Goal: Task Accomplishment & Management: Complete application form

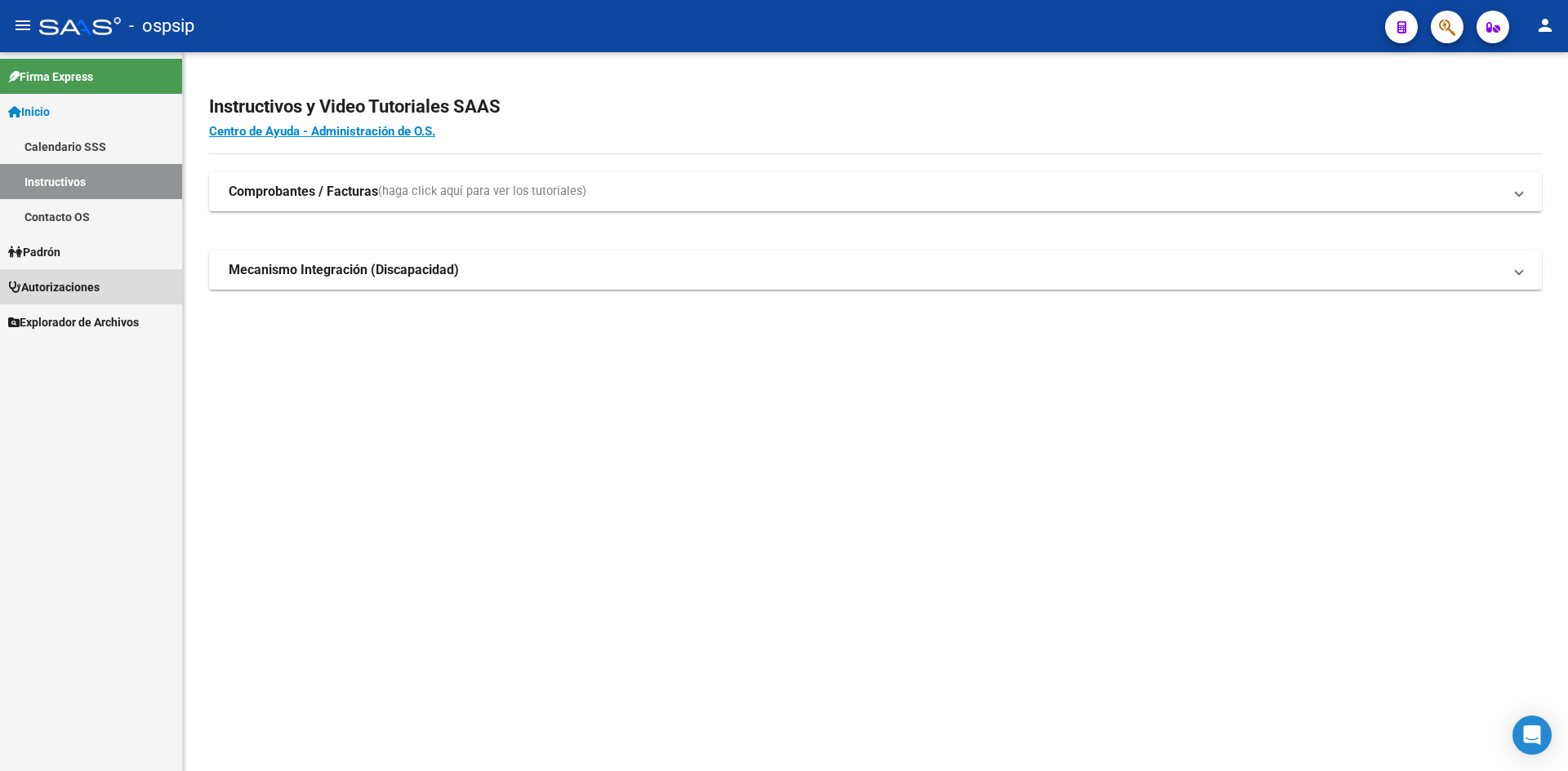
click at [62, 290] on span "Autorizaciones" at bounding box center [54, 287] width 92 height 18
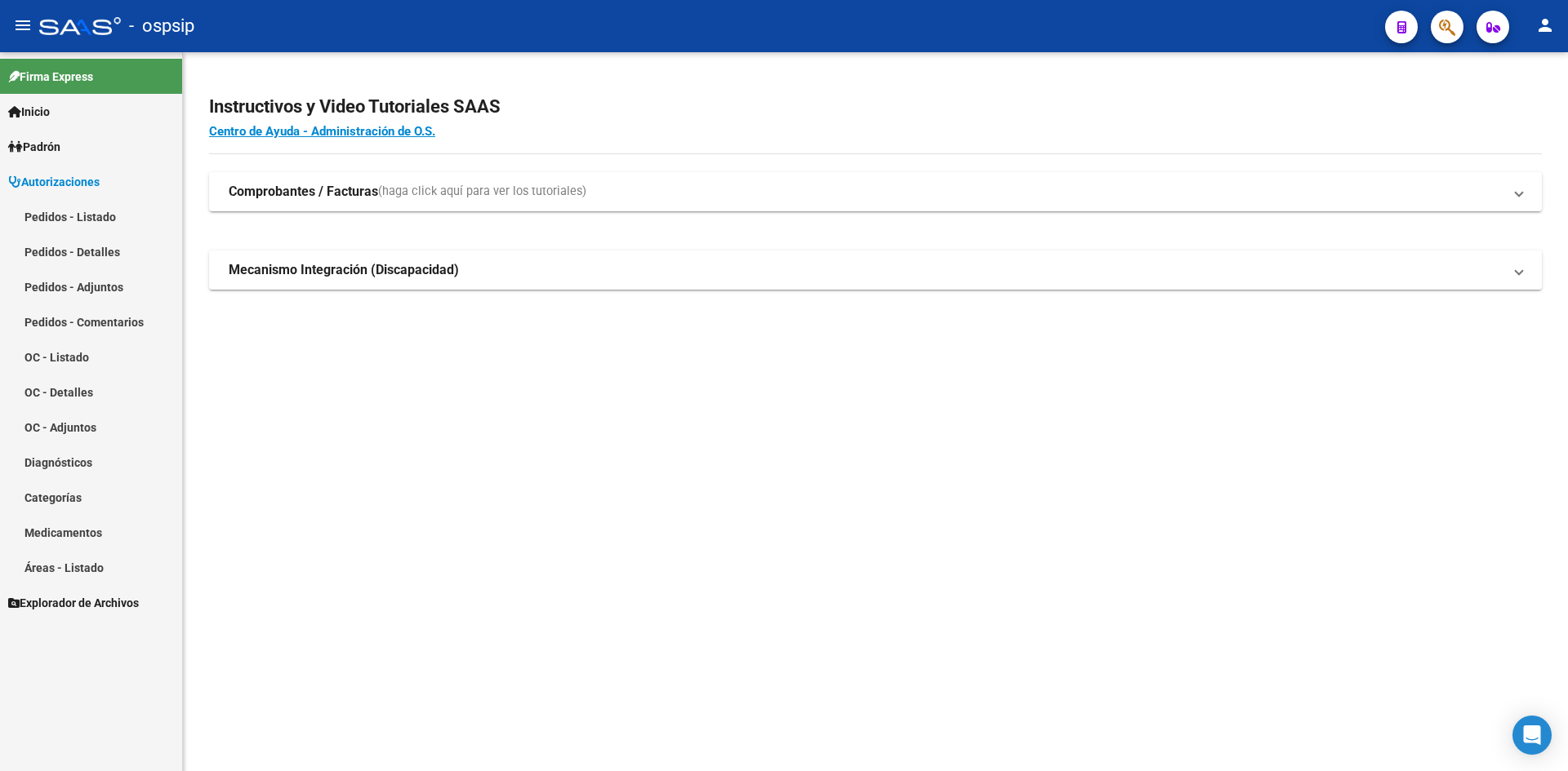
click at [85, 209] on link "Pedidos - Listado" at bounding box center [91, 217] width 182 height 35
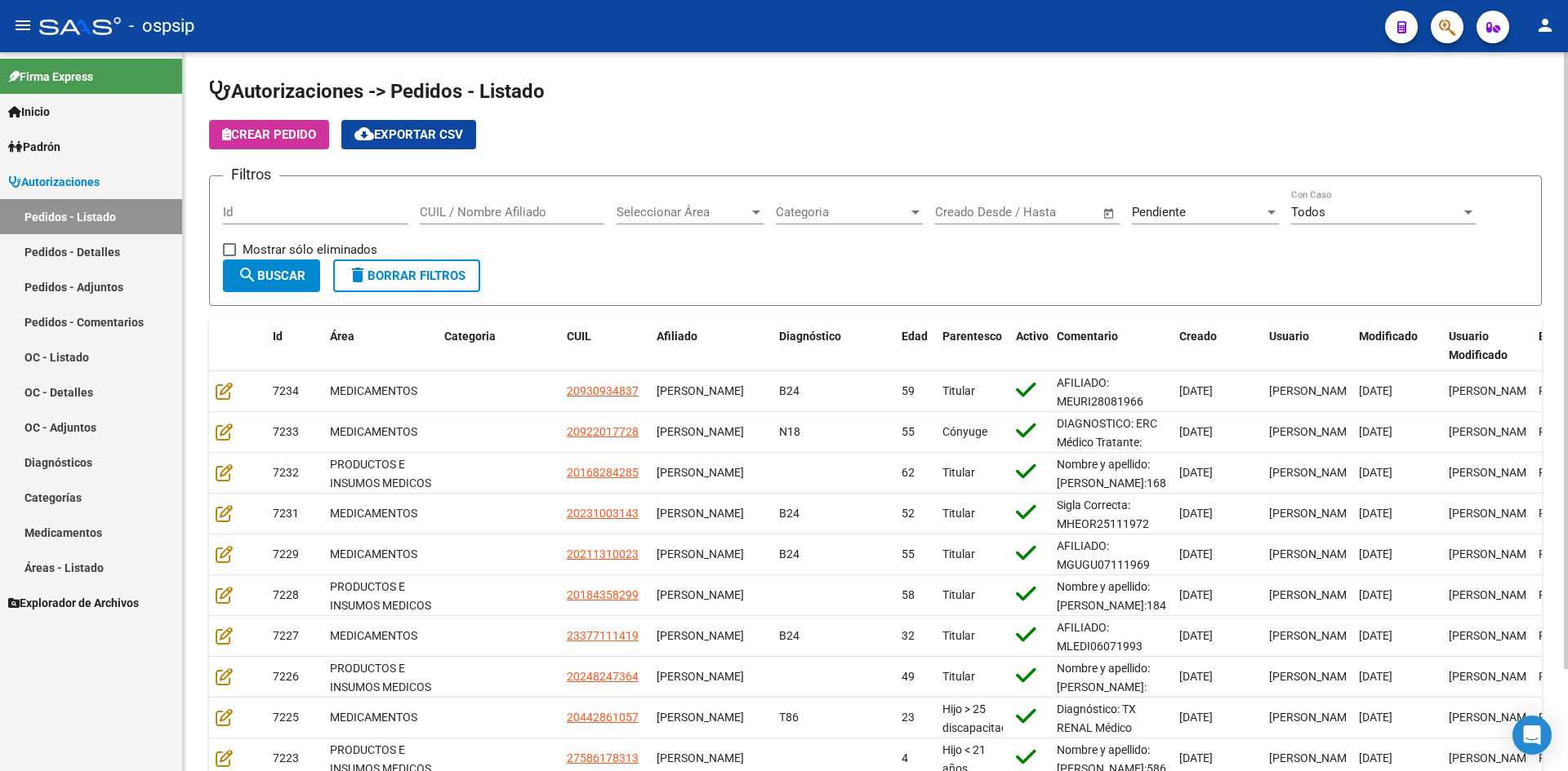
click at [1135, 207] on span "Pendiente" at bounding box center [1158, 211] width 54 height 15
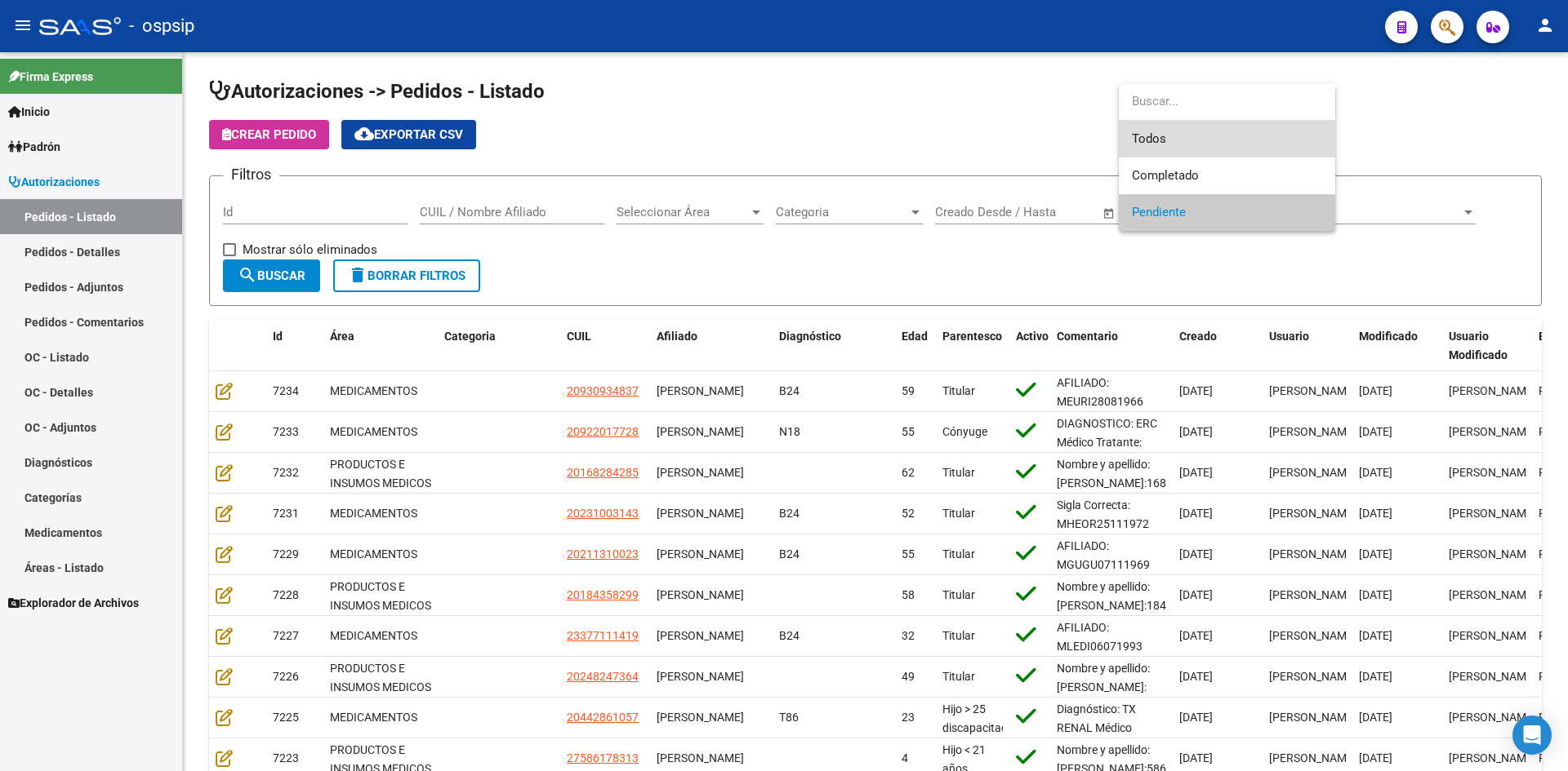
click at [1155, 129] on span "Todos" at bounding box center [1226, 139] width 190 height 37
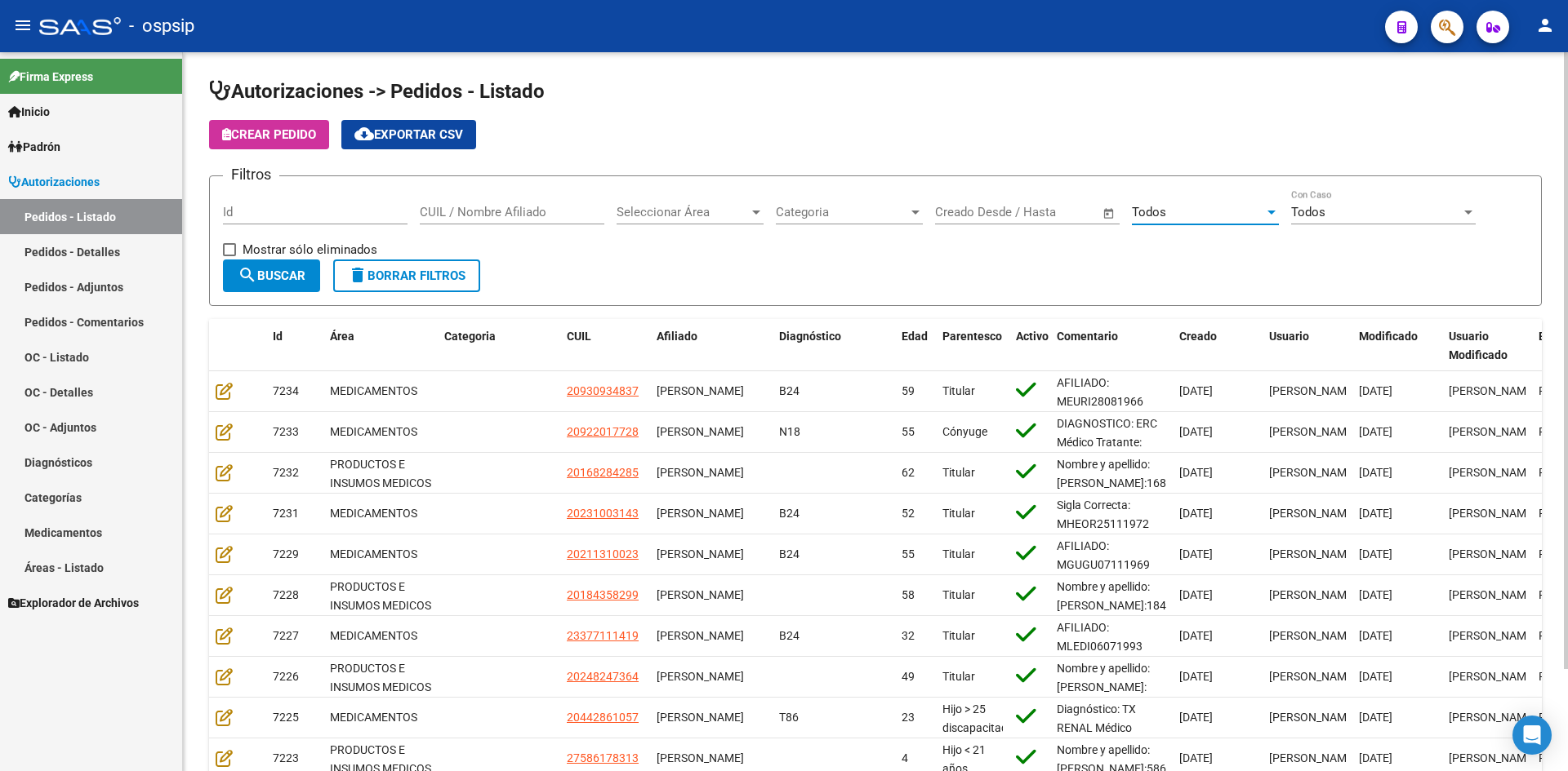
click at [1199, 215] on div "Todos" at bounding box center [1198, 211] width 132 height 15
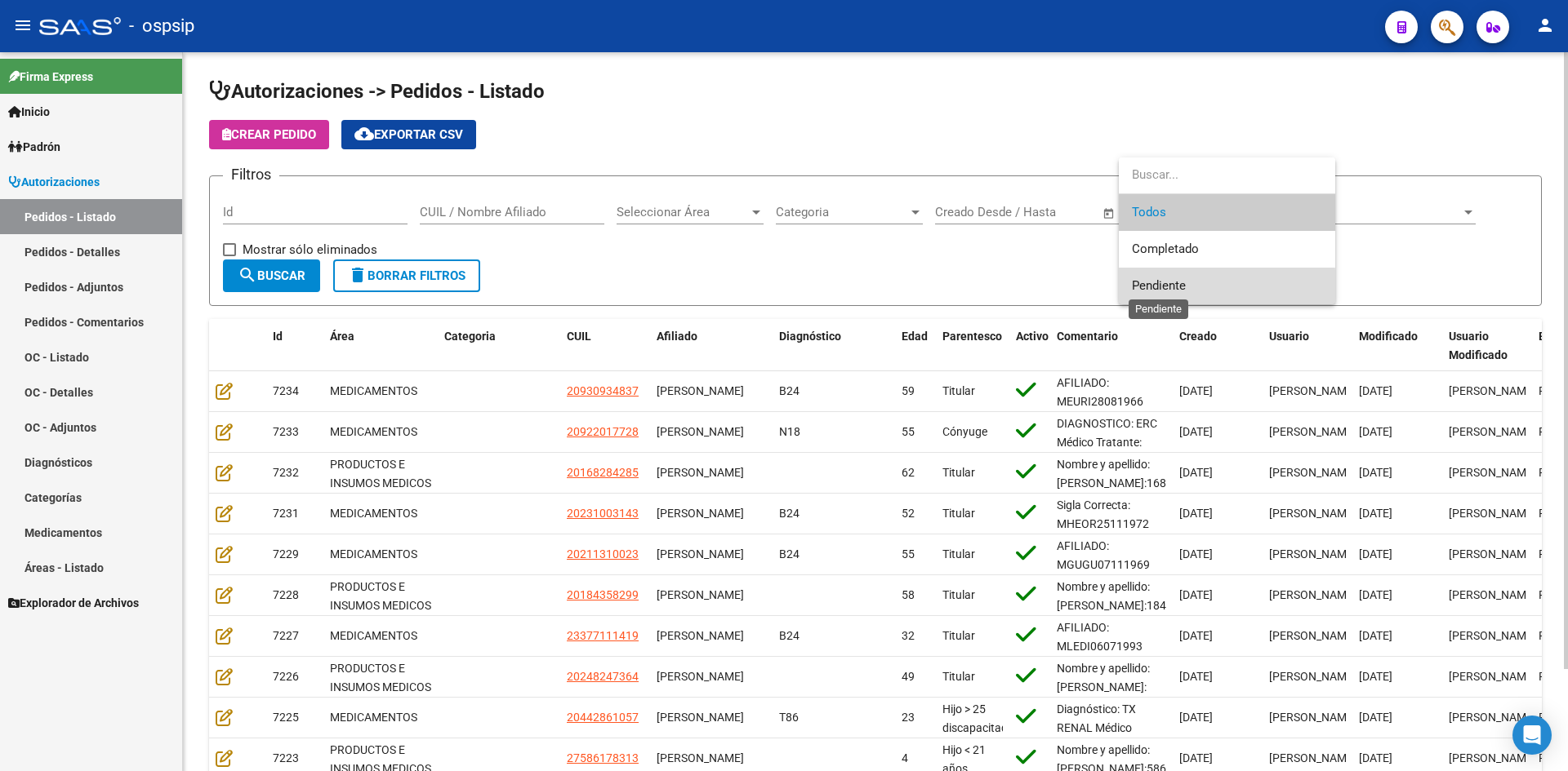
drag, startPoint x: 1149, startPoint y: 287, endPoint x: 1025, endPoint y: 283, distance: 124.1
click at [1148, 287] on span "Pendiente" at bounding box center [1158, 285] width 54 height 15
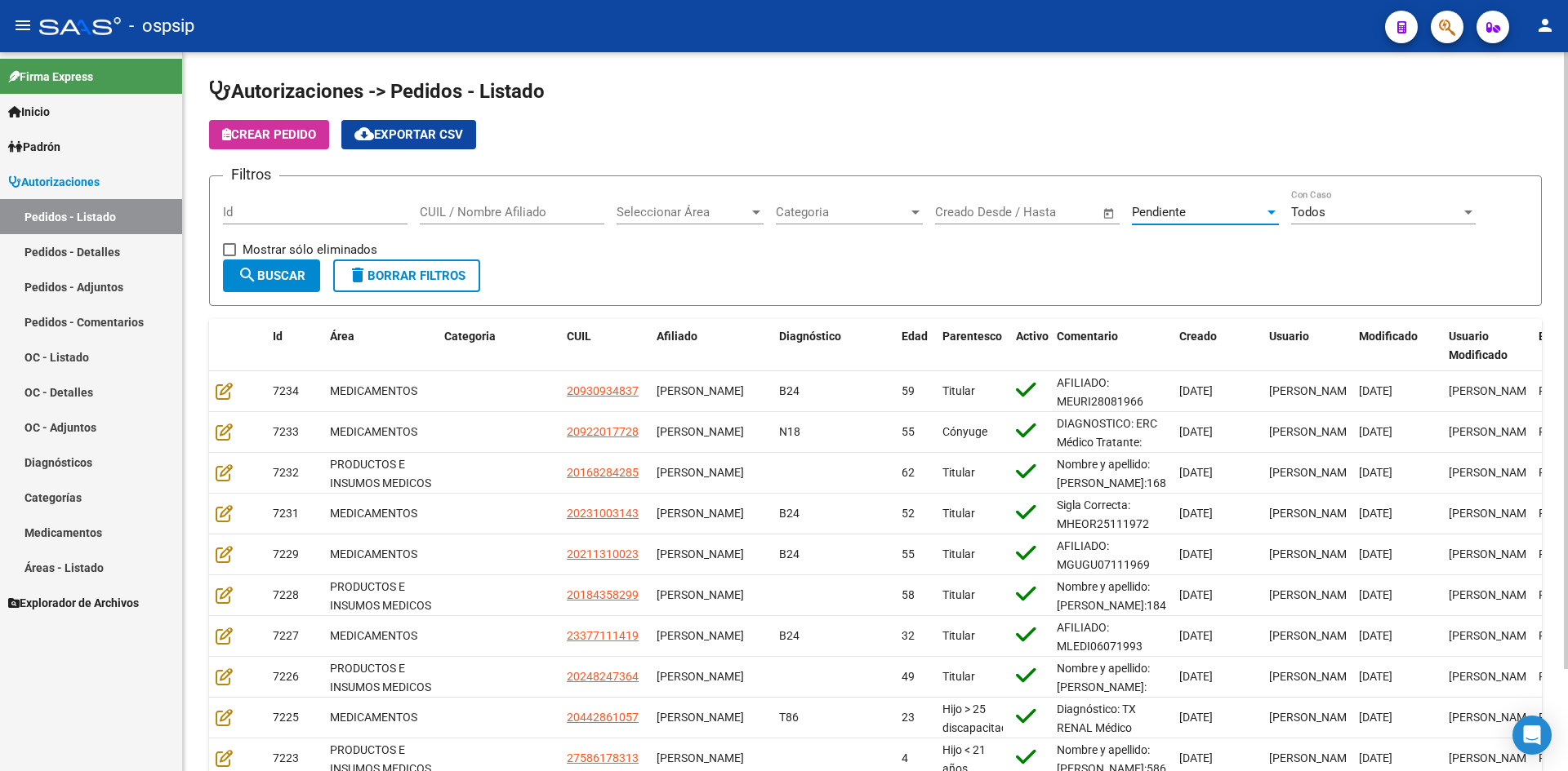
click at [257, 285] on button "search Buscar" at bounding box center [272, 276] width 97 height 33
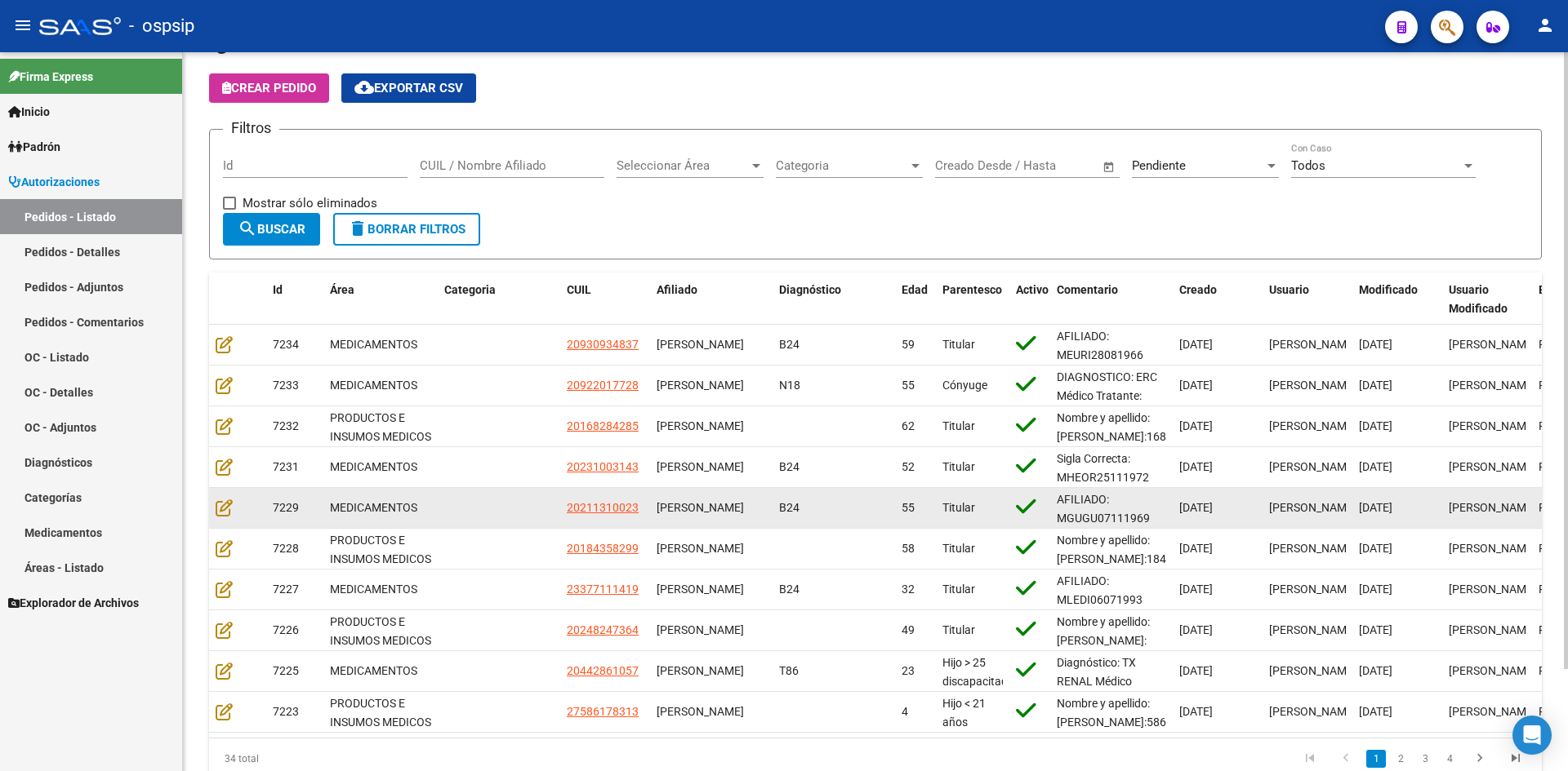
scroll to position [119, 0]
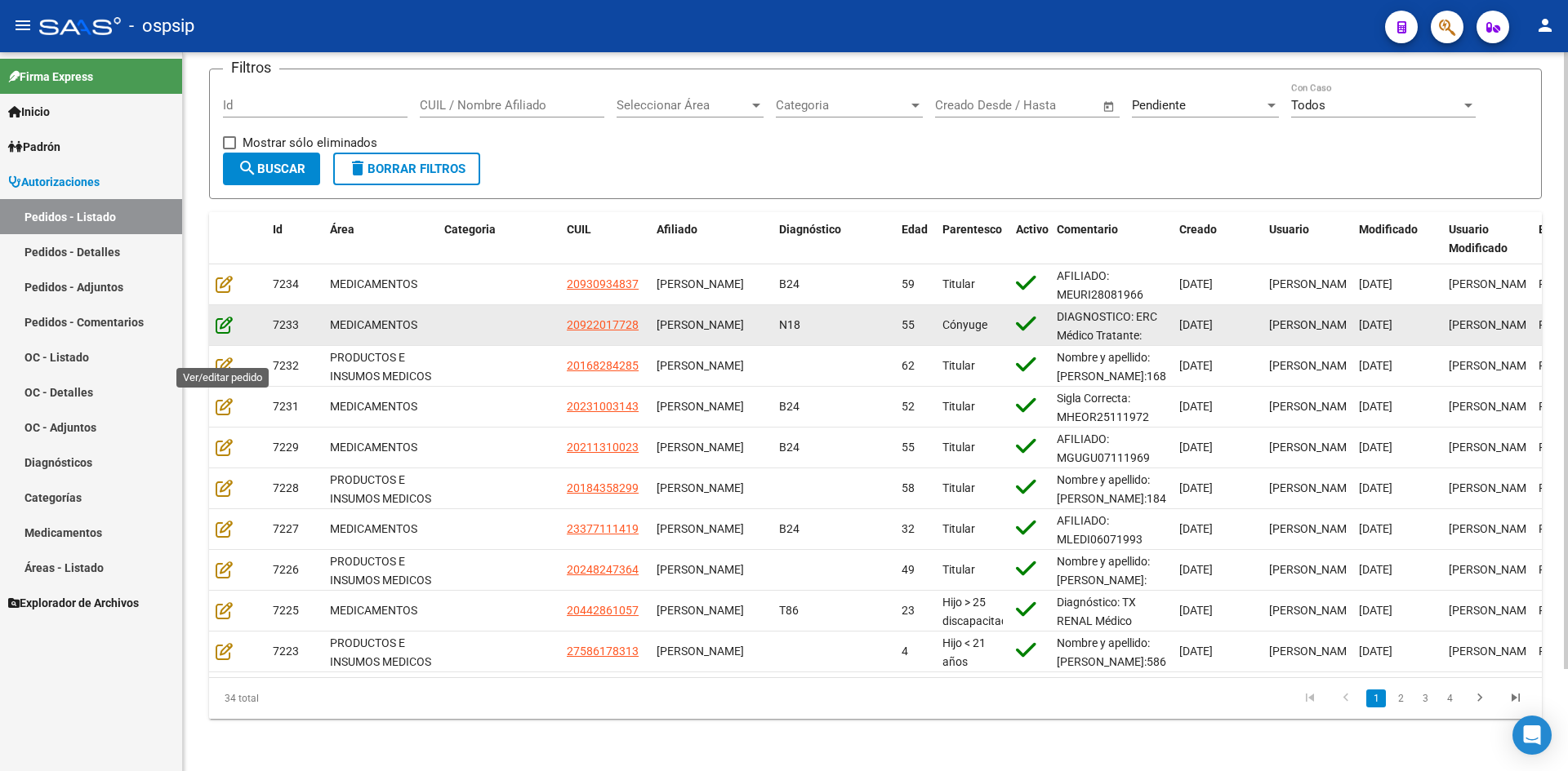
click at [229, 347] on datatable-scroller "7234 MEDICAMENTOS 20930934837 [PERSON_NAME] B24 59 Titular AFILIADO: MEURI28081…" at bounding box center [876, 468] width 1332 height 408
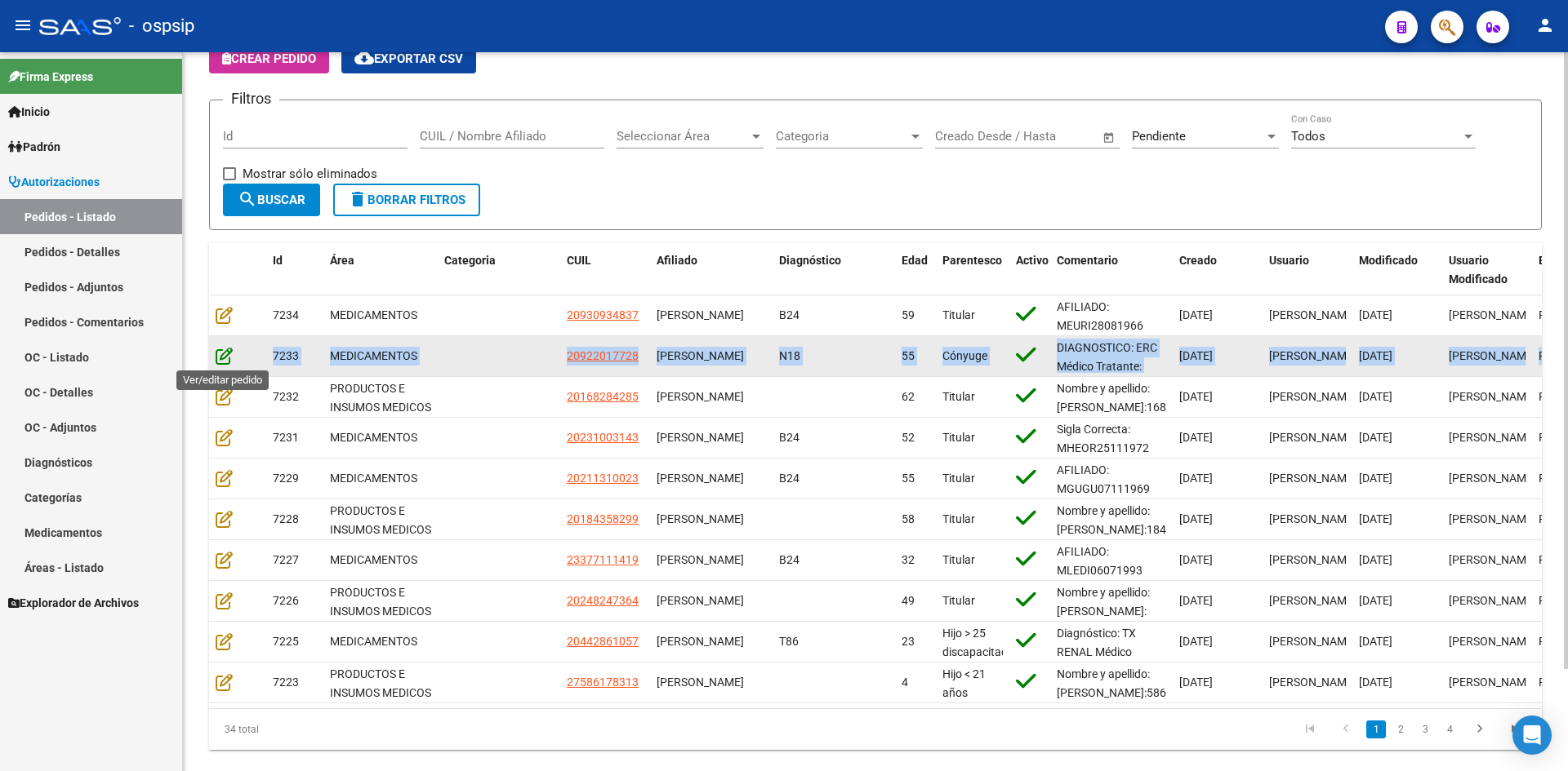
scroll to position [38, 0]
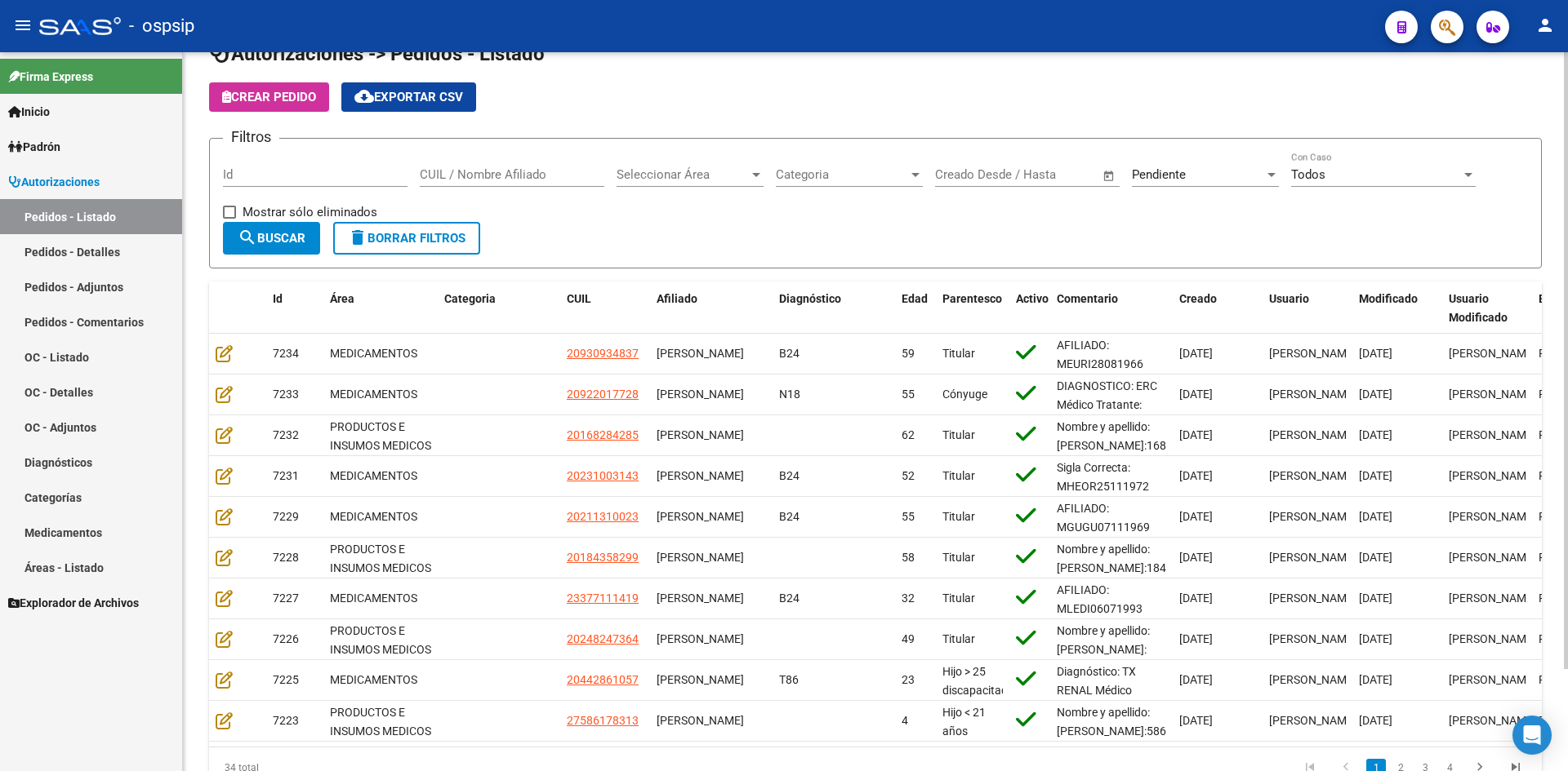
click at [199, 423] on div "Autorizaciones -> Pedidos - Listado Crear Pedido cloud_download Exportar CSV Fi…" at bounding box center [876, 427] width 1385 height 826
click at [592, 220] on div "Filtros Id CUIL / Nombre Afiliado Seleccionar Área Seleccionar Área Categoria C…" at bounding box center [876, 187] width 1305 height 70
click at [1225, 180] on div "Pendiente Seleccionar Estado" at bounding box center [1205, 169] width 147 height 35
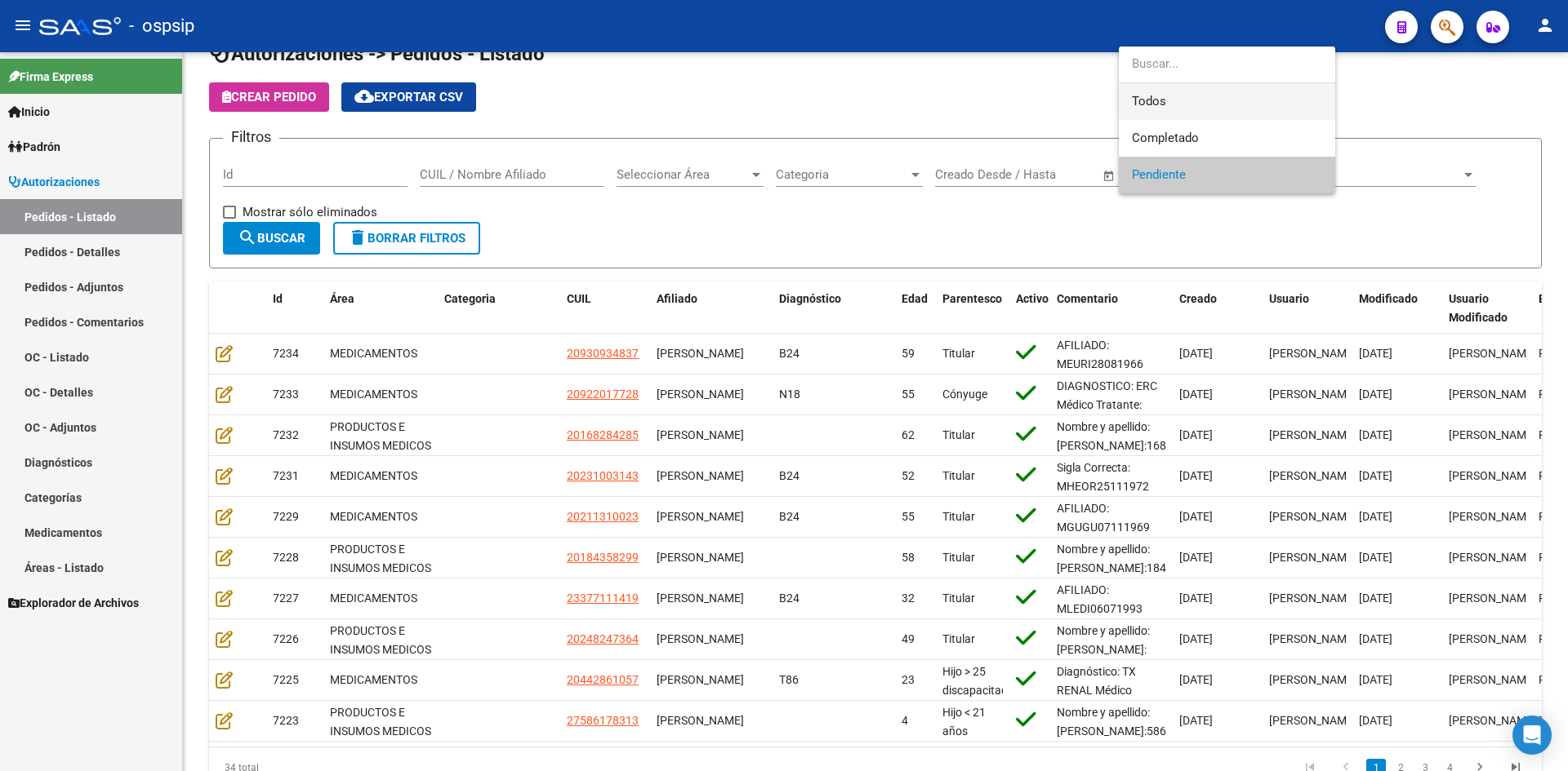
click at [1189, 104] on span "Todos" at bounding box center [1226, 102] width 190 height 37
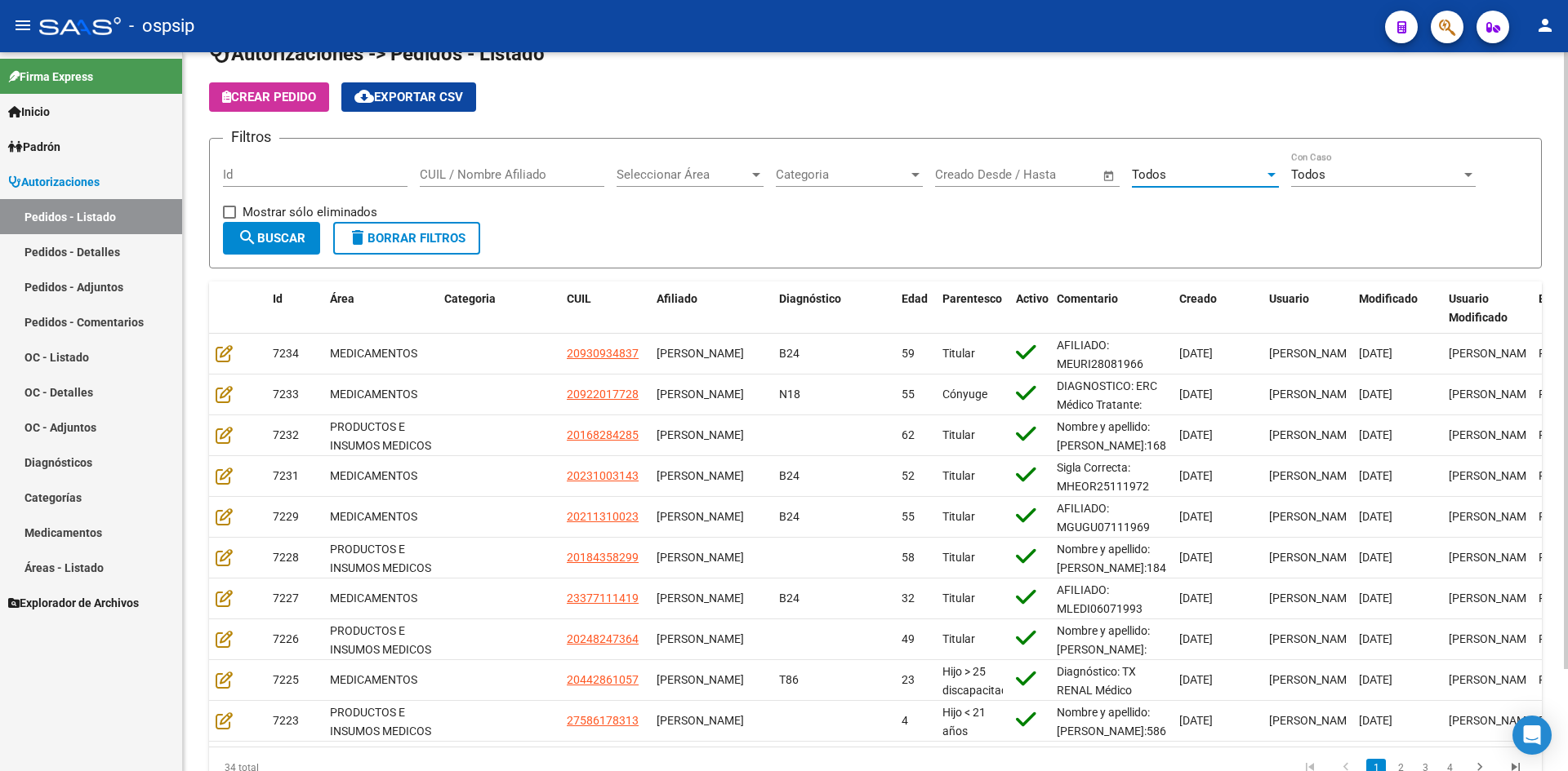
click at [285, 260] on form "Filtros Id CUIL / Nombre Afiliado Seleccionar Área Seleccionar Área Categoria C…" at bounding box center [876, 203] width 1332 height 130
click at [284, 252] on button "search Buscar" at bounding box center [272, 239] width 97 height 33
click at [487, 173] on input "CUIL / Nombre Afiliado" at bounding box center [511, 174] width 184 height 15
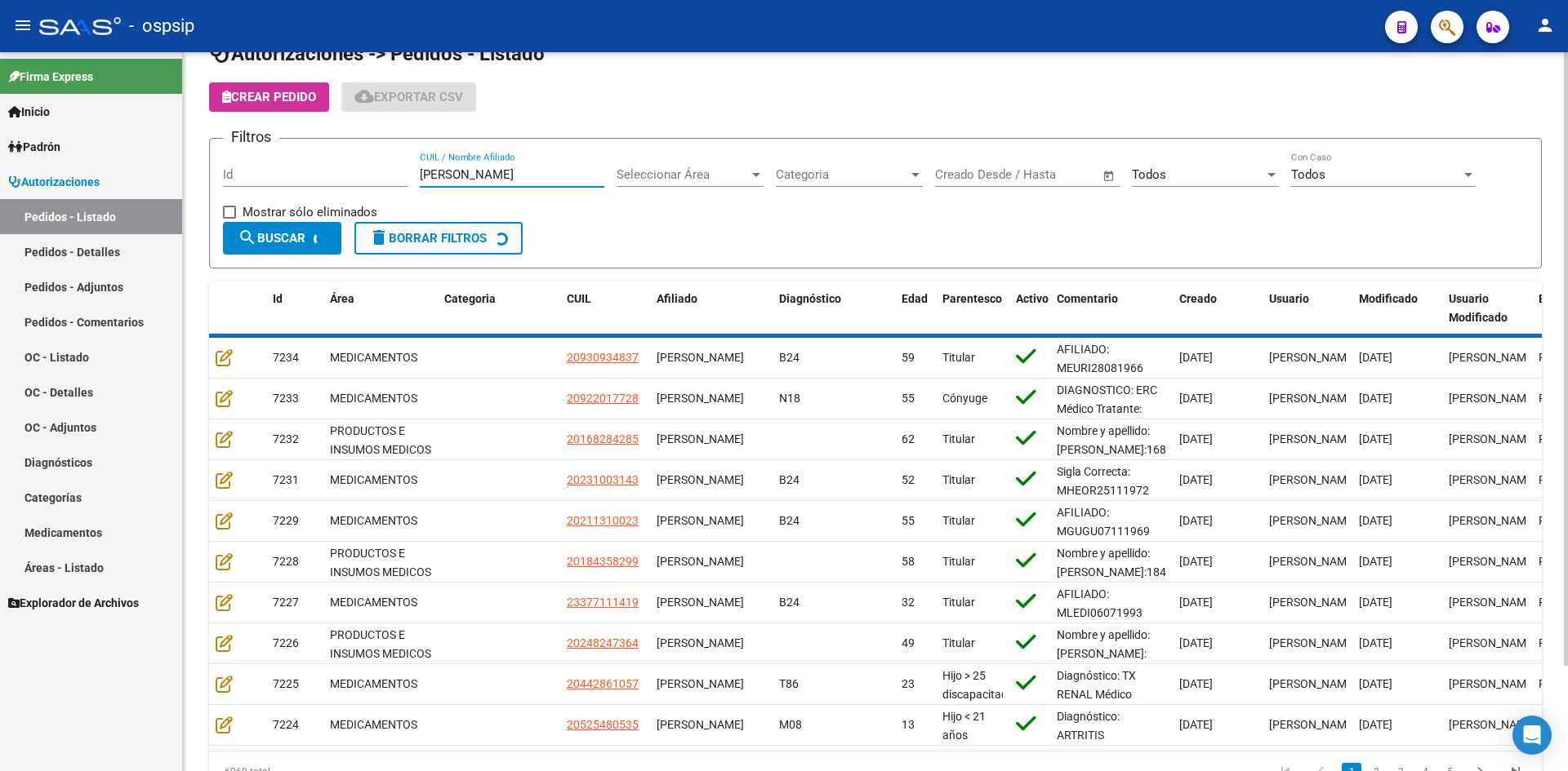
scroll to position [0, 0]
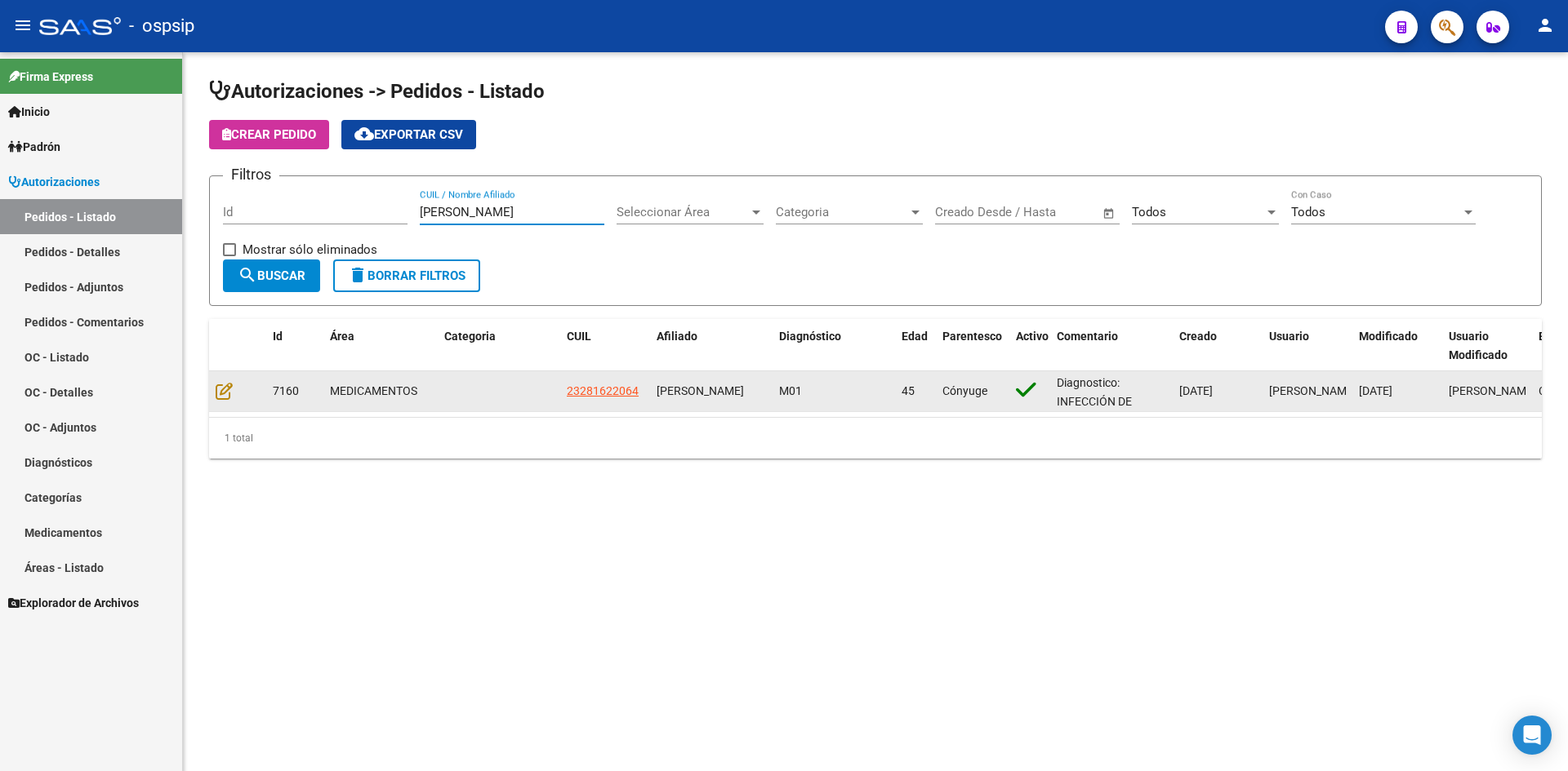
type input "[PERSON_NAME]"
click at [229, 390] on div at bounding box center [237, 390] width 44 height 18
click at [225, 390] on icon at bounding box center [224, 390] width 18 height 18
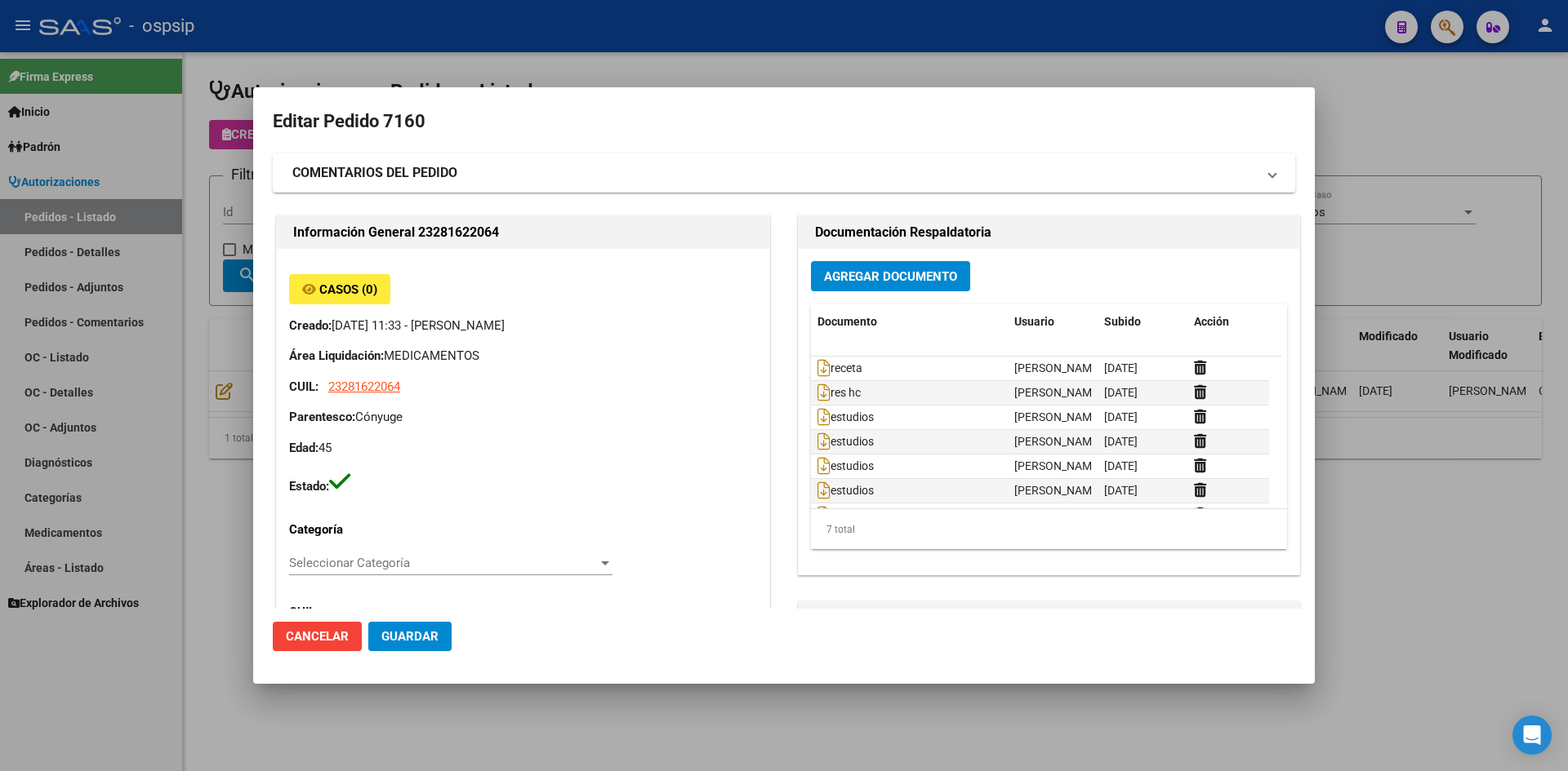
type input "[GEOGRAPHIC_DATA], LOS POLVORINES, [PERSON_NAME] 1920"
click at [667, 68] on div at bounding box center [784, 386] width 1568 height 771
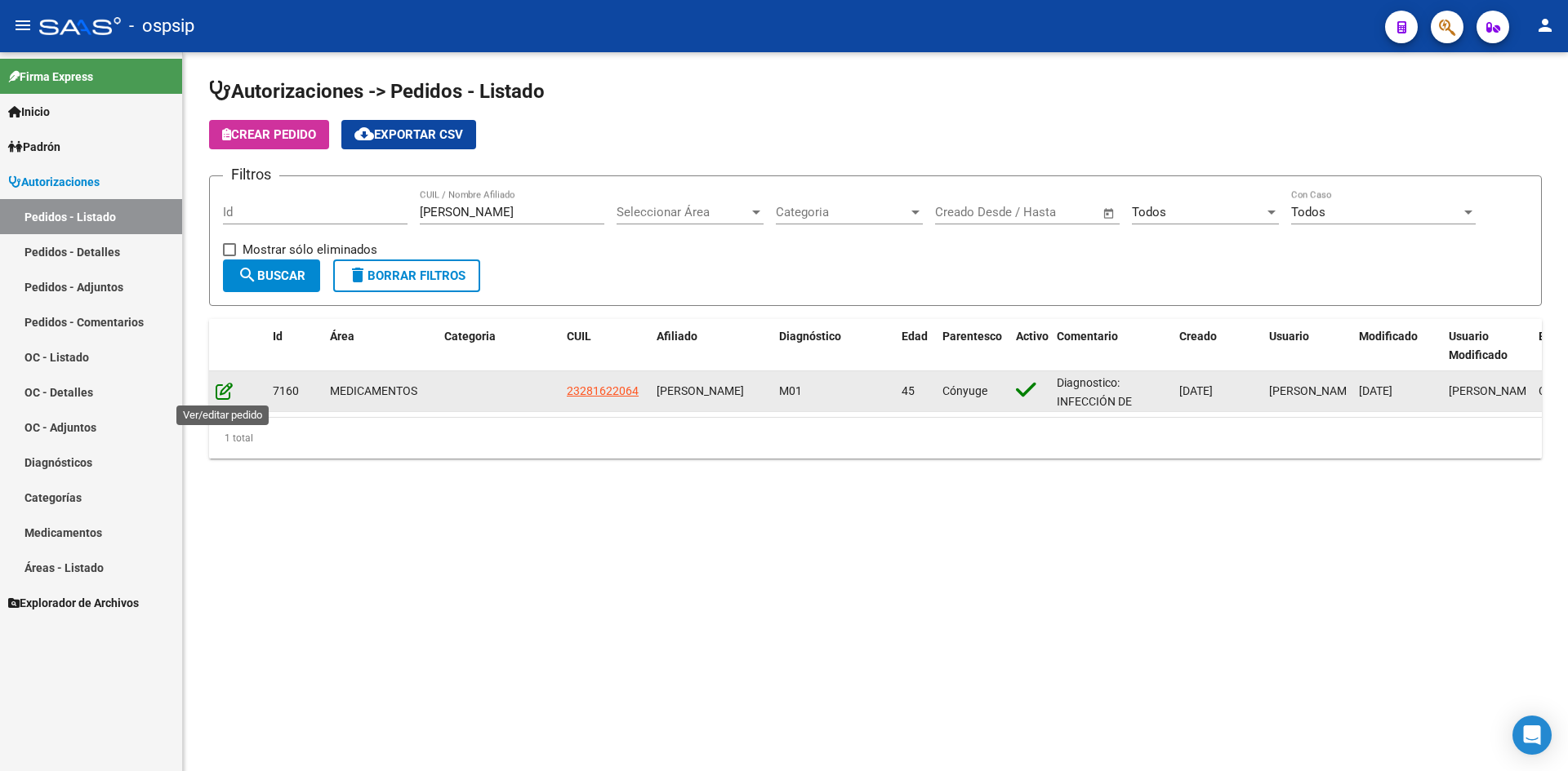
click at [226, 392] on icon at bounding box center [224, 390] width 18 height 18
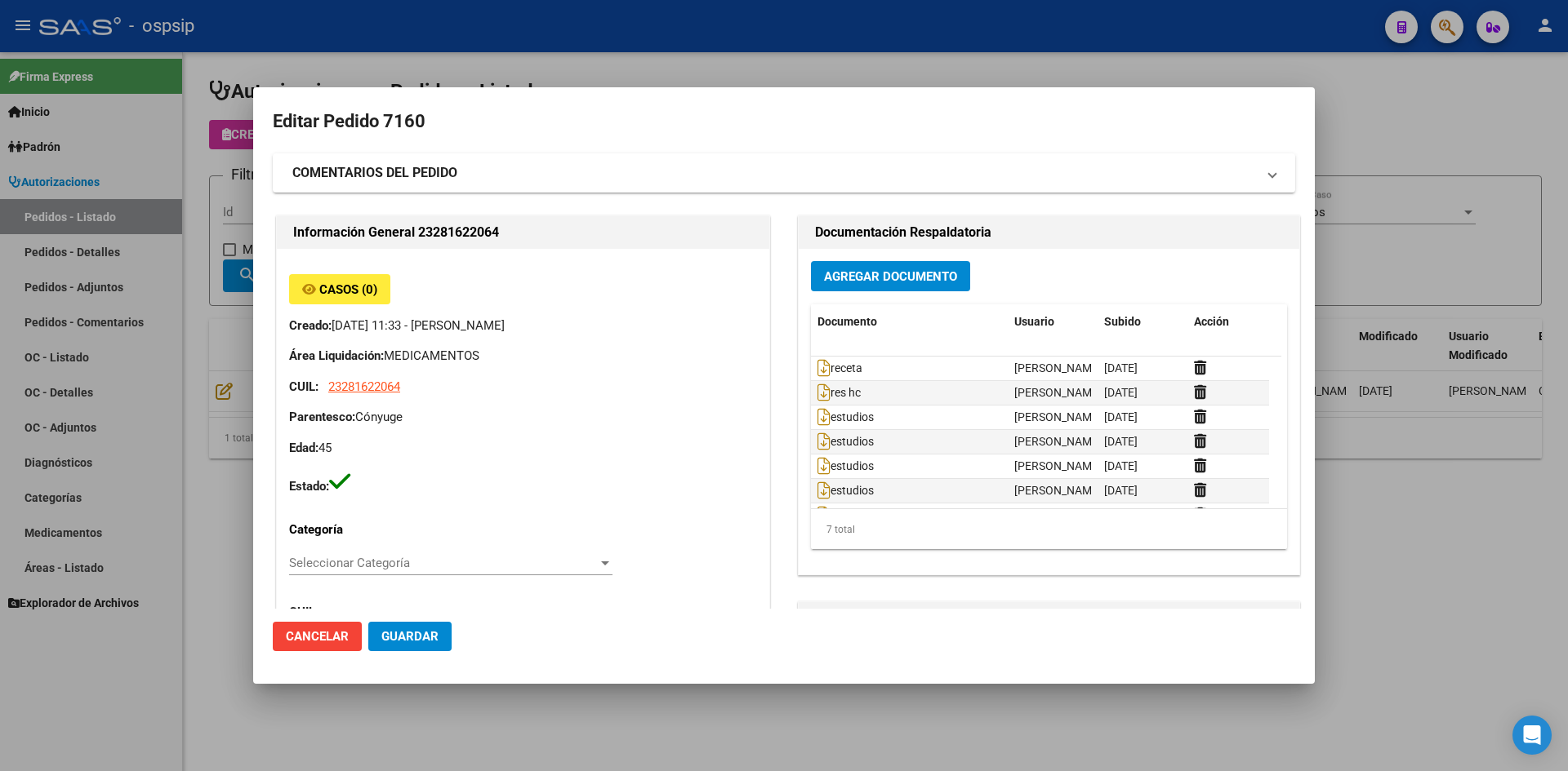
type input "[GEOGRAPHIC_DATA], LOS POLVORINES, [PERSON_NAME] 1920"
click at [817, 366] on icon at bounding box center [823, 368] width 13 height 18
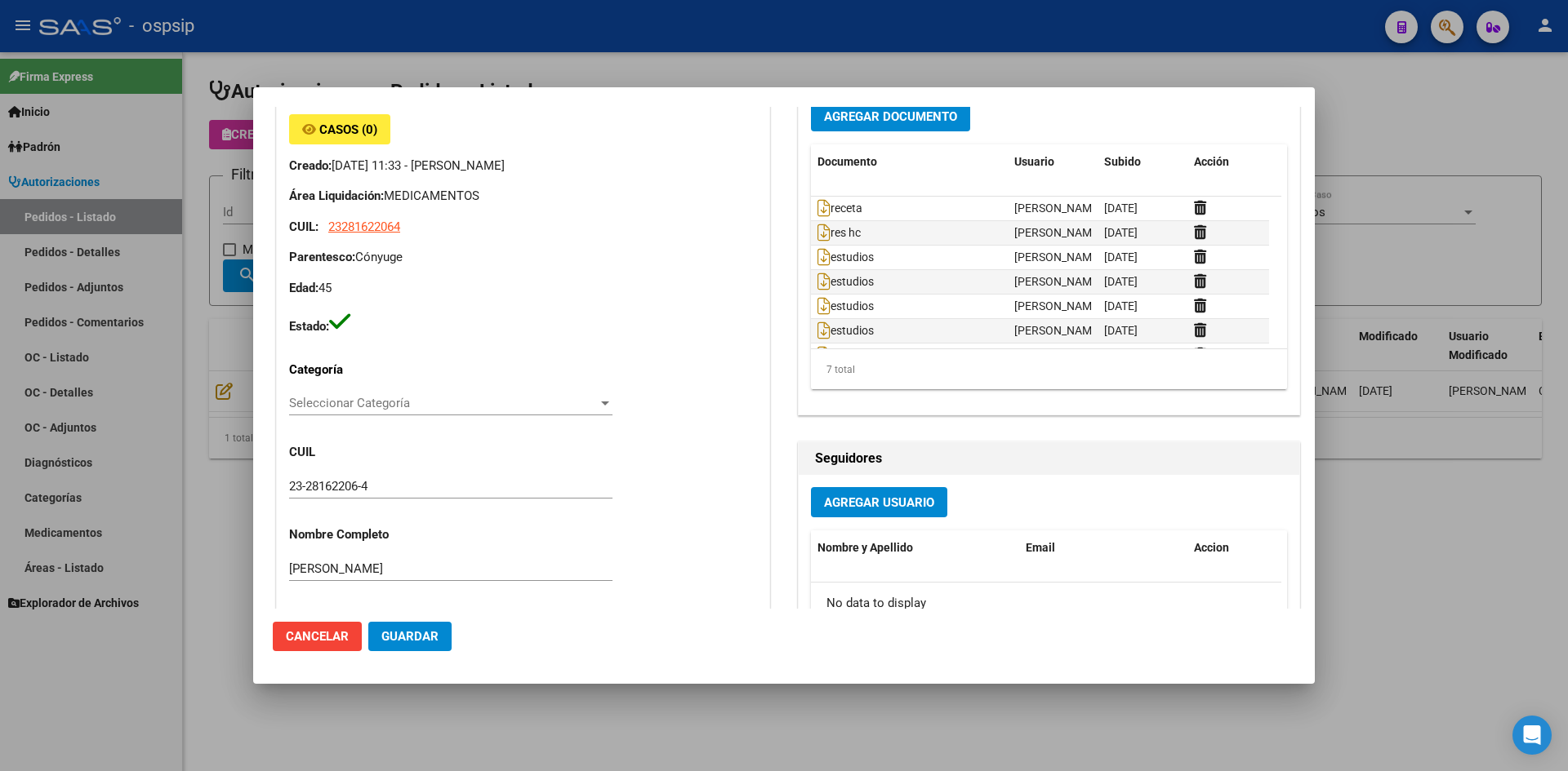
scroll to position [0, 0]
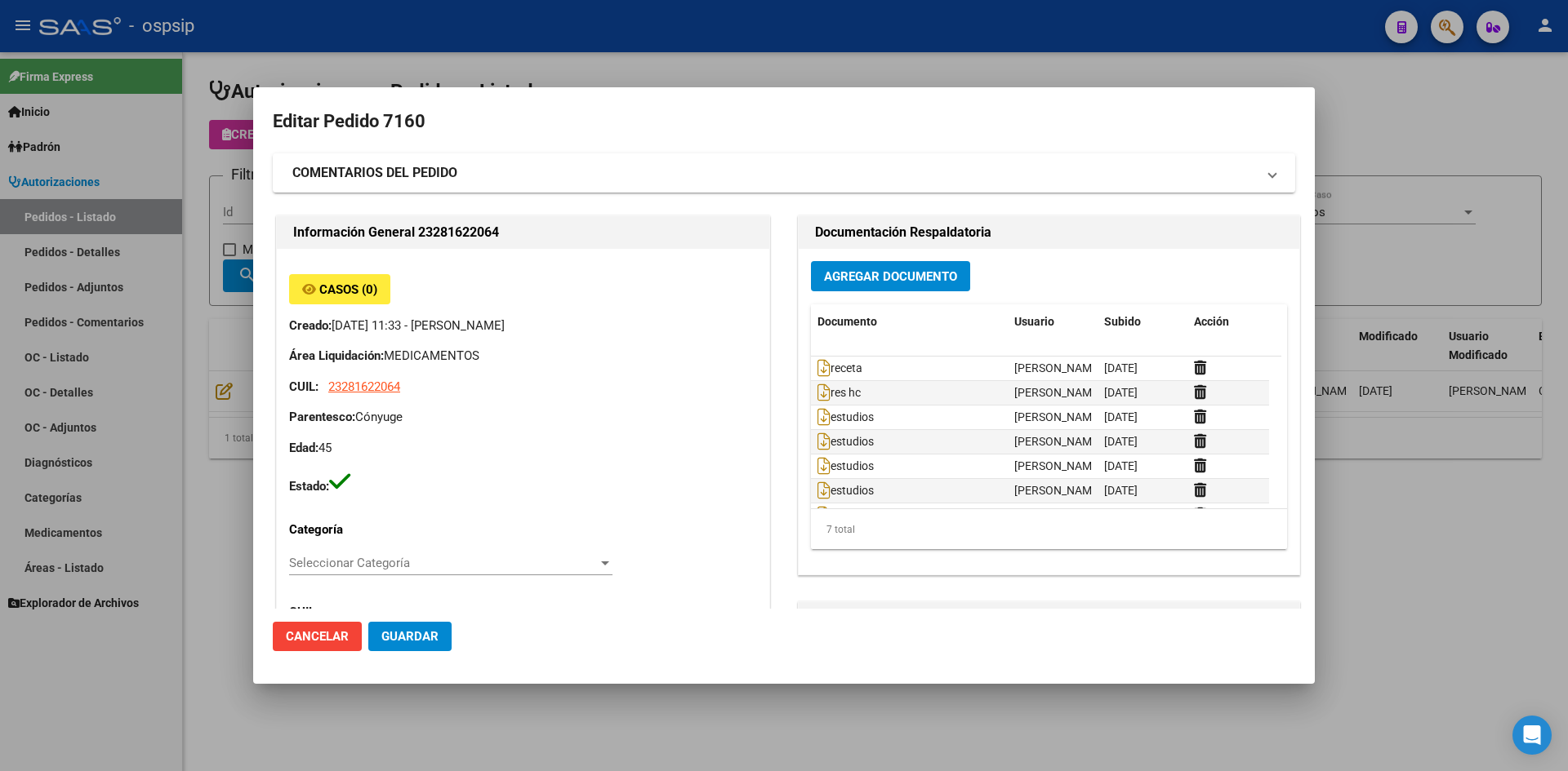
drag, startPoint x: 745, startPoint y: 42, endPoint x: 552, endPoint y: 13, distance: 195.2
click at [745, 44] on div at bounding box center [784, 386] width 1568 height 771
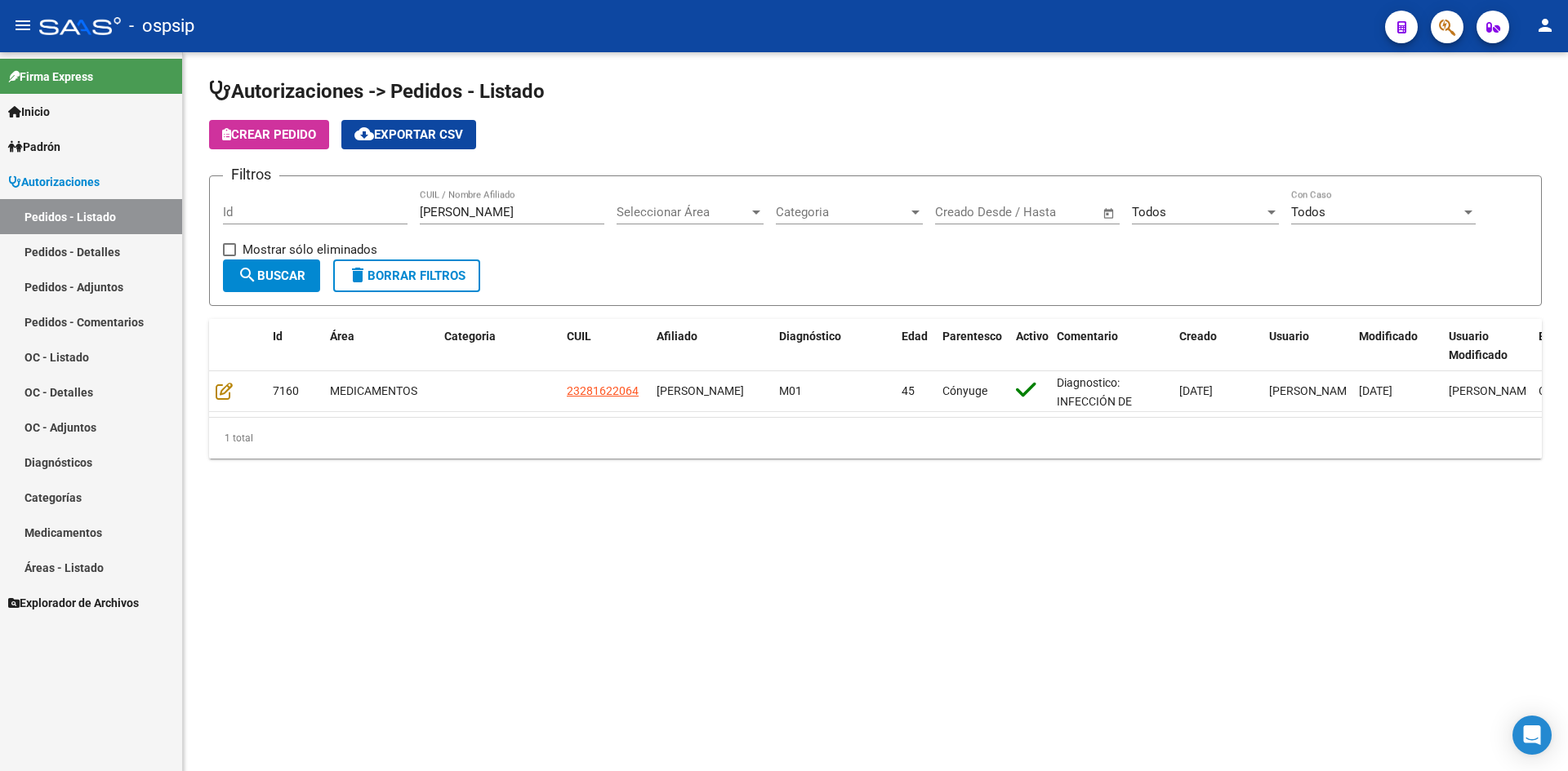
click at [514, 216] on input "[PERSON_NAME]" at bounding box center [511, 211] width 184 height 15
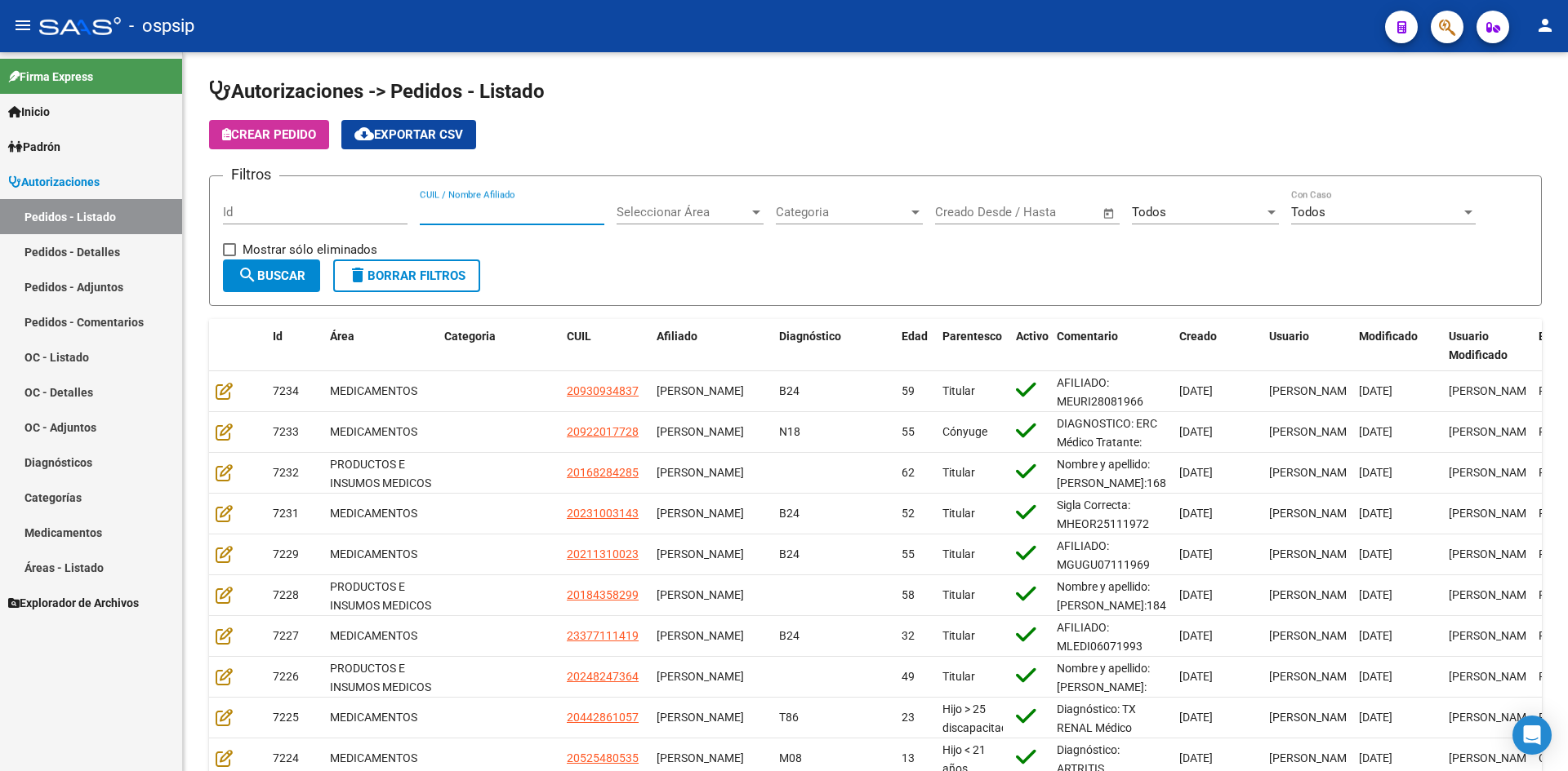
drag, startPoint x: 726, startPoint y: 51, endPoint x: 611, endPoint y: 0, distance: 125.8
click at [720, 48] on mat-toolbar "menu - ospsip person" at bounding box center [784, 26] width 1568 height 53
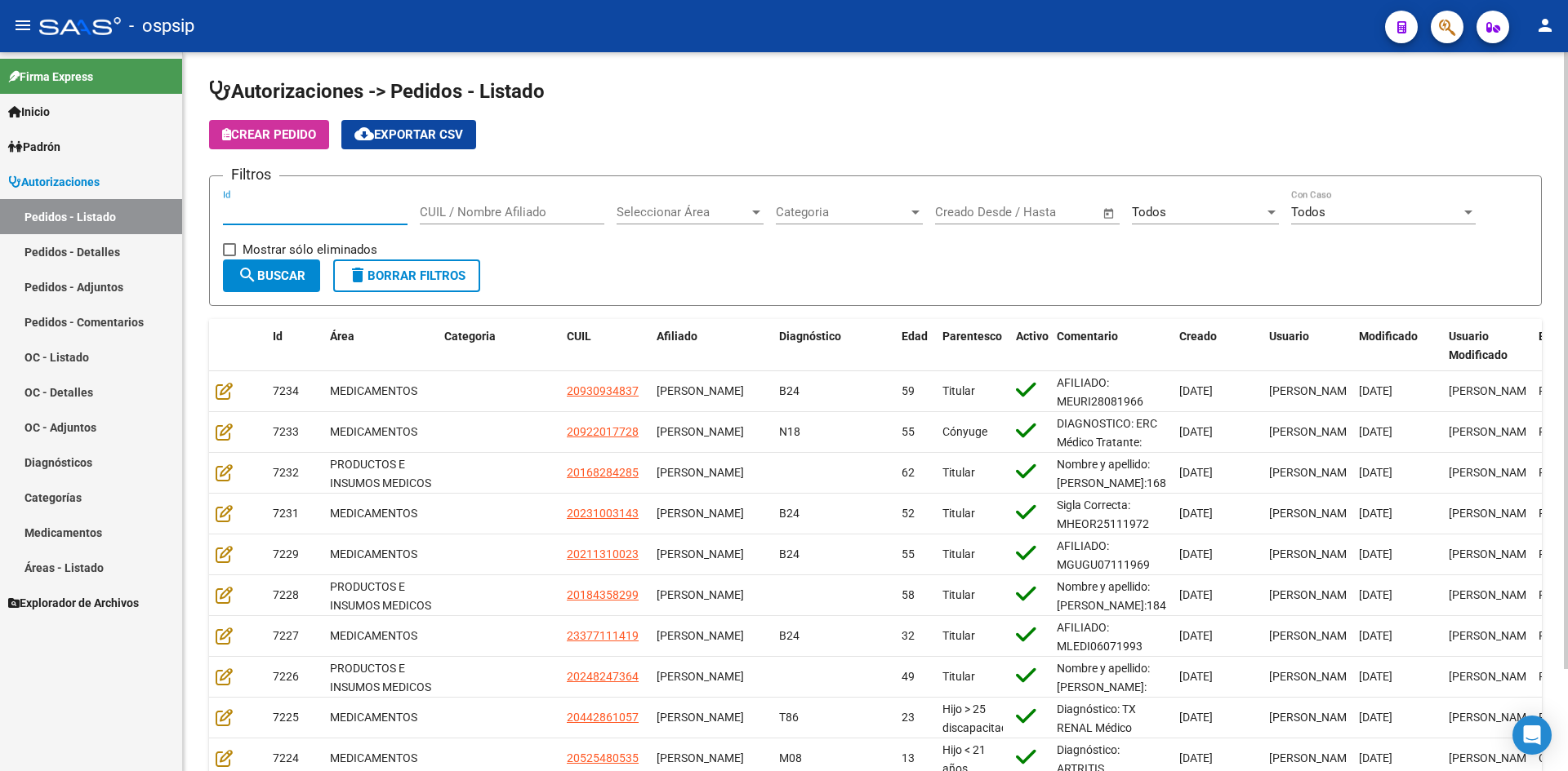
click at [379, 210] on input "Id" at bounding box center [315, 211] width 184 height 15
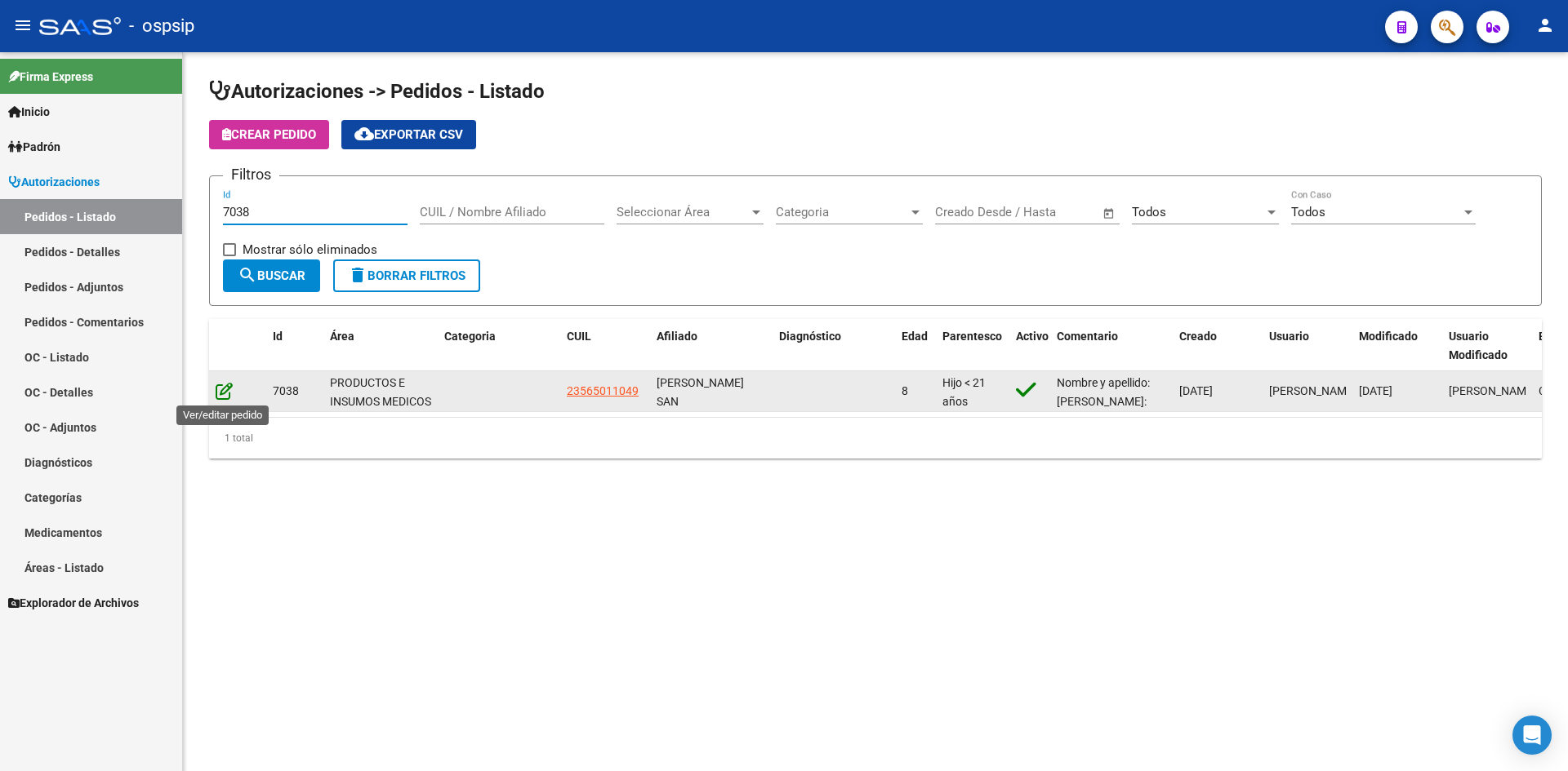
type input "7038"
click at [218, 391] on icon at bounding box center [224, 390] width 18 height 18
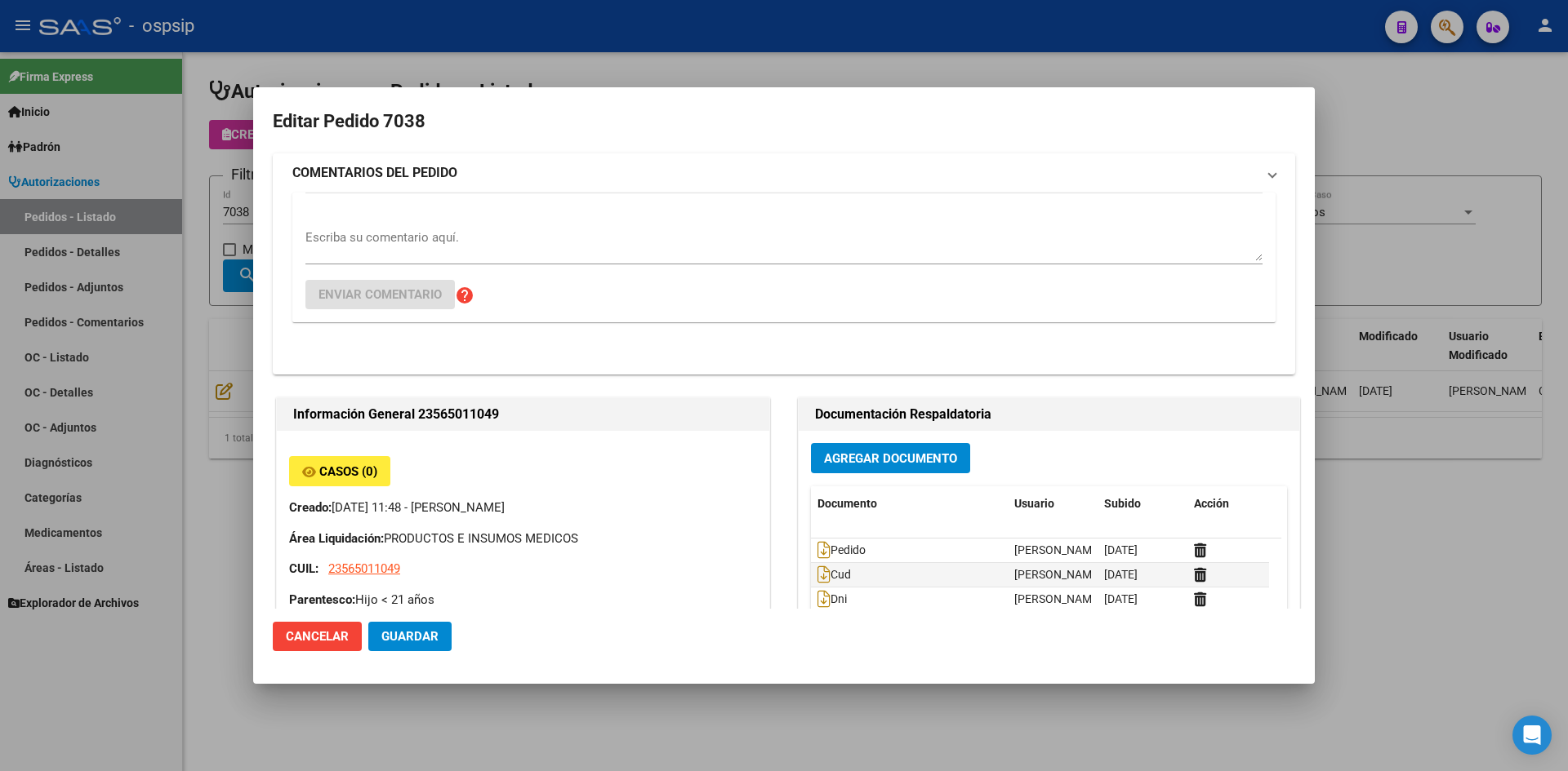
type input "[GEOGRAPHIC_DATA], [PERSON_NAME], REP. [PERSON_NAME] 1695"
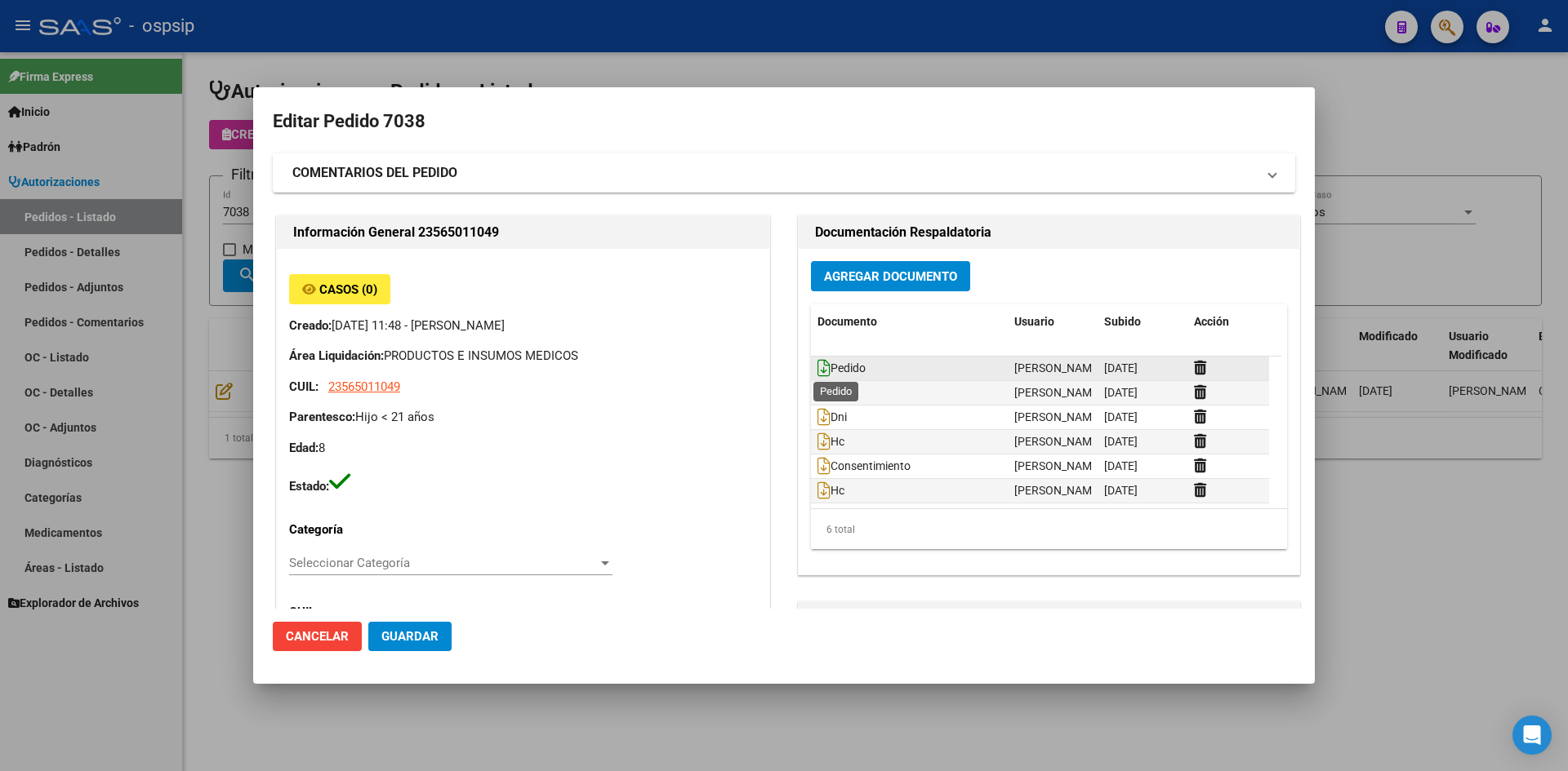
click at [817, 366] on icon at bounding box center [823, 368] width 13 height 18
click at [832, 284] on button "Agregar Documento" at bounding box center [890, 275] width 159 height 30
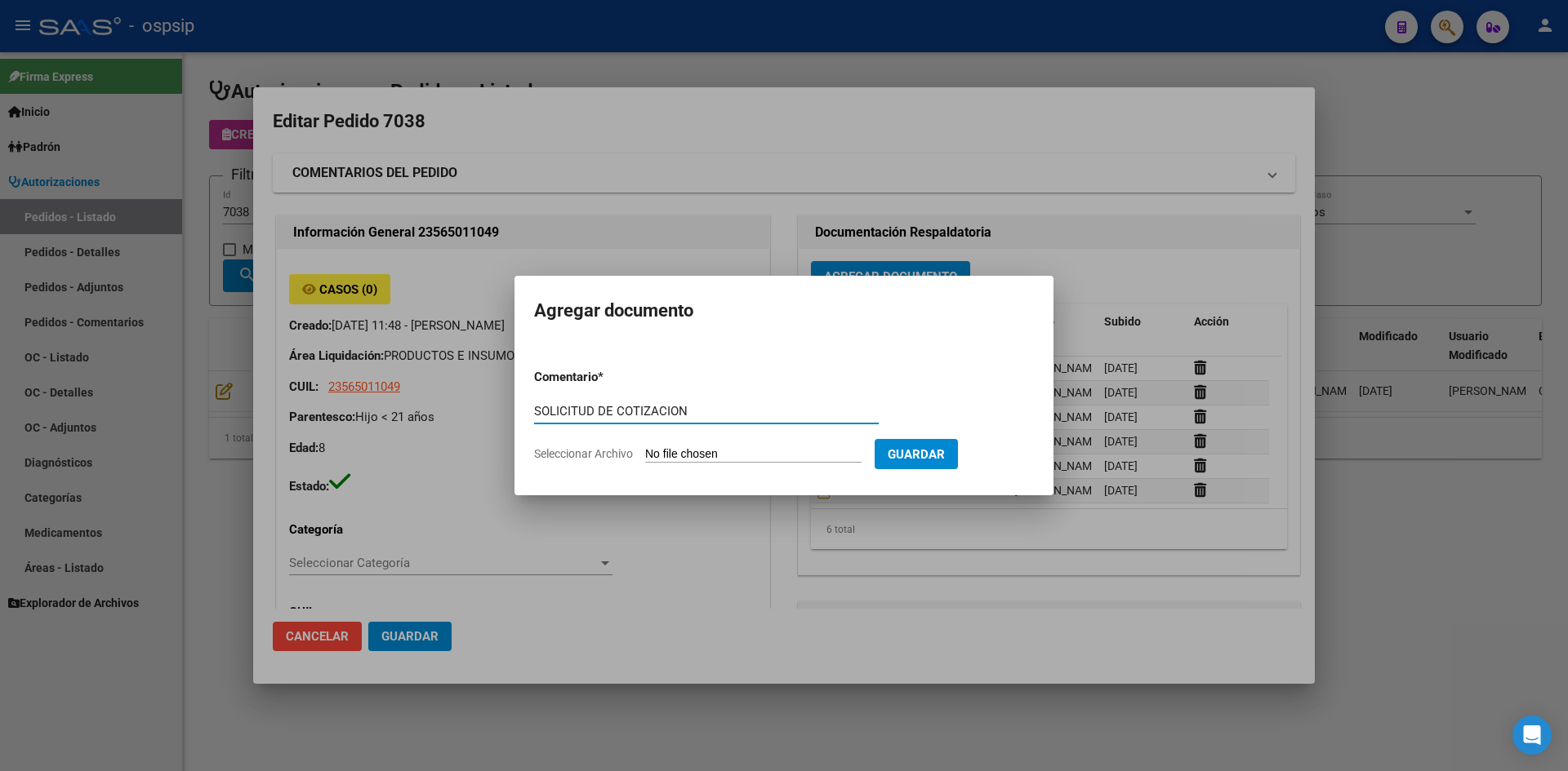
type input "SOLICITUD DE COTIZACION"
click at [645, 447] on input "Seleccionar Archivo" at bounding box center [753, 455] width 216 height 16
type input "C:\fakepath\SOLICITUD DE COTIZACION N°7038.pdf"
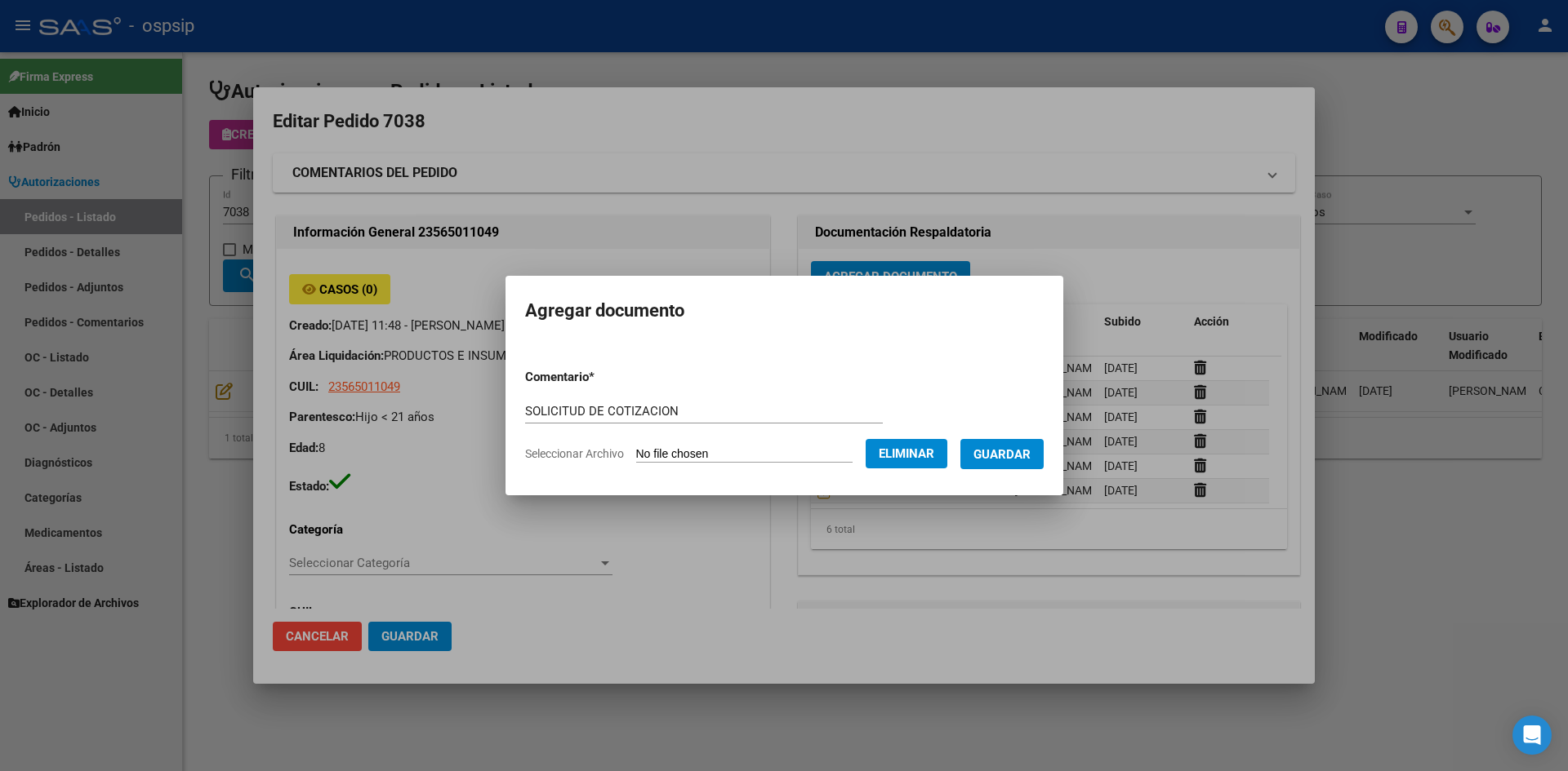
click at [1006, 447] on span "Guardar" at bounding box center [1001, 454] width 57 height 15
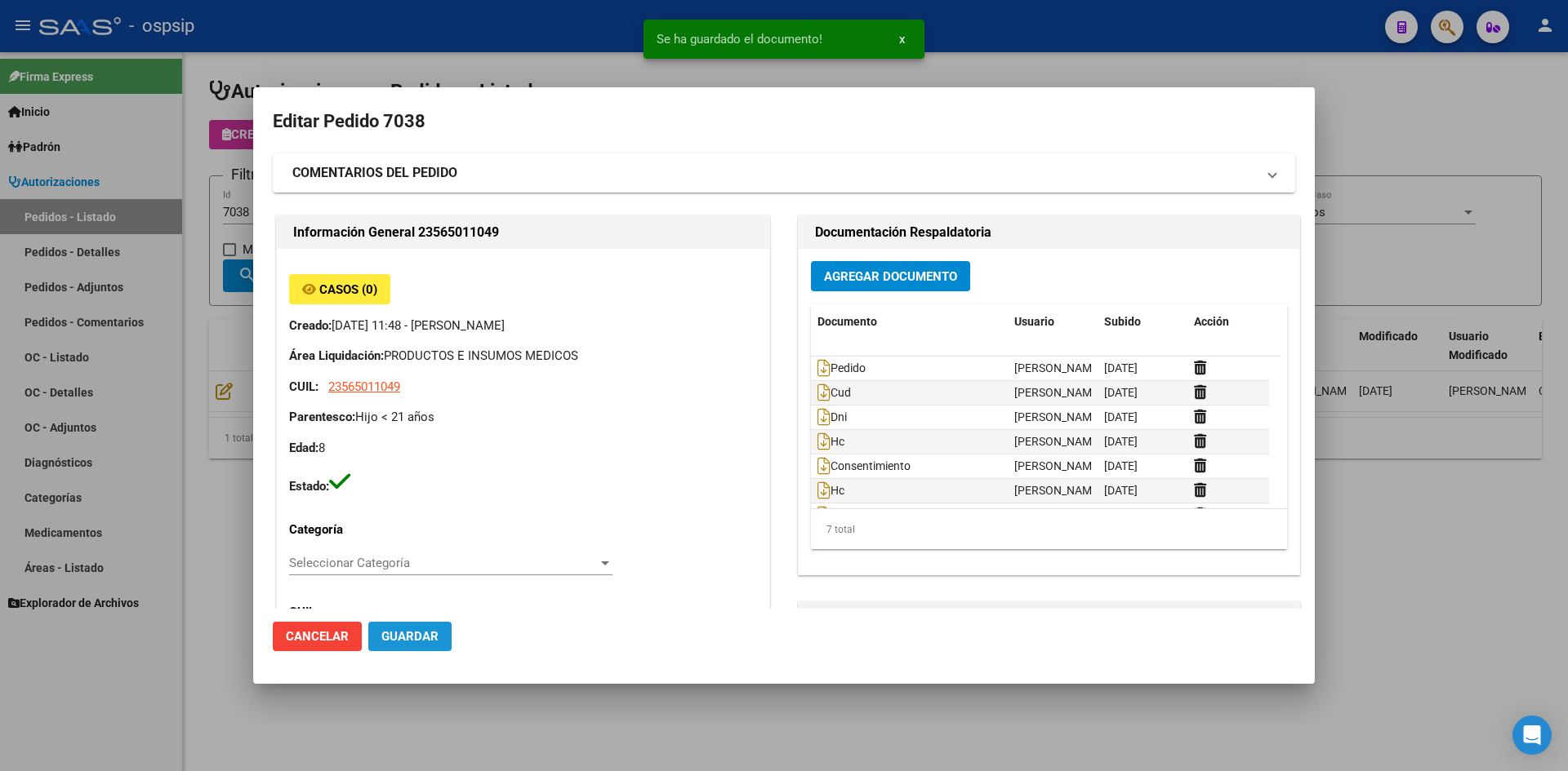
drag, startPoint x: 422, startPoint y: 634, endPoint x: 486, endPoint y: 616, distance: 66.5
click at [422, 634] on span "Guardar" at bounding box center [410, 636] width 57 height 15
click at [548, 10] on div at bounding box center [784, 386] width 1568 height 771
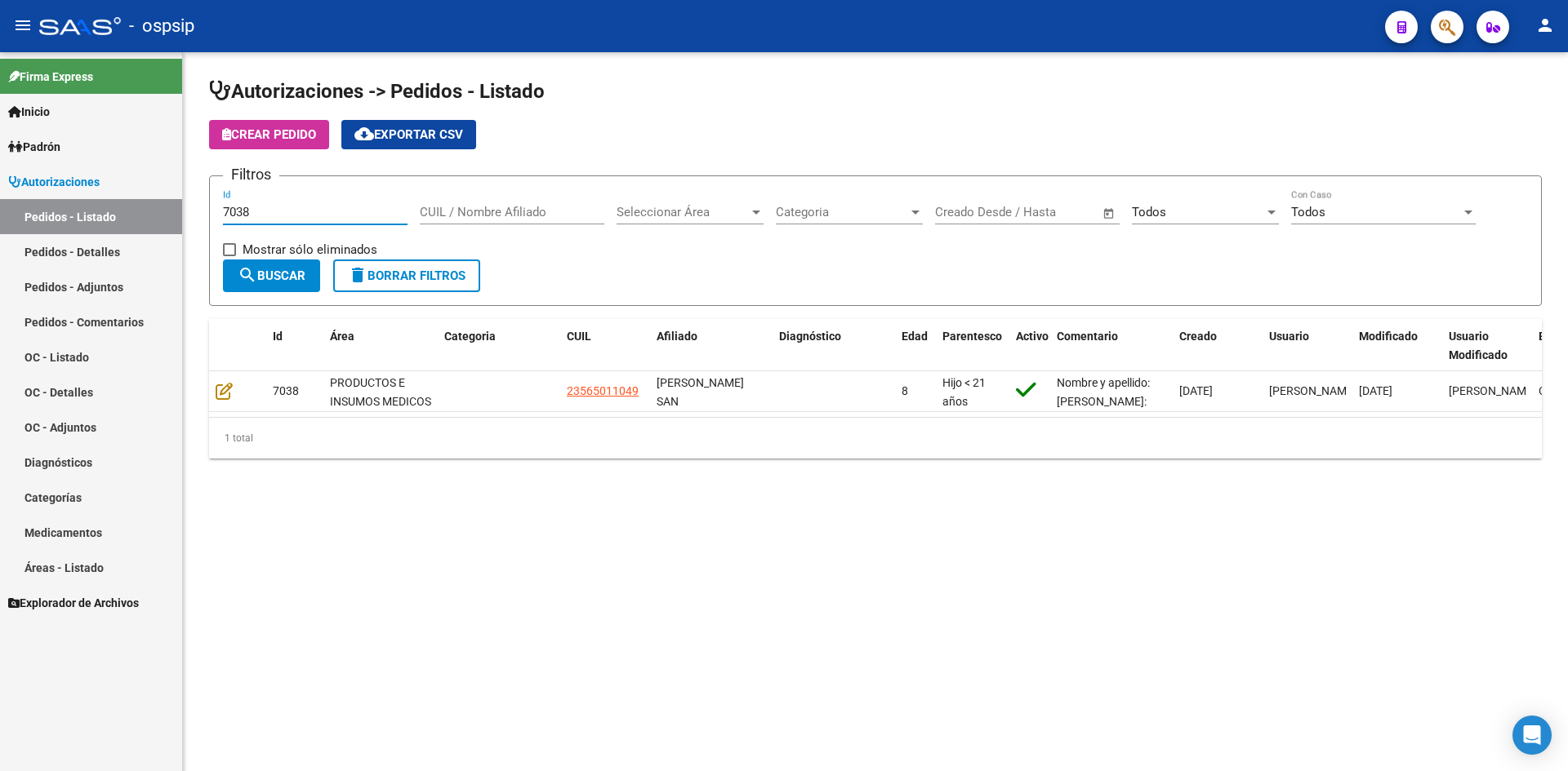
click at [250, 209] on input "7038" at bounding box center [315, 211] width 184 height 15
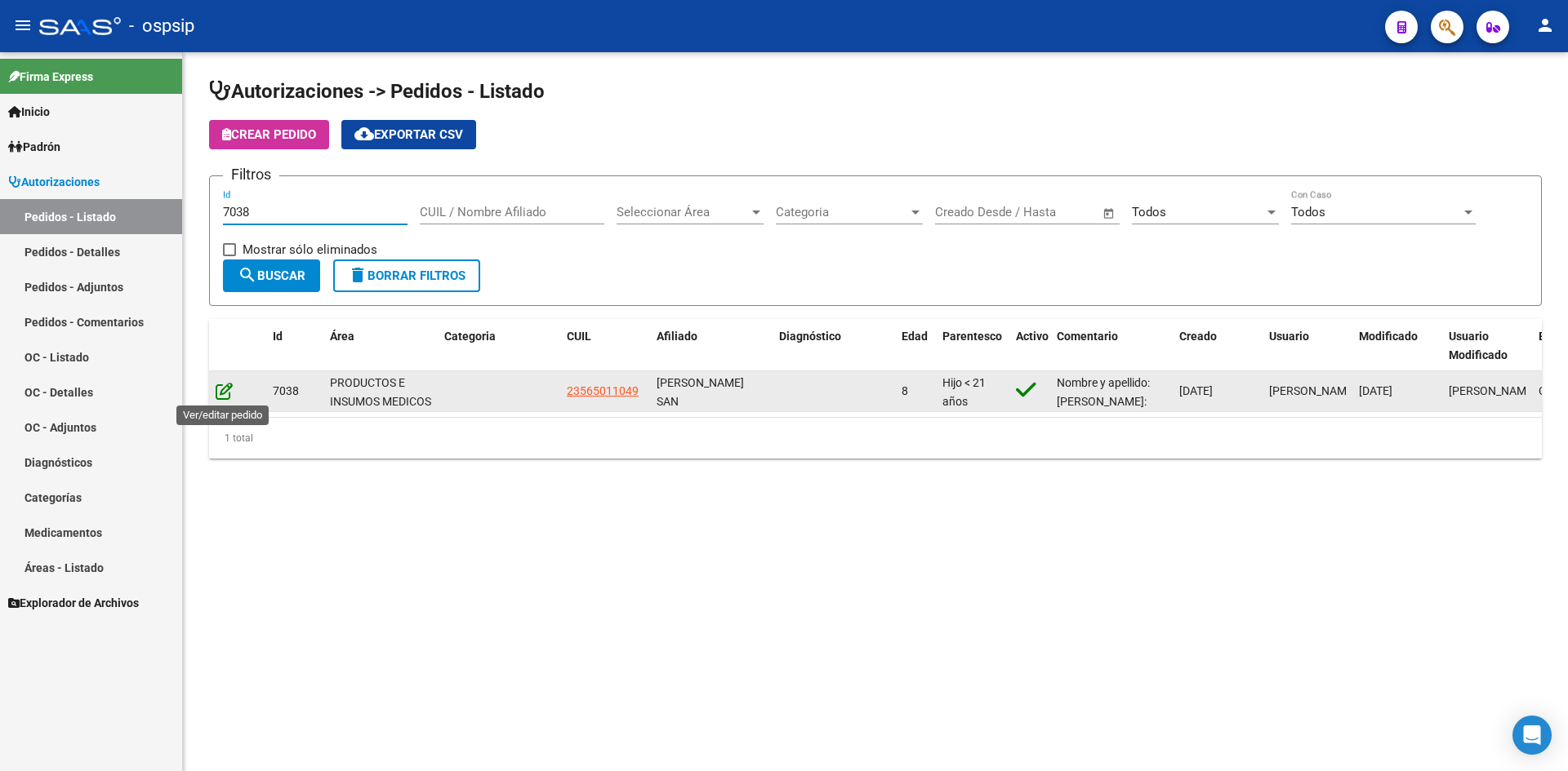
click at [224, 390] on icon at bounding box center [224, 390] width 18 height 18
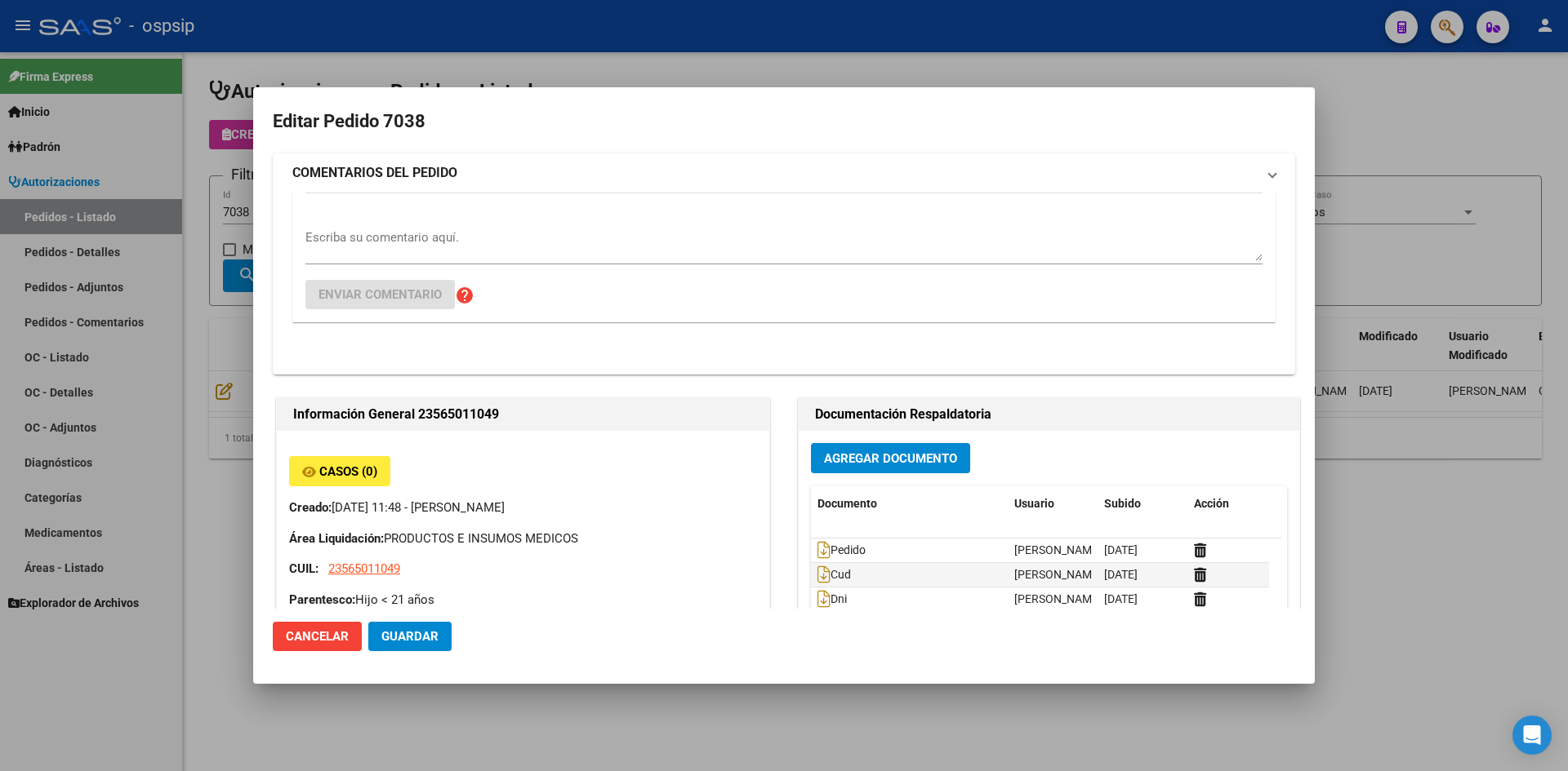
type input "[GEOGRAPHIC_DATA], [PERSON_NAME], REP. [PERSON_NAME] 1695"
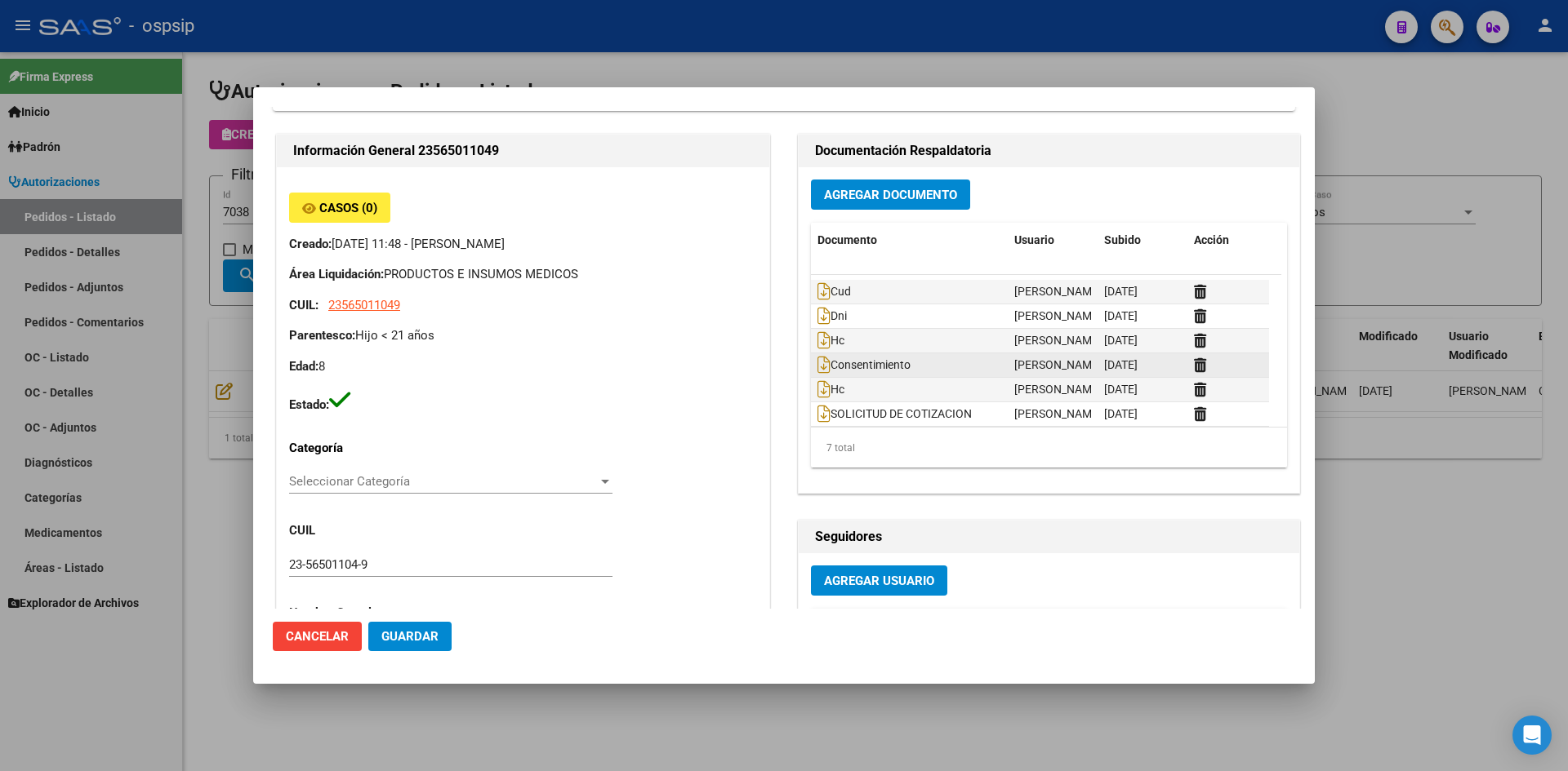
scroll to position [24, 0]
drag, startPoint x: 710, startPoint y: 710, endPoint x: 533, endPoint y: 548, distance: 239.9
click at [709, 710] on div at bounding box center [784, 386] width 1568 height 771
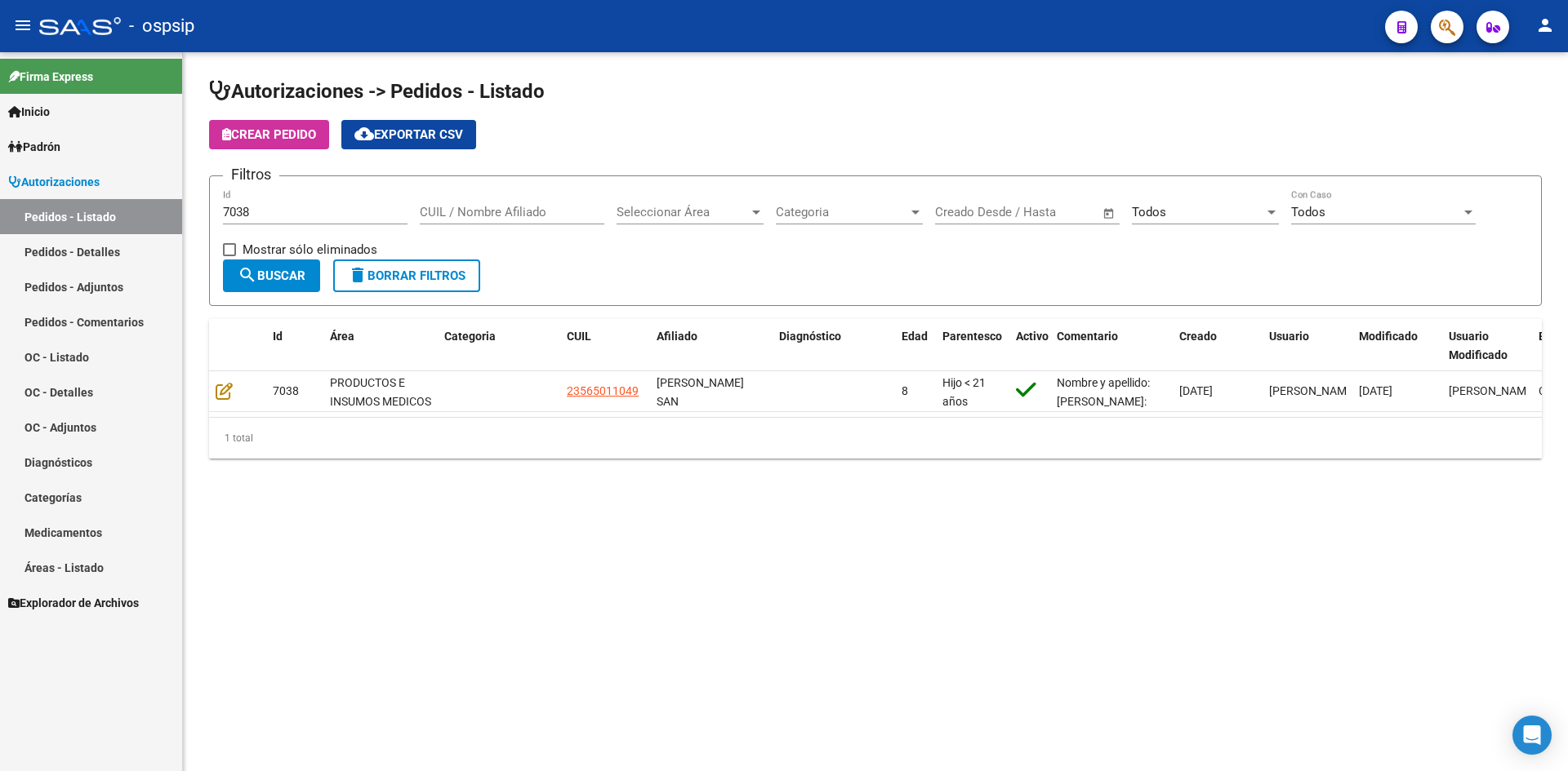
click at [317, 215] on input "7038" at bounding box center [315, 211] width 184 height 15
click at [316, 215] on input "7038" at bounding box center [315, 211] width 184 height 15
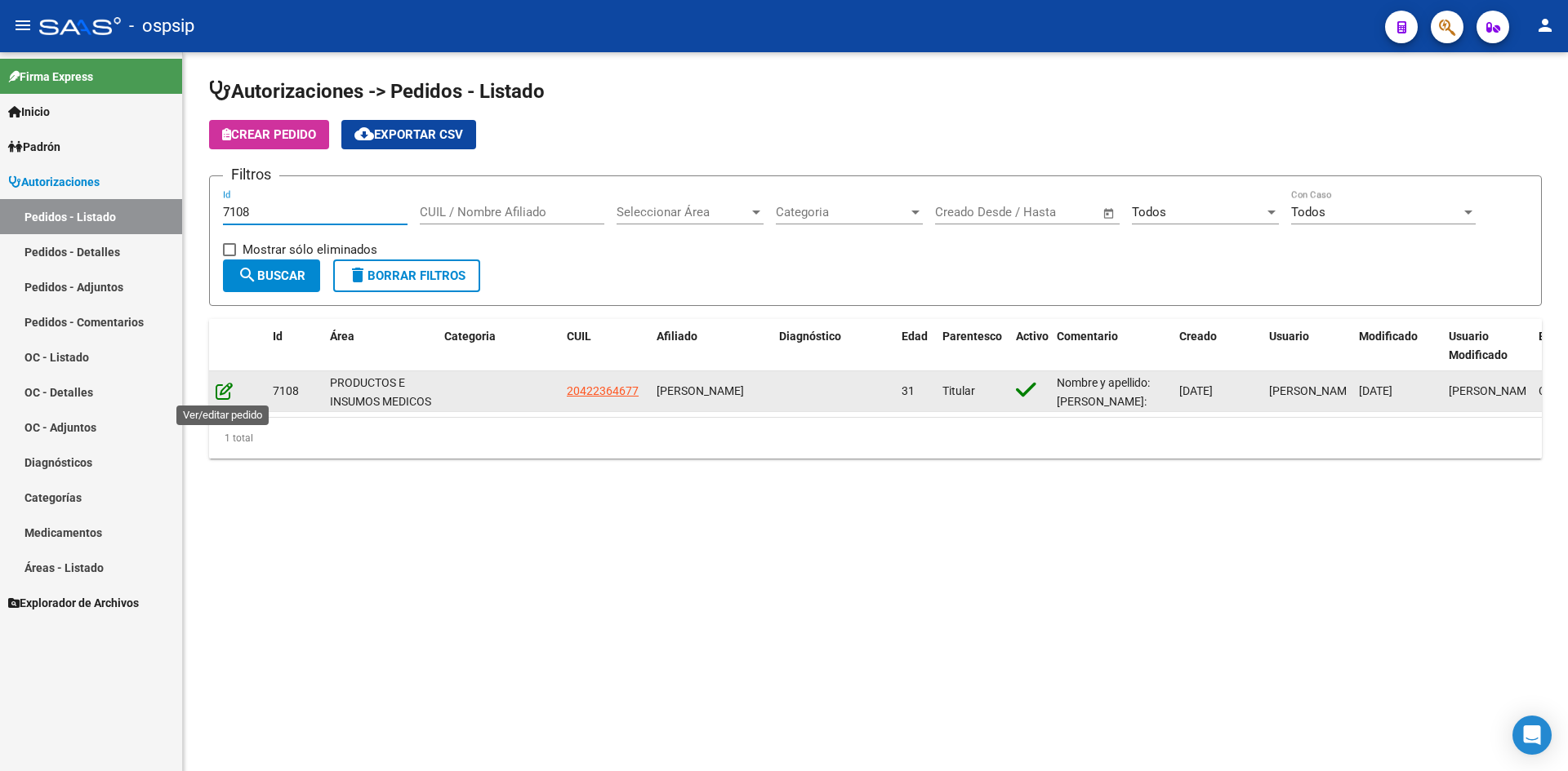
type input "7108"
click at [221, 396] on icon at bounding box center [224, 390] width 18 height 18
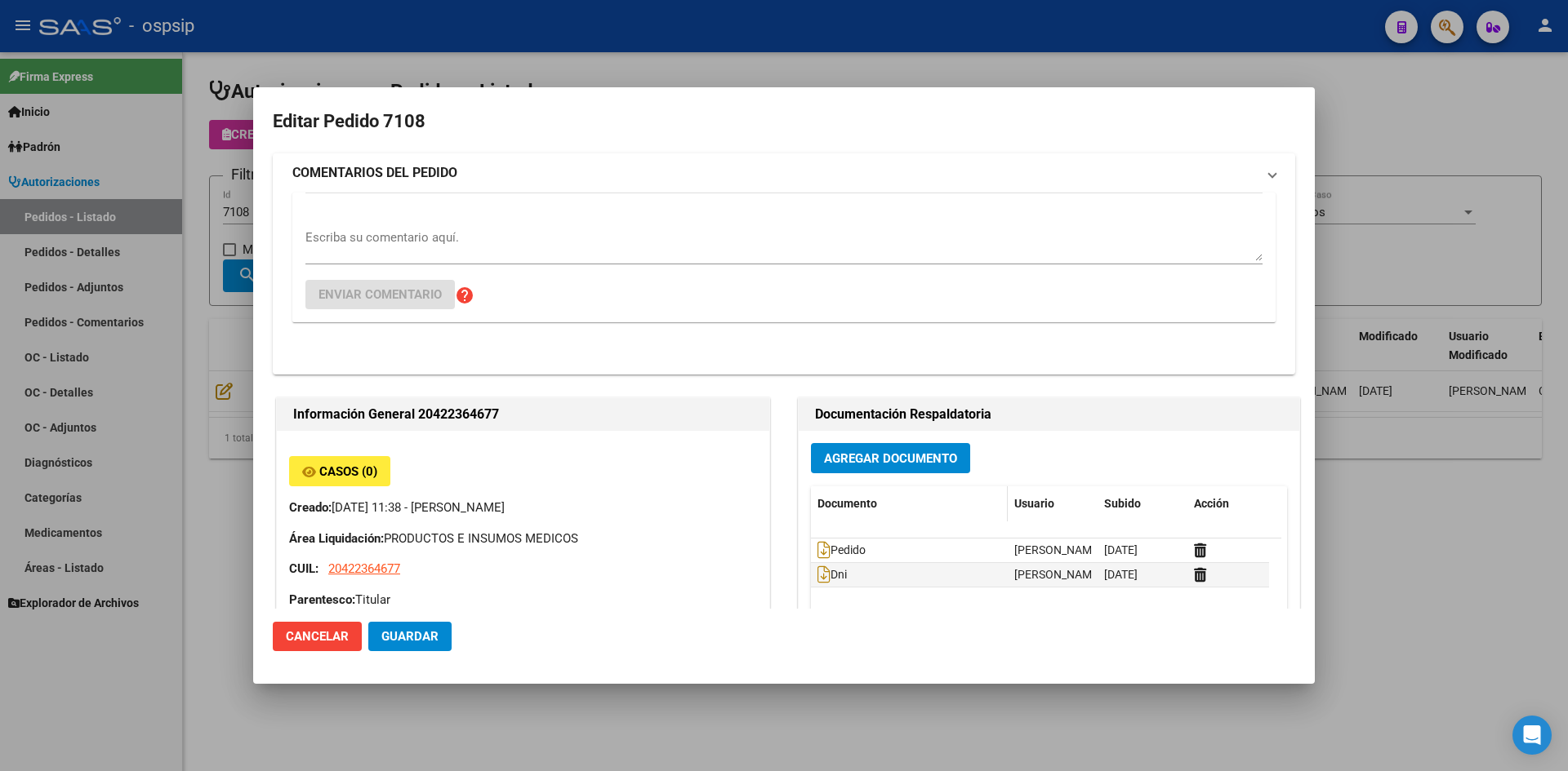
type input "Chubut, [PERSON_NAME], CBO [PERSON_NAME] 3412"
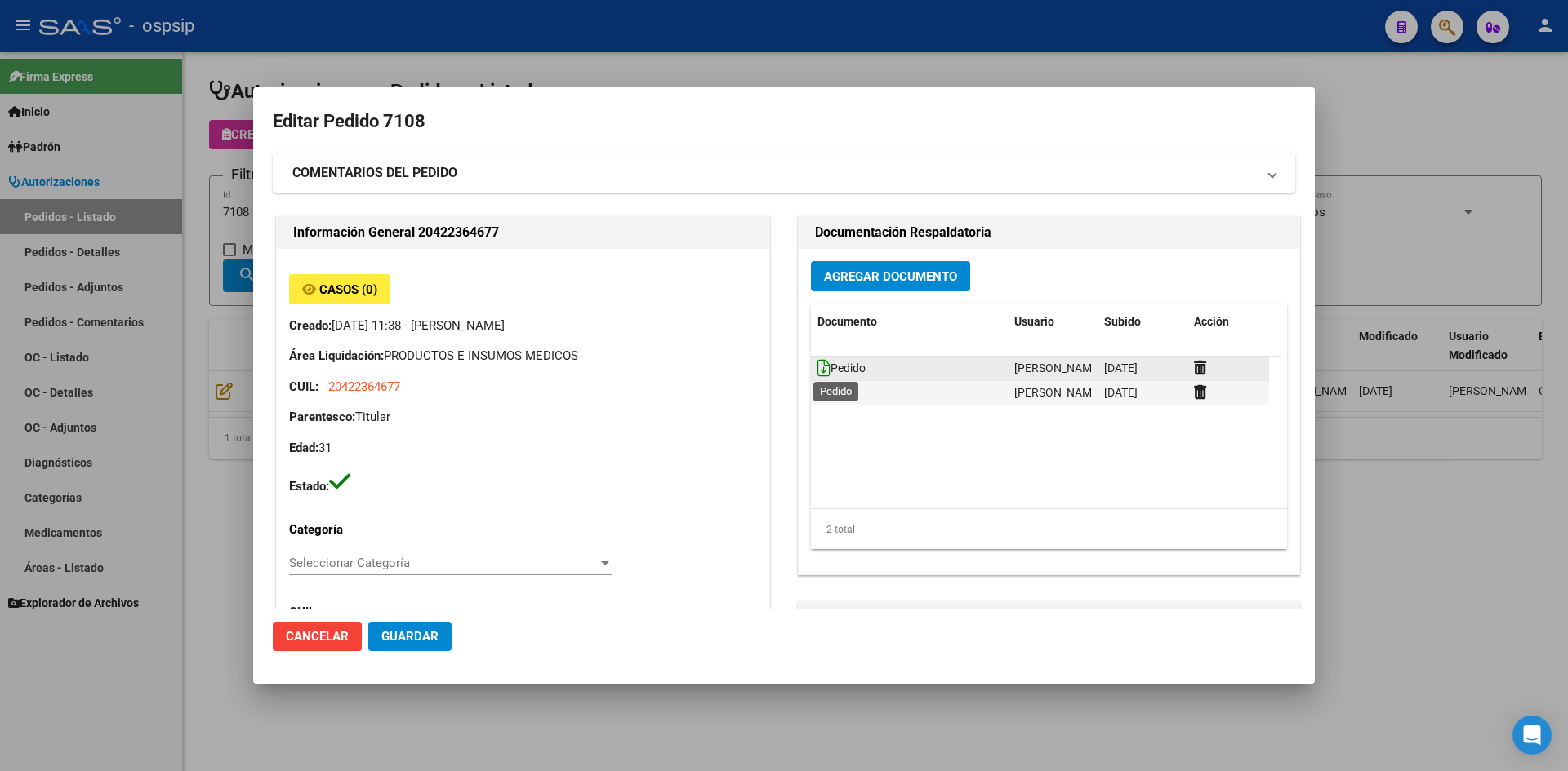
click at [817, 362] on icon at bounding box center [823, 368] width 13 height 18
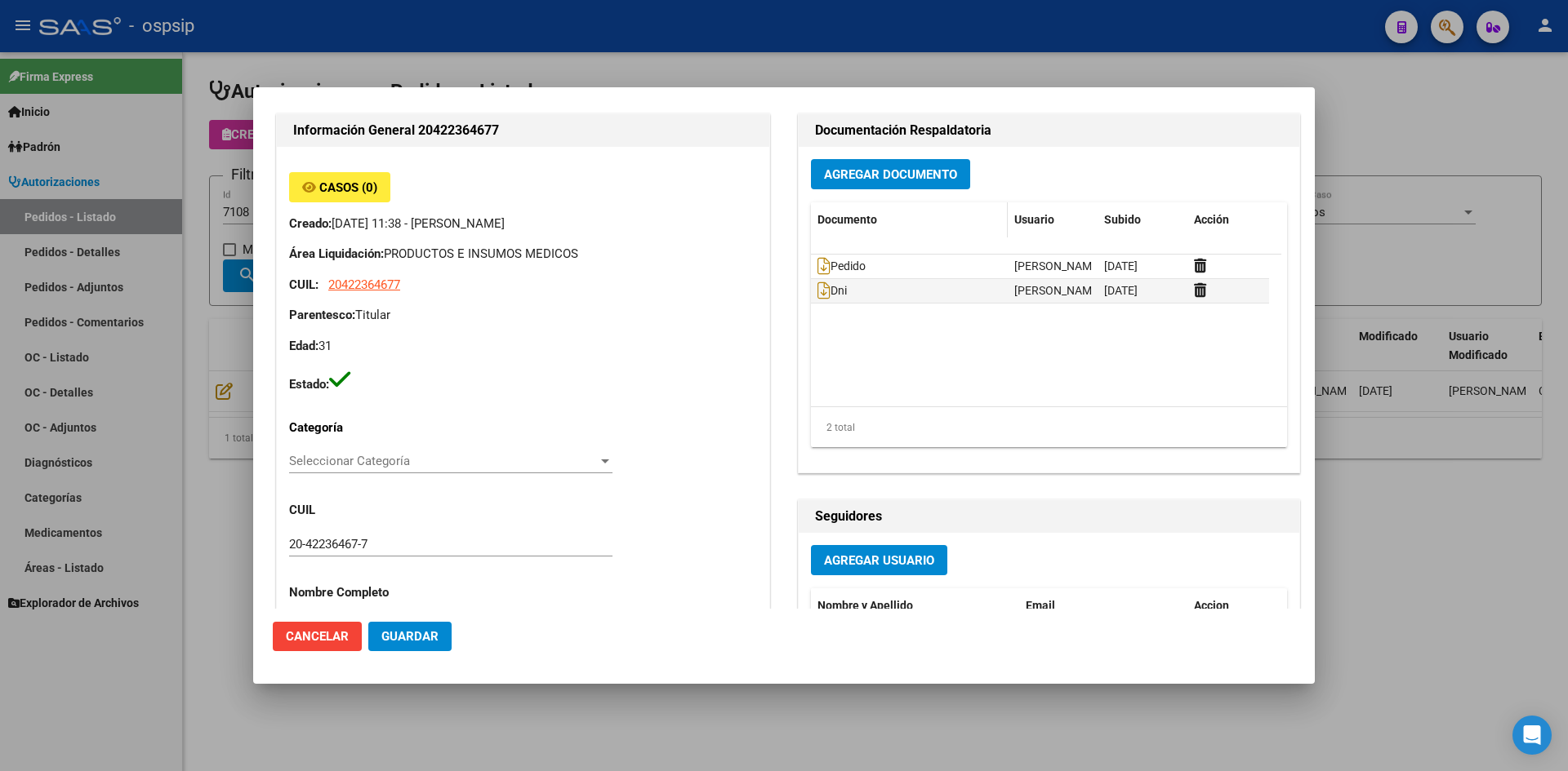
scroll to position [0, 0]
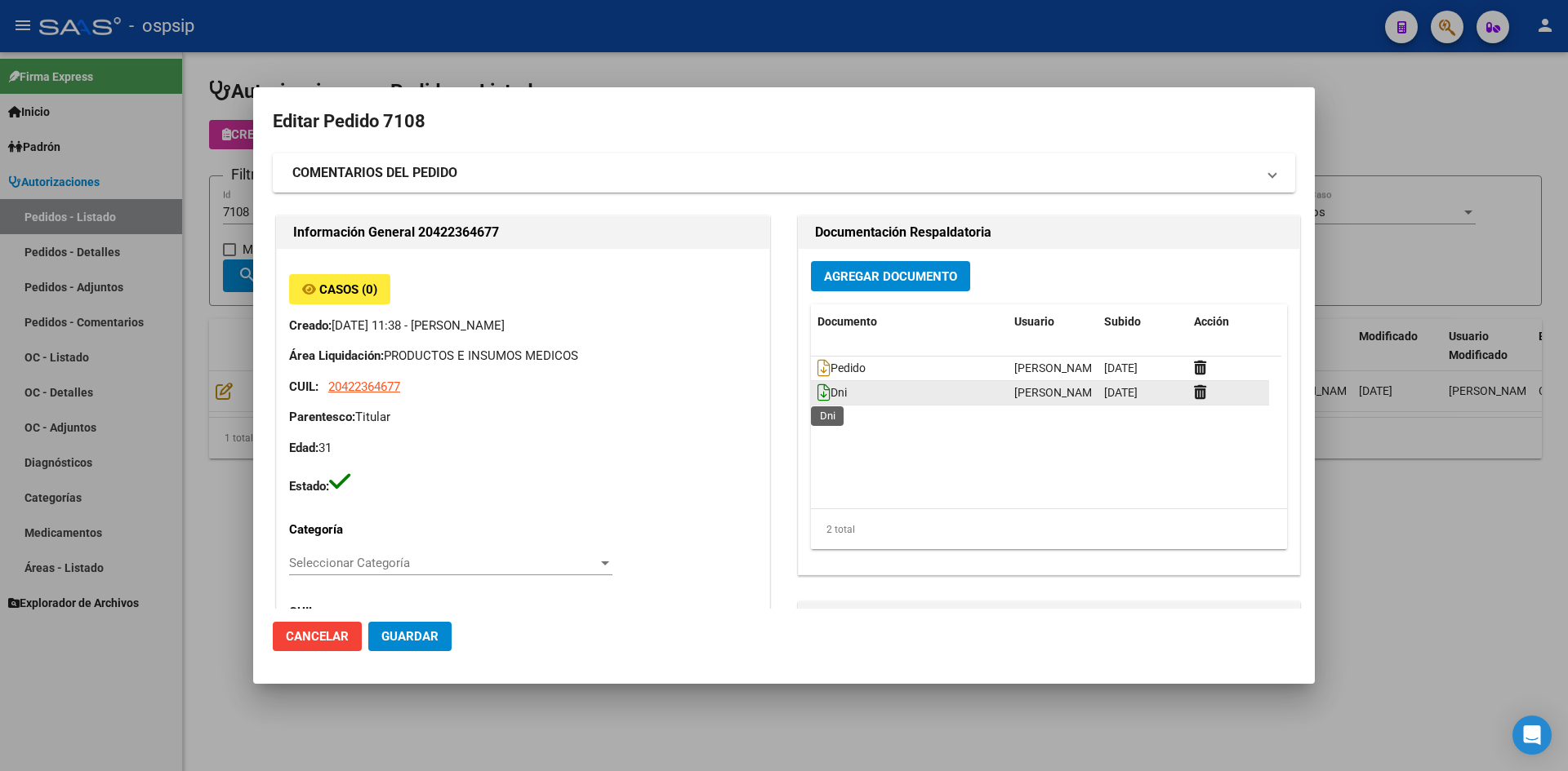
click at [817, 394] on icon at bounding box center [823, 392] width 13 height 18
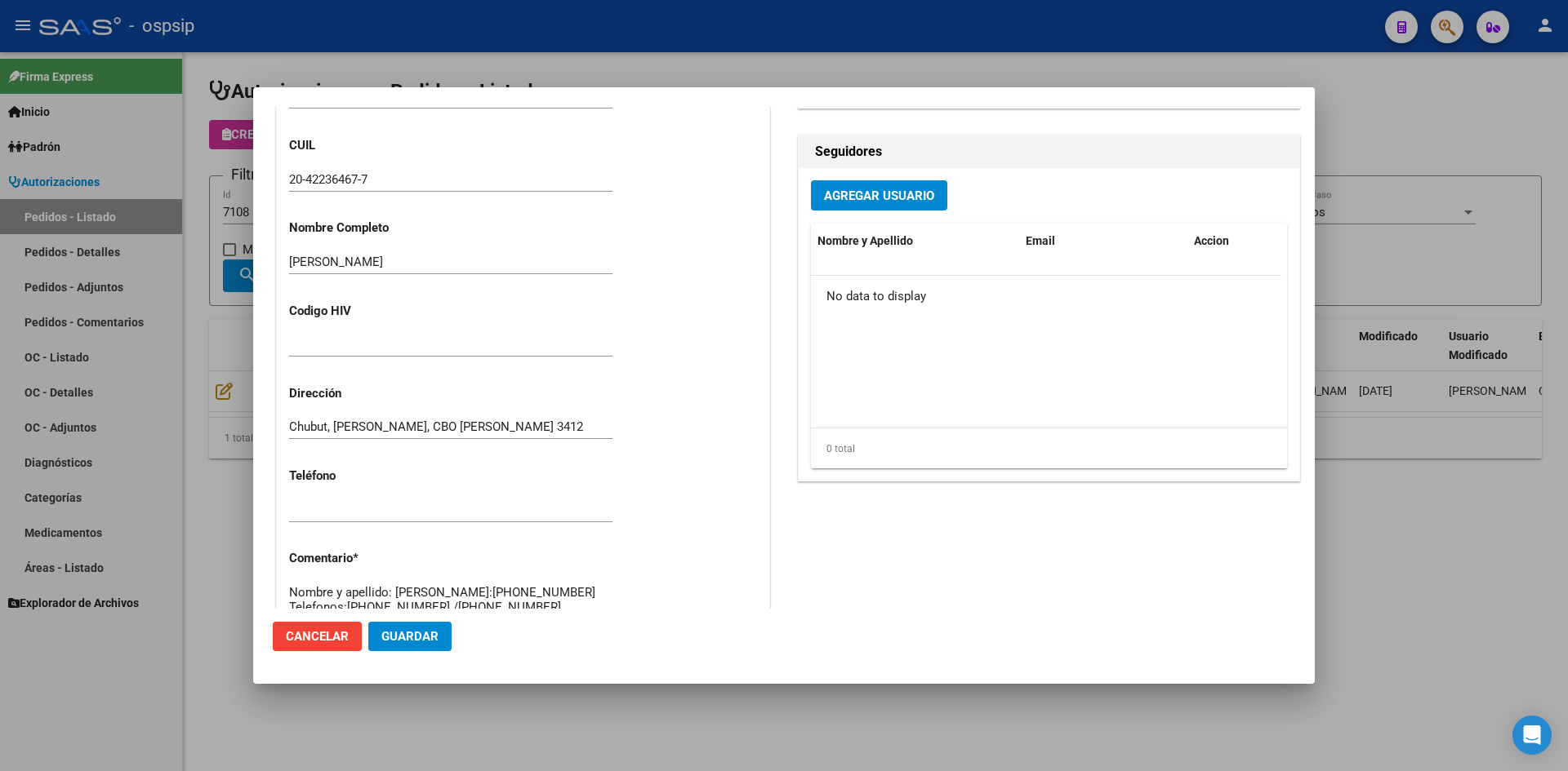
scroll to position [490, 0]
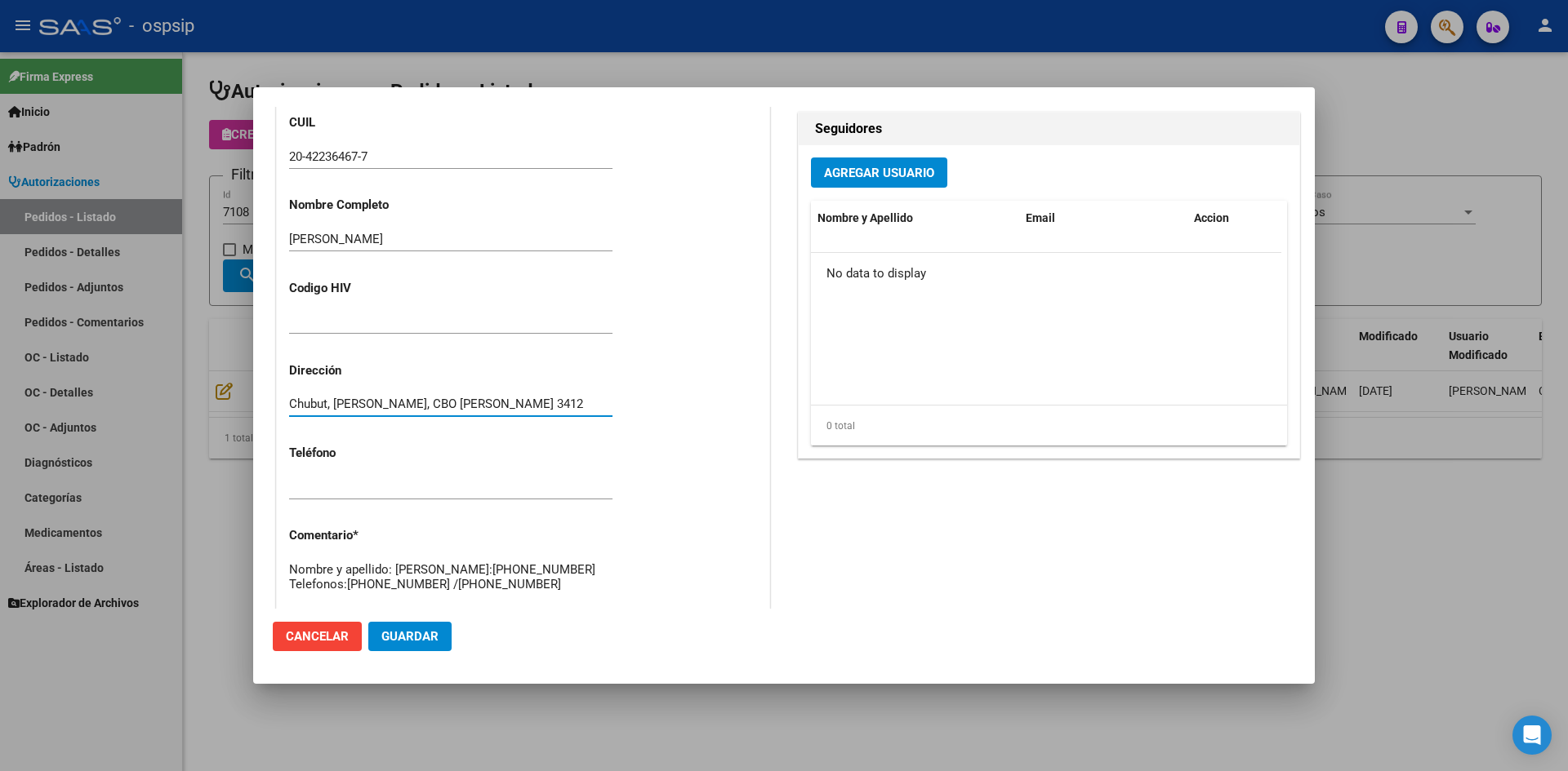
click at [448, 400] on input "Chubut, [PERSON_NAME], CBO [PERSON_NAME] 3412" at bounding box center [451, 403] width 323 height 15
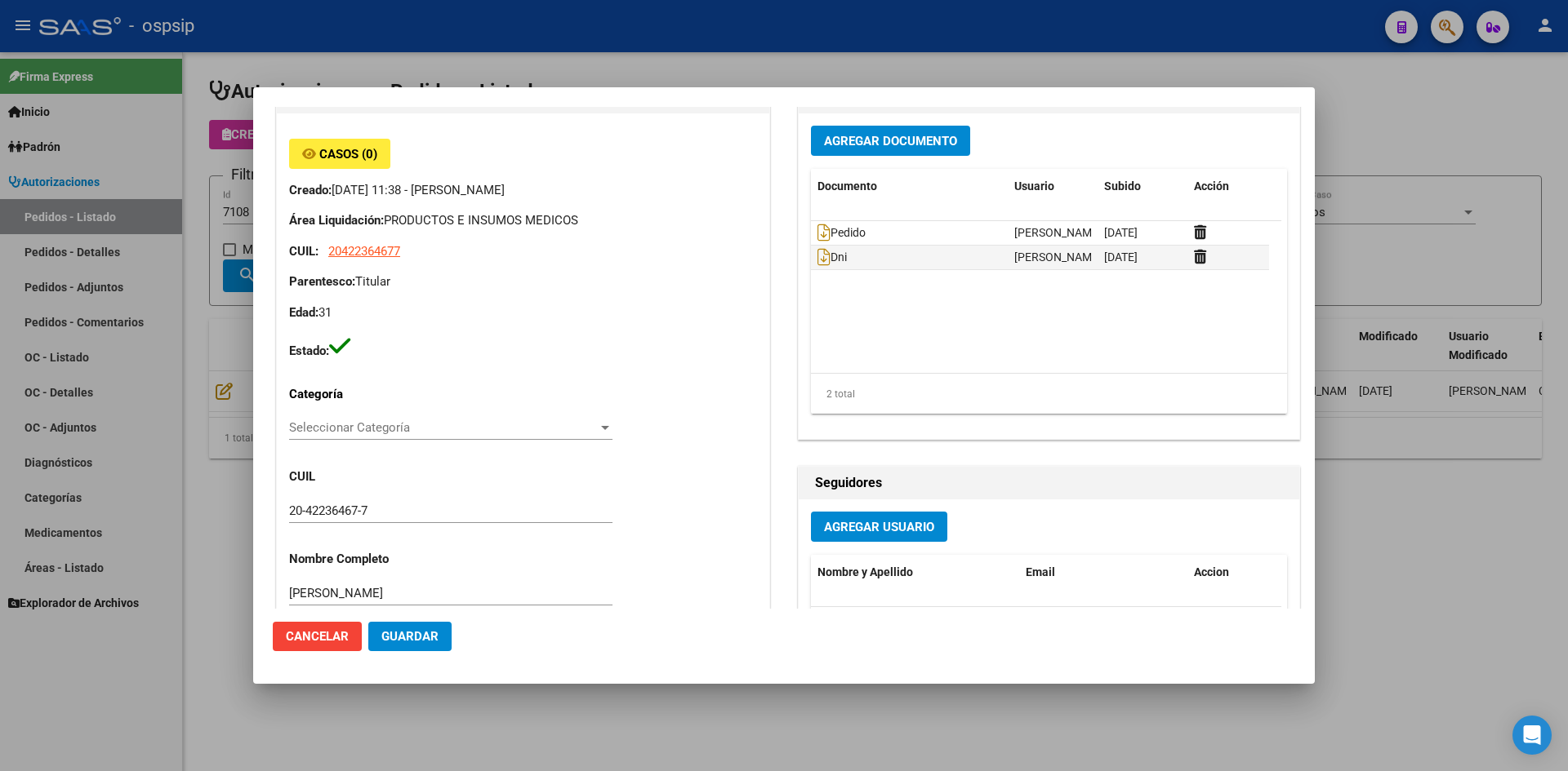
scroll to position [0, 0]
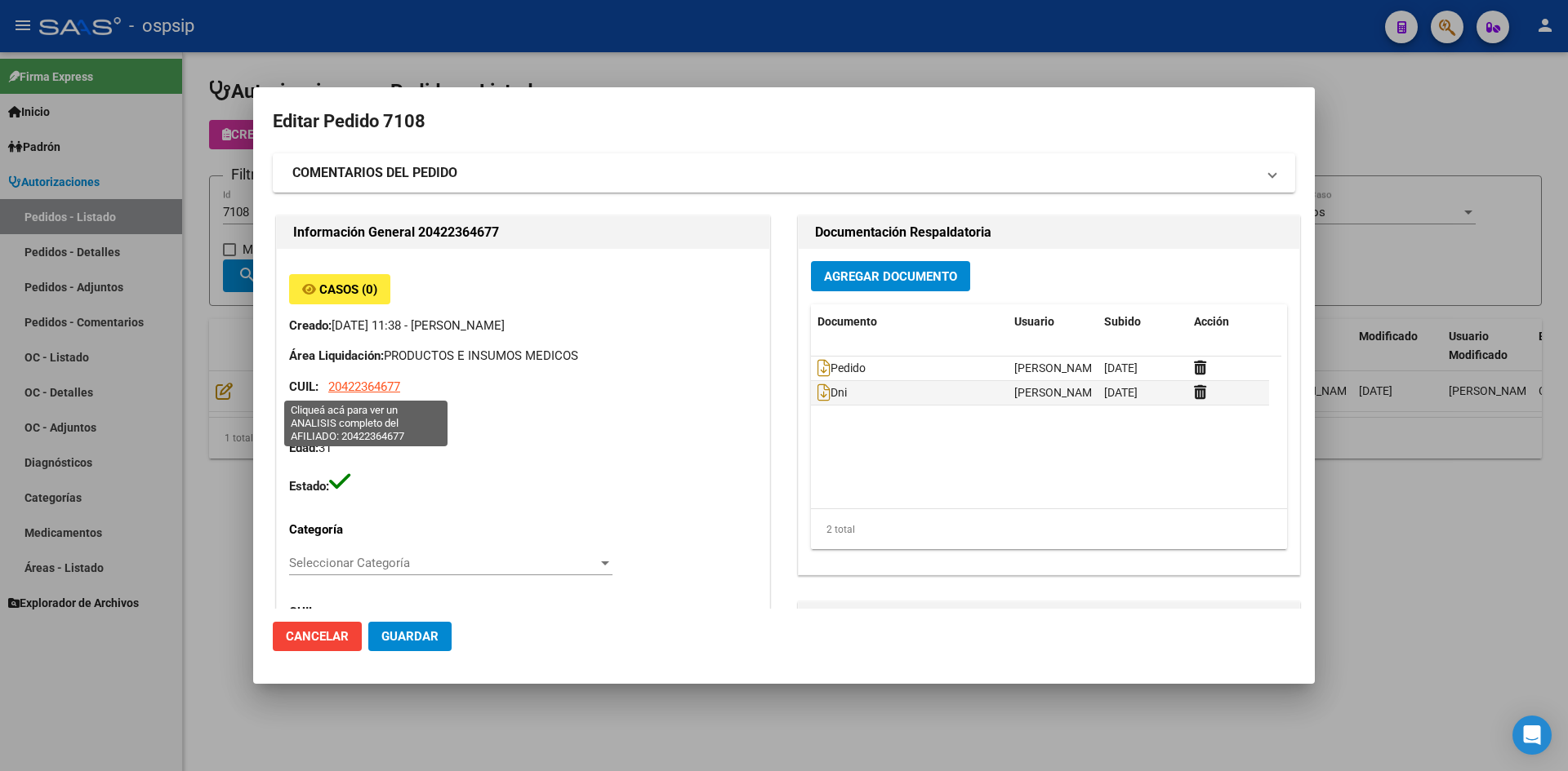
click at [366, 388] on span "20422364677" at bounding box center [364, 386] width 72 height 15
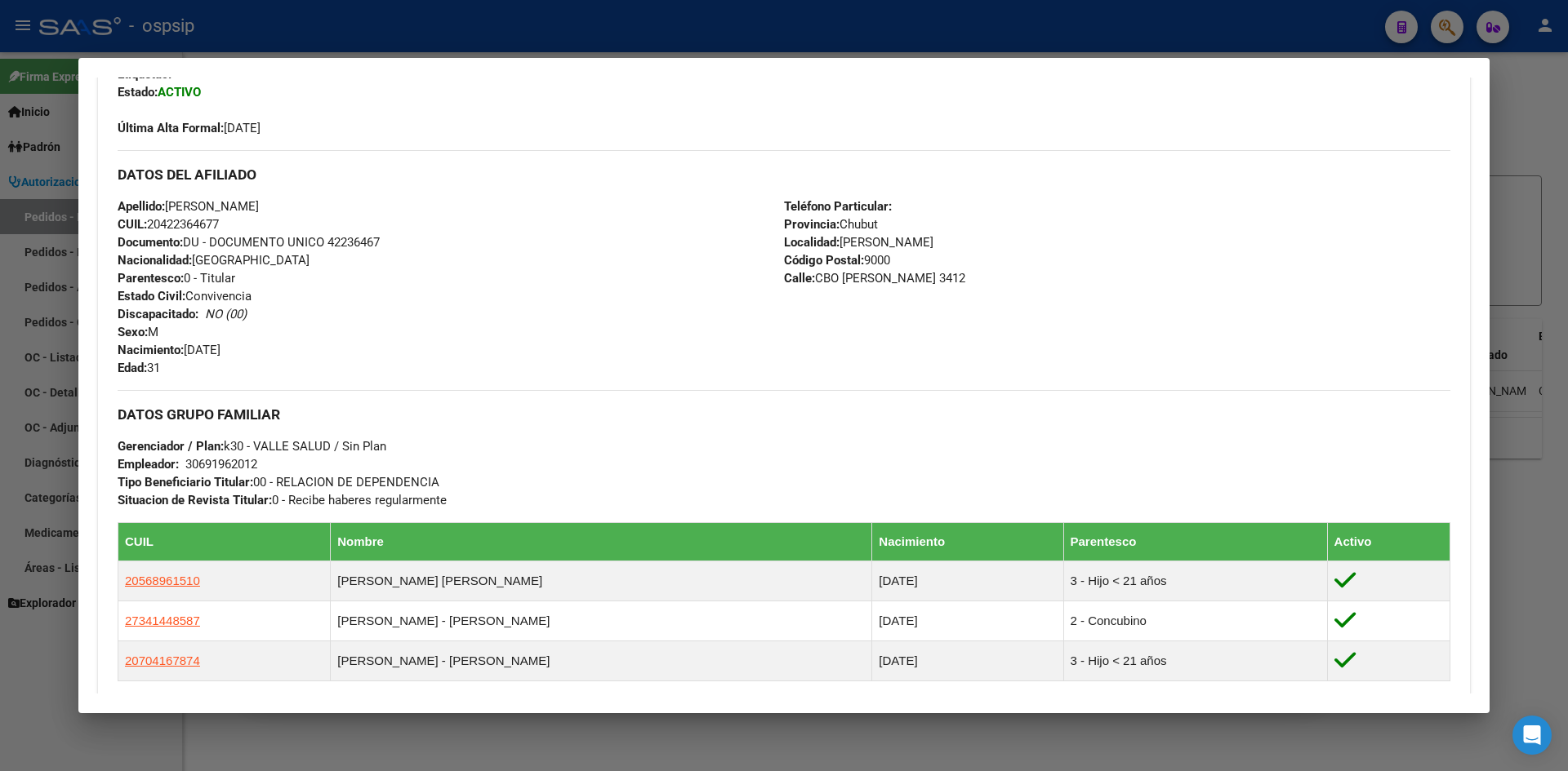
scroll to position [254, 0]
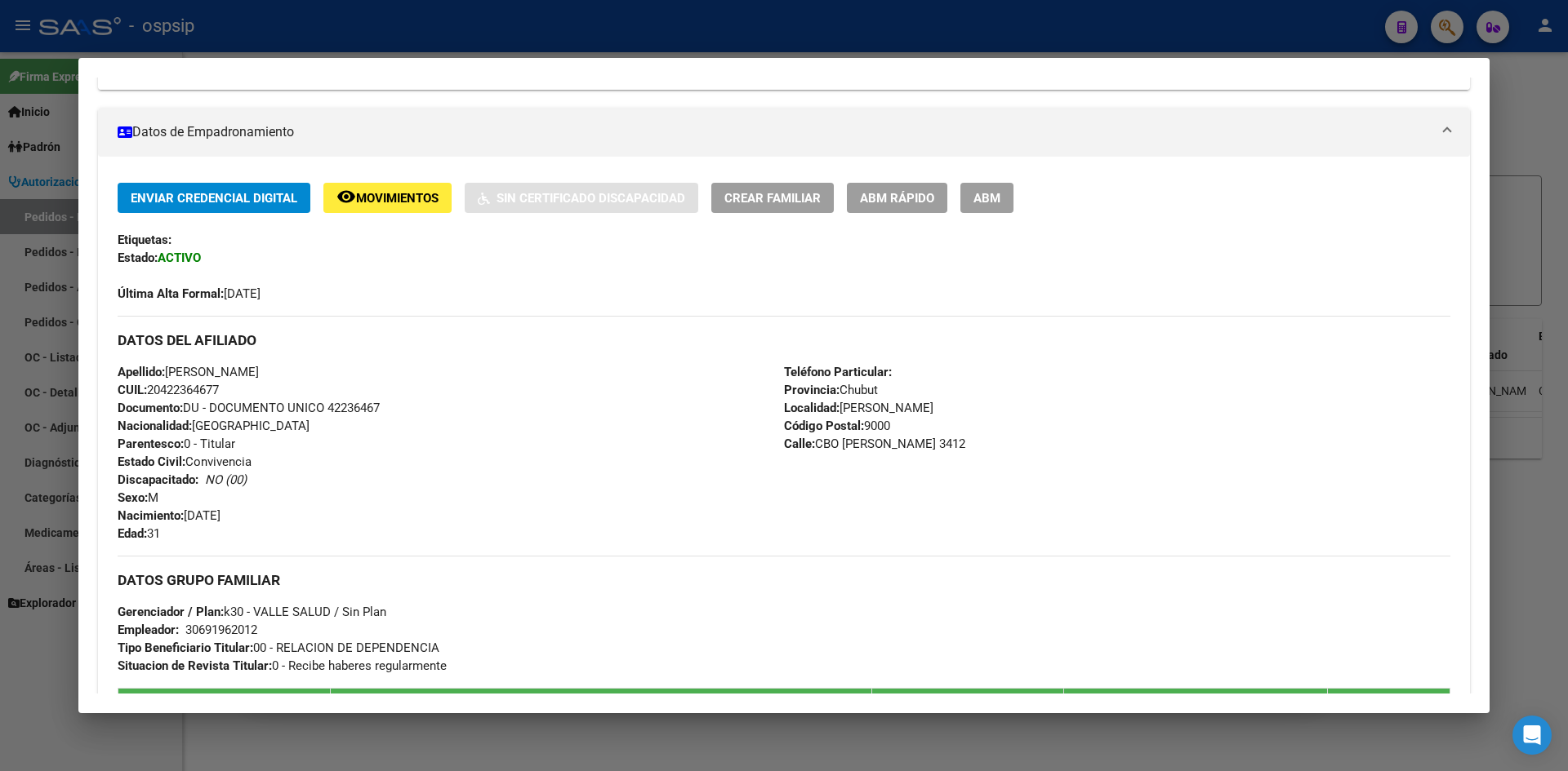
drag, startPoint x: 358, startPoint y: 36, endPoint x: 395, endPoint y: 80, distance: 57.5
click at [359, 37] on div at bounding box center [784, 386] width 1568 height 771
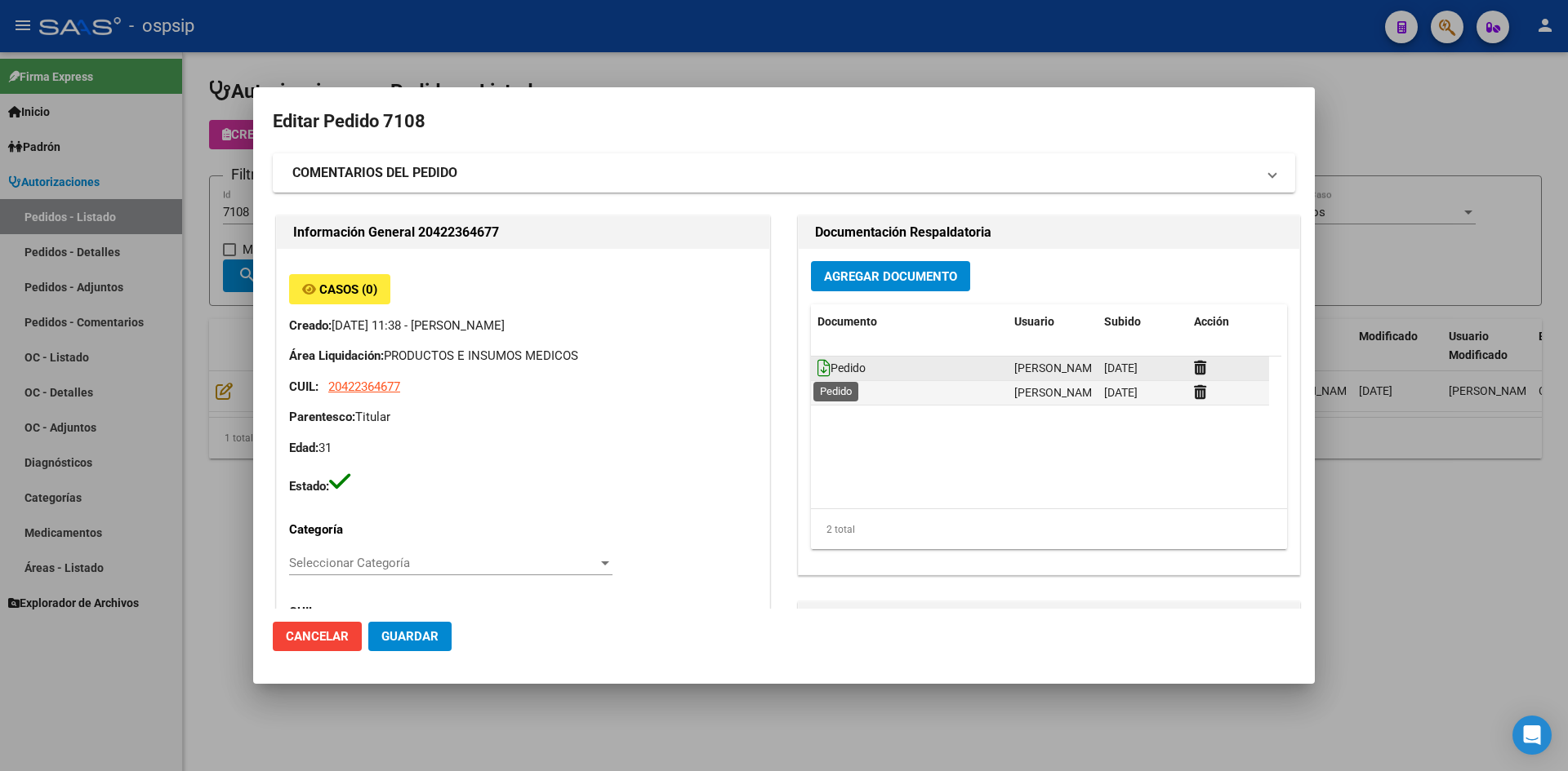
click at [821, 367] on icon at bounding box center [823, 368] width 13 height 18
click at [824, 283] on span "Agregar Documento" at bounding box center [890, 276] width 133 height 15
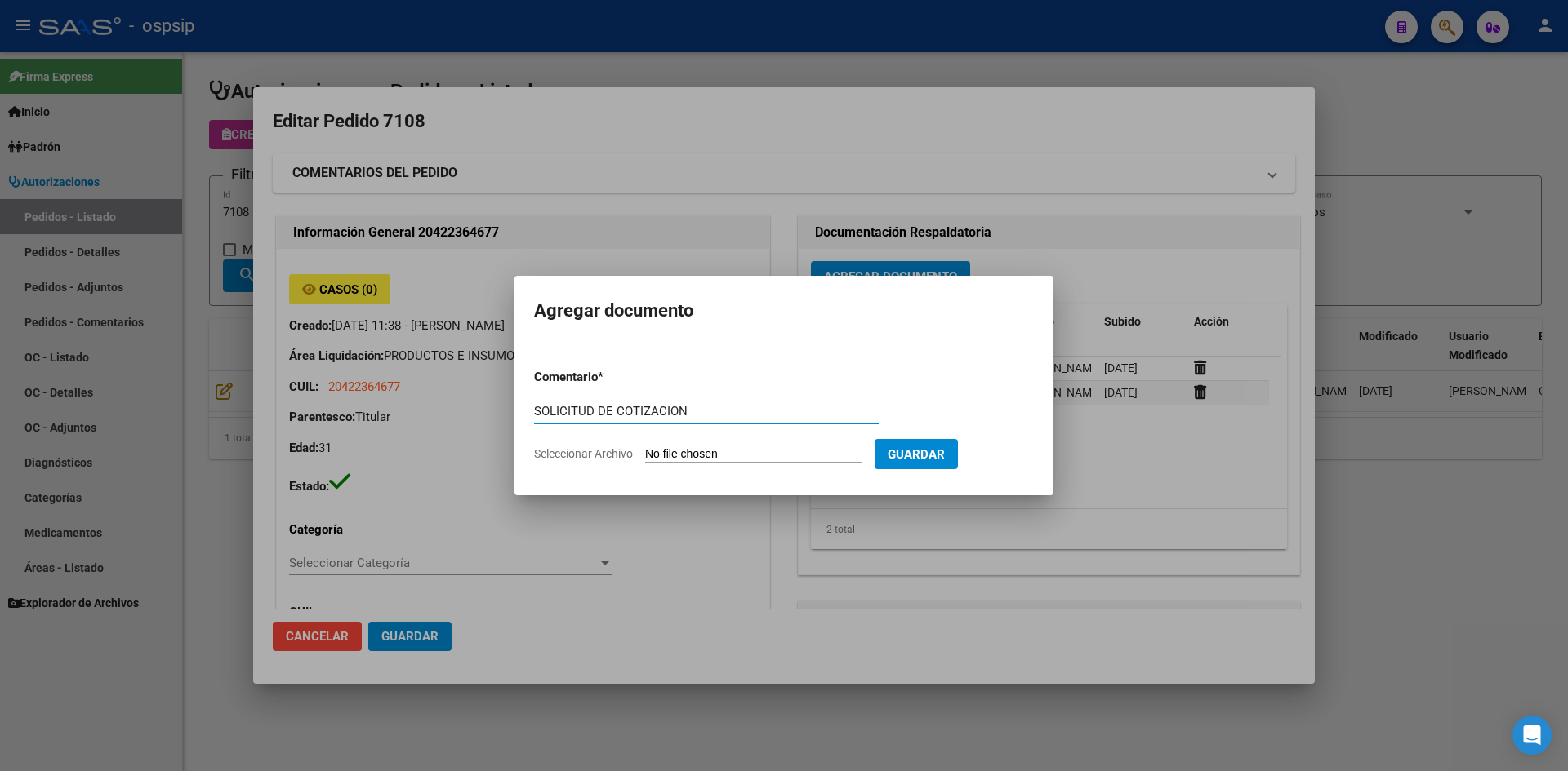
type input "SOLICITUD DE COTIZACION"
click at [645, 447] on input "Seleccionar Archivo" at bounding box center [753, 455] width 216 height 16
type input "C:\fakepath\SOLICITUD DE COTIZACION N°7108.pdf"
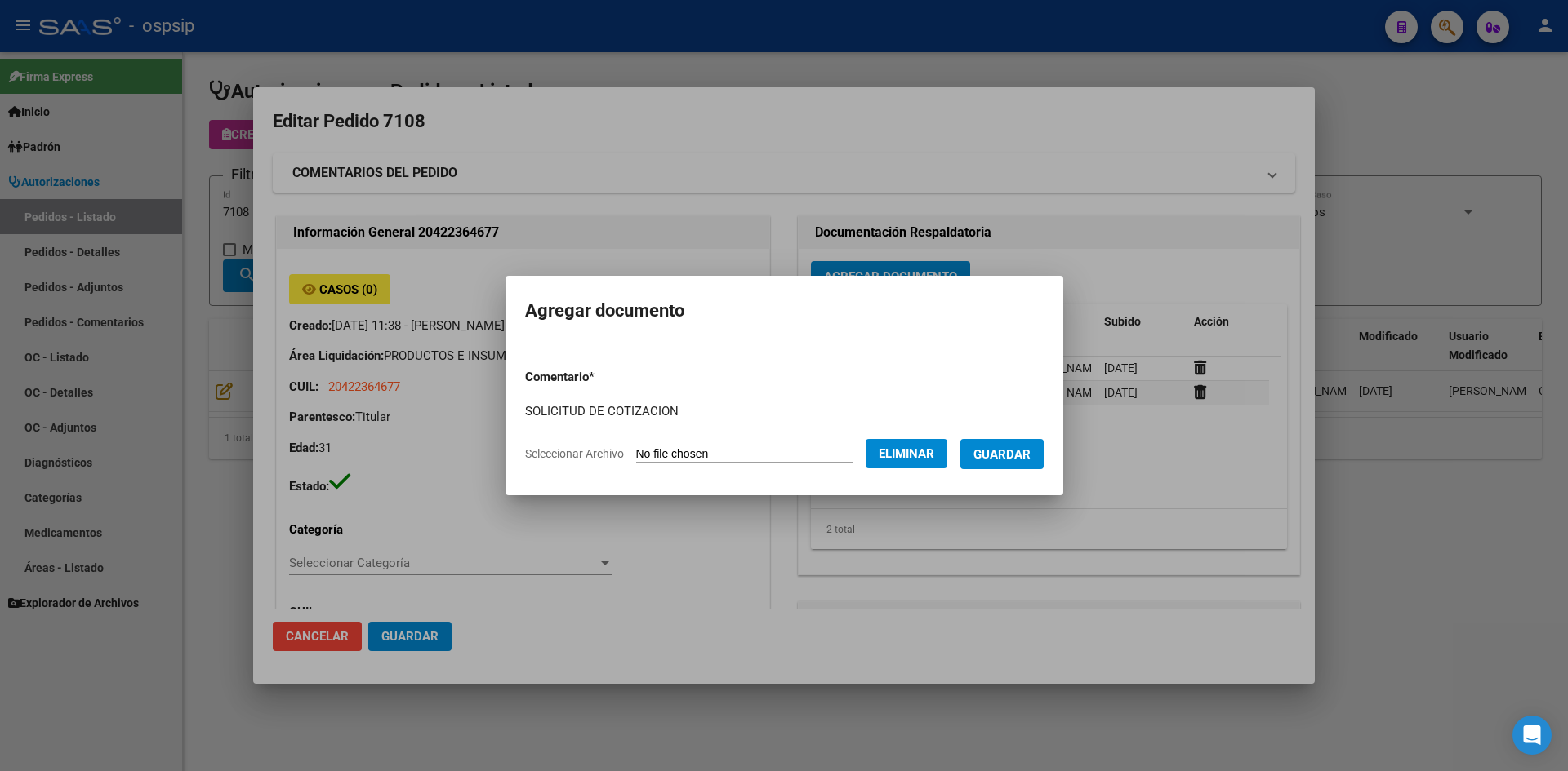
drag, startPoint x: 1013, startPoint y: 456, endPoint x: 921, endPoint y: 458, distance: 92.0
click at [1013, 456] on span "Guardar" at bounding box center [1001, 454] width 57 height 15
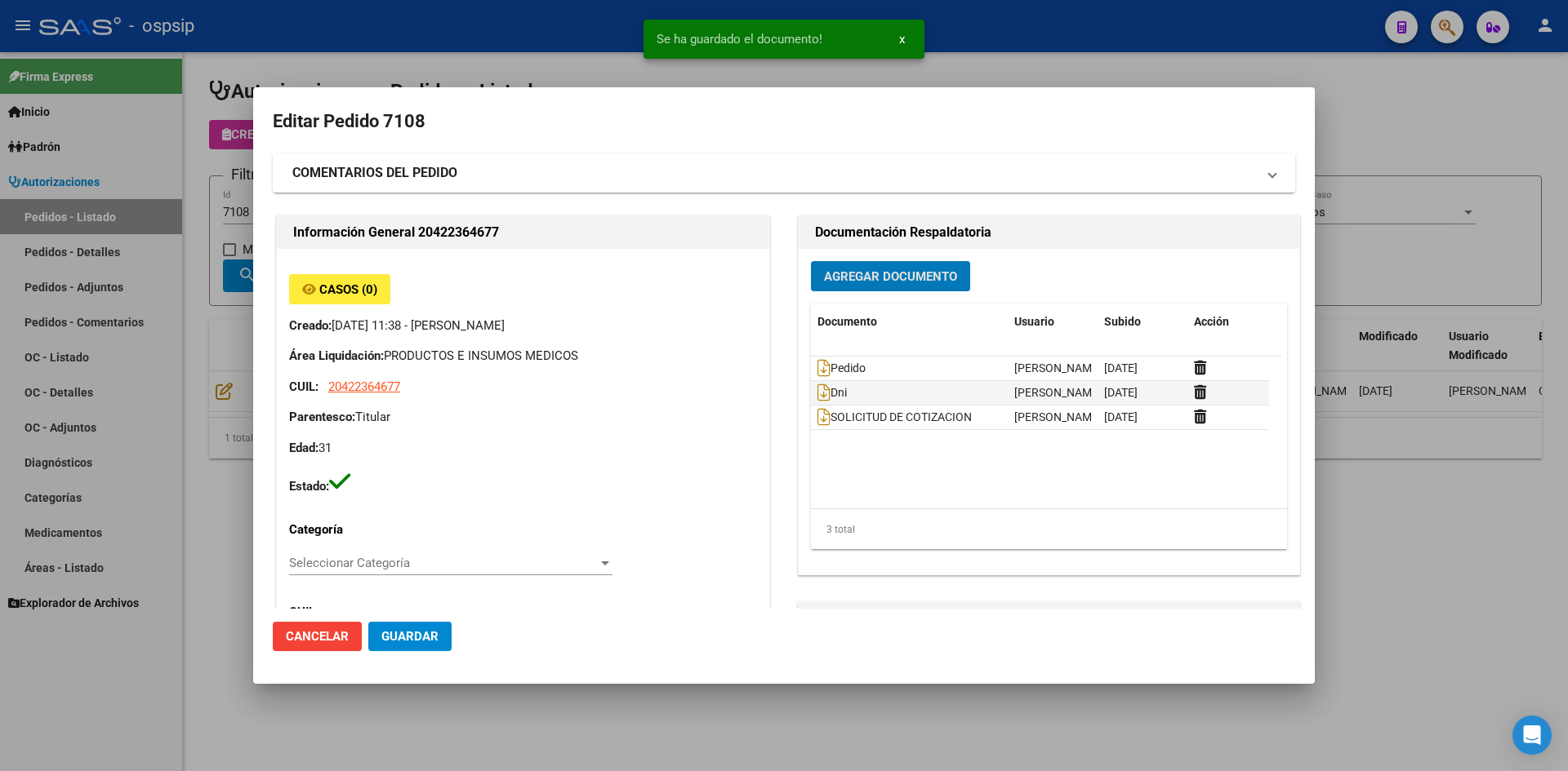
click at [412, 651] on mat-dialog-actions "Cancelar Guardar" at bounding box center [784, 636] width 1023 height 55
click at [377, 636] on button "Guardar" at bounding box center [410, 637] width 84 height 29
click at [558, 36] on div at bounding box center [784, 386] width 1568 height 771
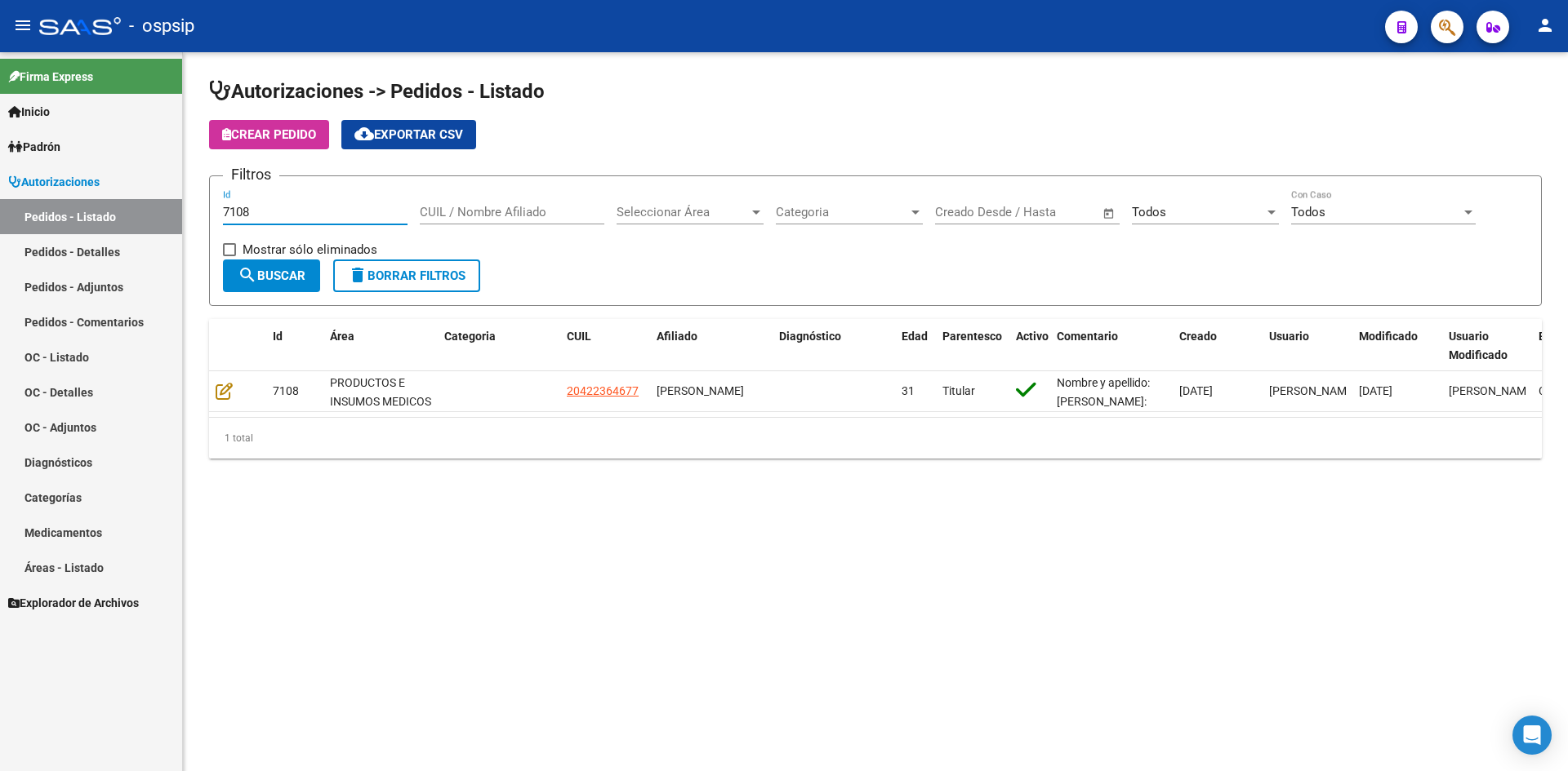
click at [331, 208] on input "7108" at bounding box center [315, 211] width 184 height 15
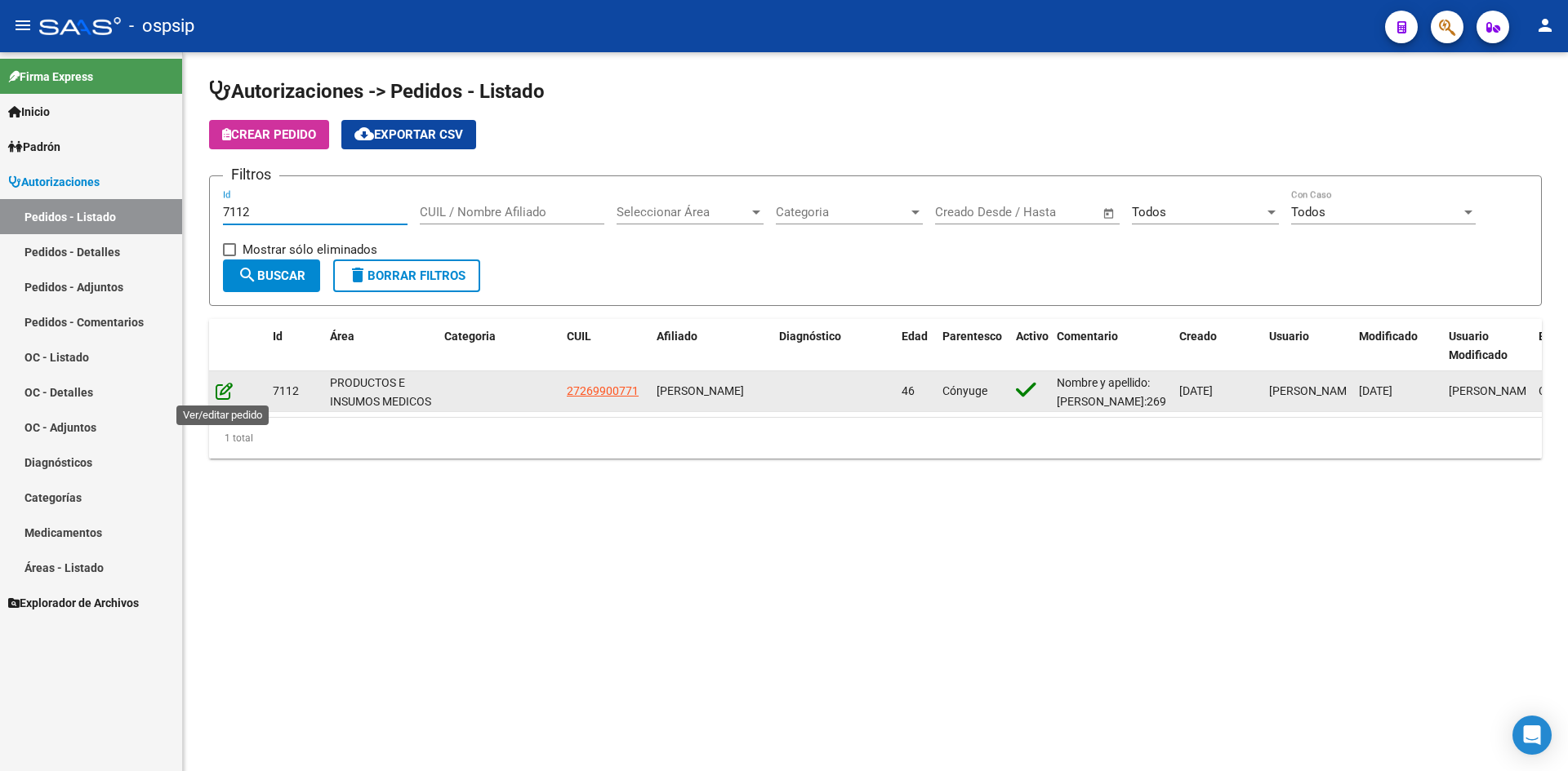
type input "7112"
click at [219, 395] on icon at bounding box center [224, 390] width 18 height 18
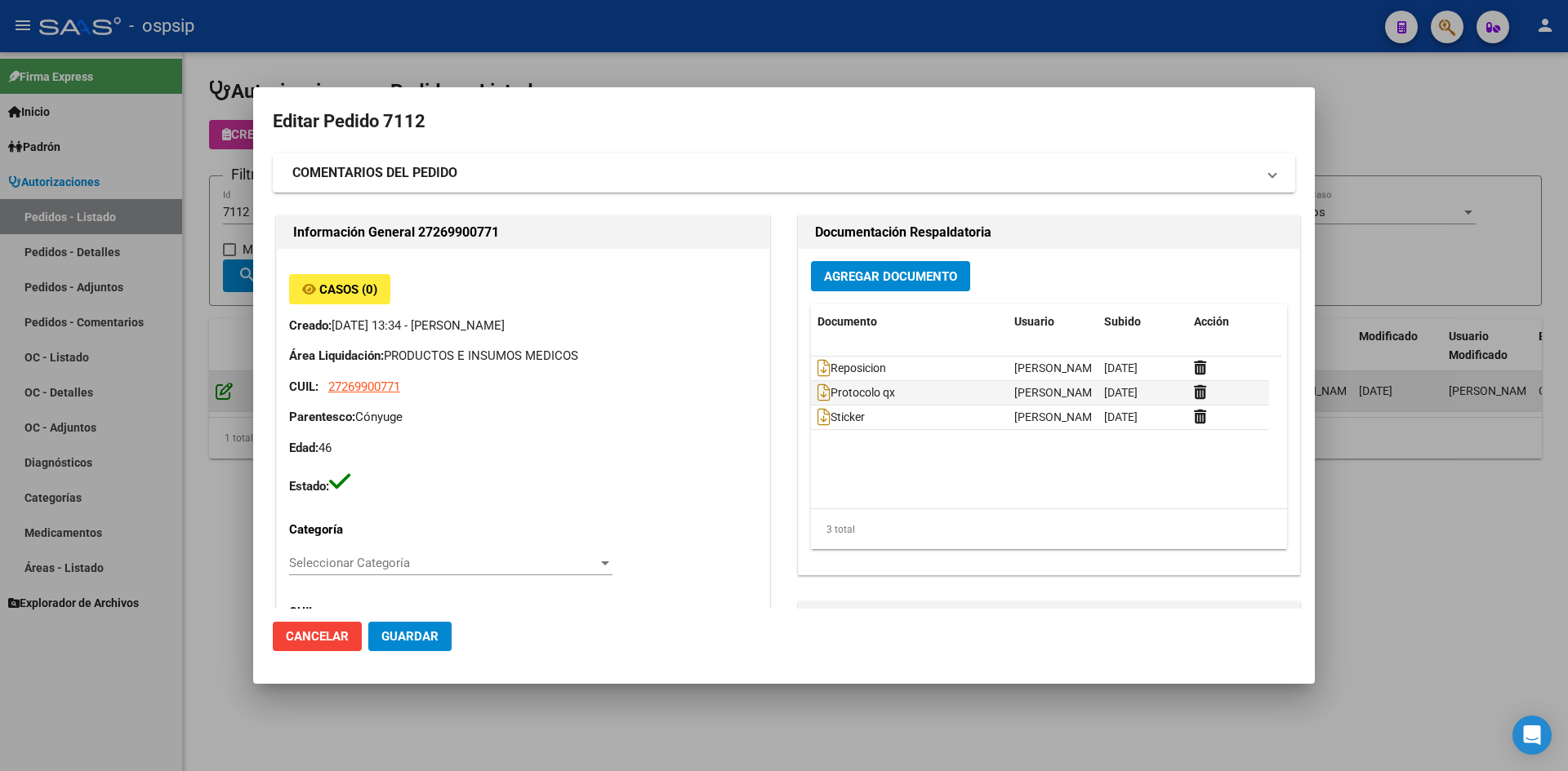
type input "[PERSON_NAME]"
type input "[GEOGRAPHIC_DATA], BELLA VISTA, [PERSON_NAME] 1153"
click at [817, 394] on icon at bounding box center [823, 392] width 13 height 18
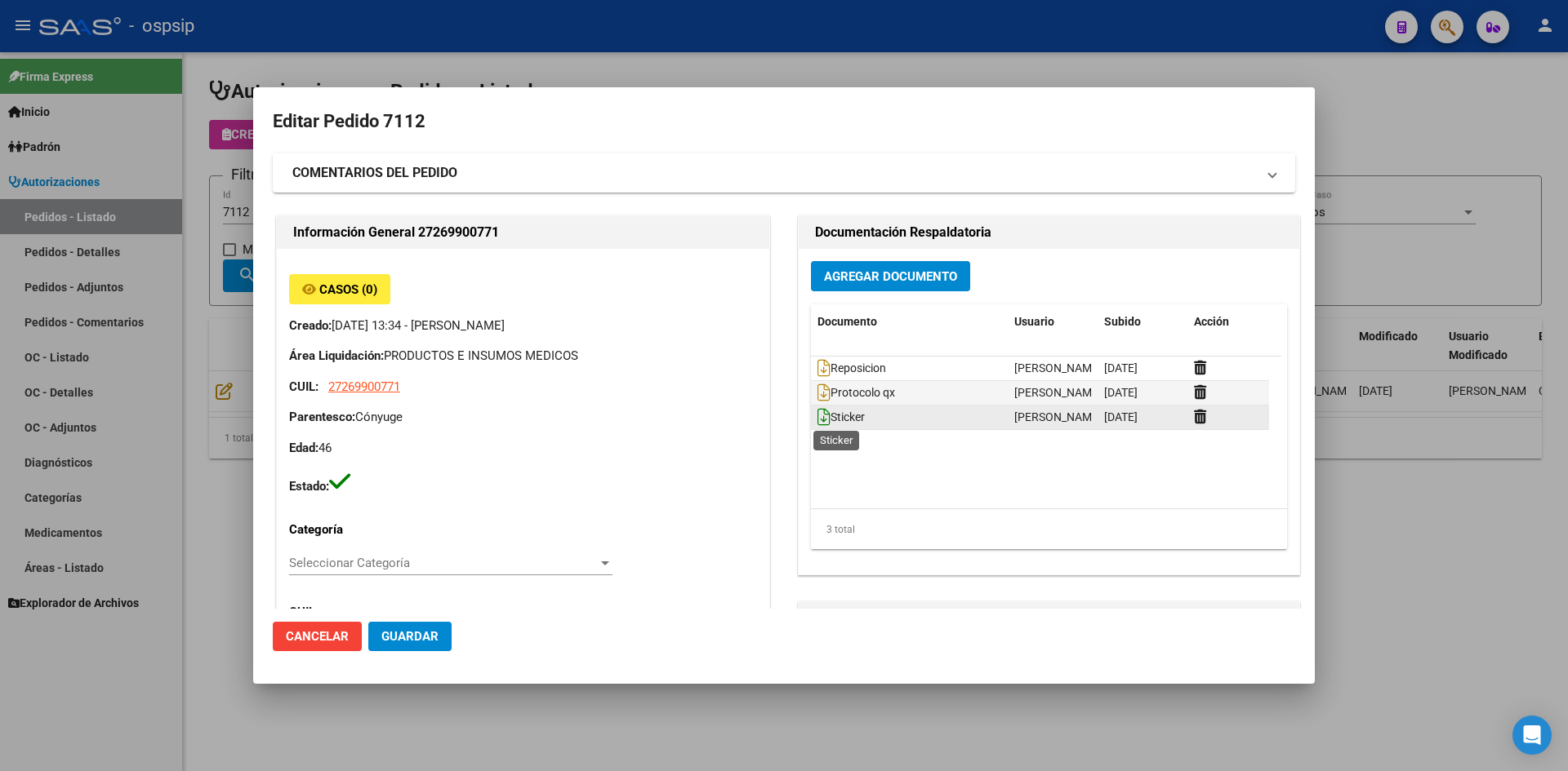
click at [818, 418] on icon at bounding box center [823, 417] width 13 height 18
click at [893, 275] on span "Agregar Documento" at bounding box center [890, 276] width 133 height 15
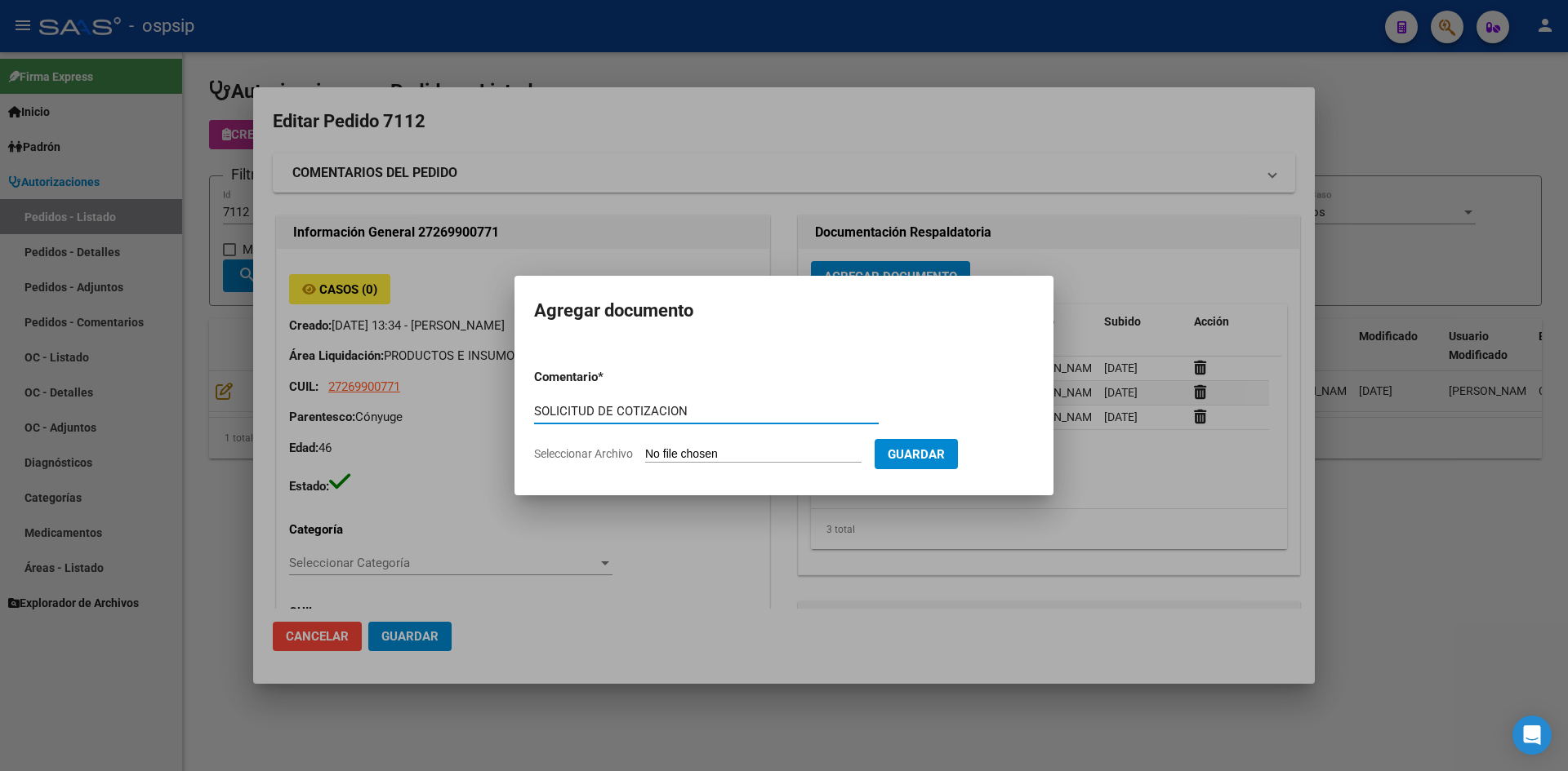
type input "SOLICITUD DE COTIZACION"
click at [645, 447] on input "Seleccionar Archivo" at bounding box center [753, 455] width 216 height 16
type input "C:\fakepath\SOLICITUD DE COTIZACION N°7112.pdf"
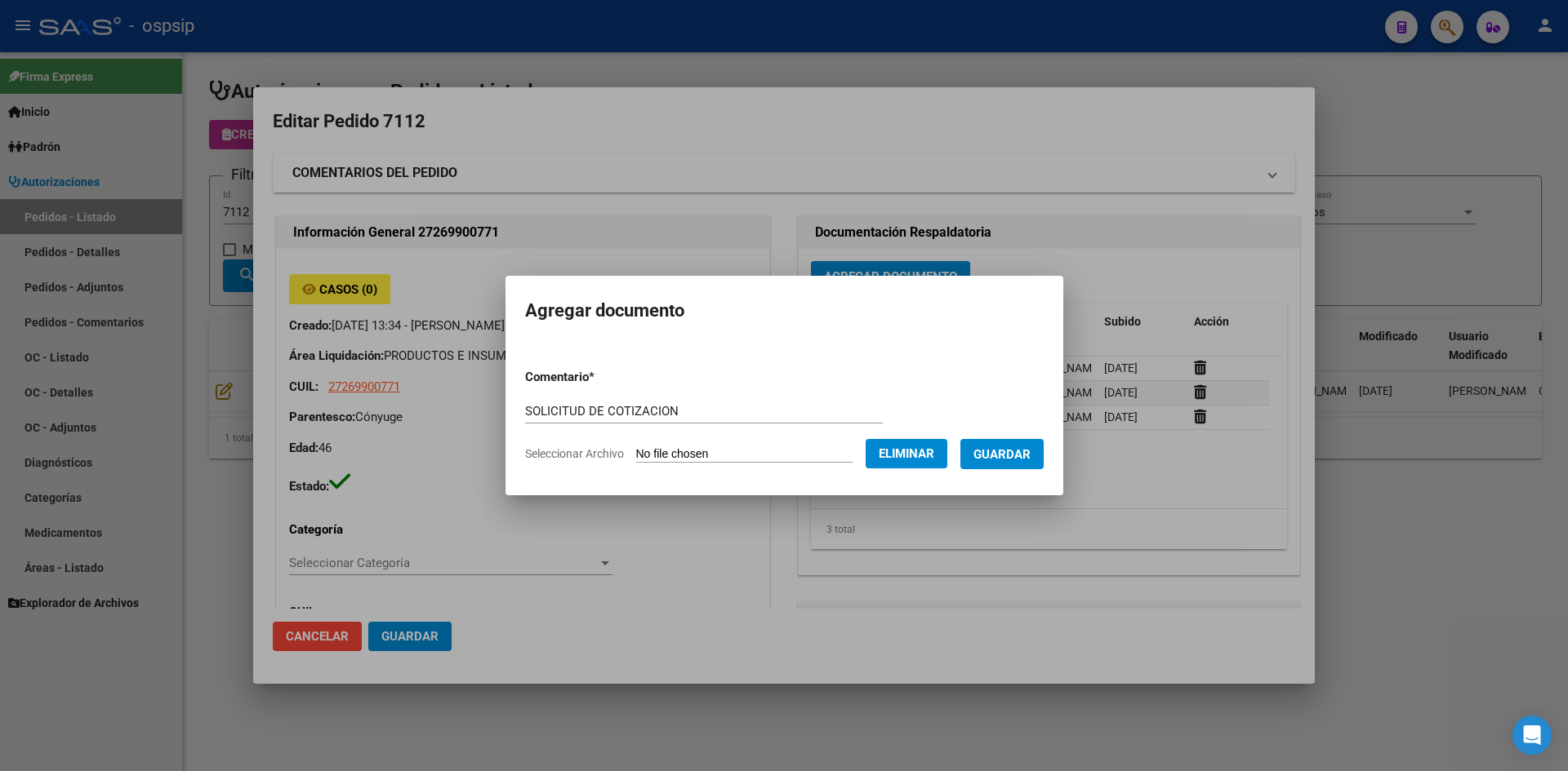
click at [1000, 459] on span "Guardar" at bounding box center [1001, 454] width 57 height 15
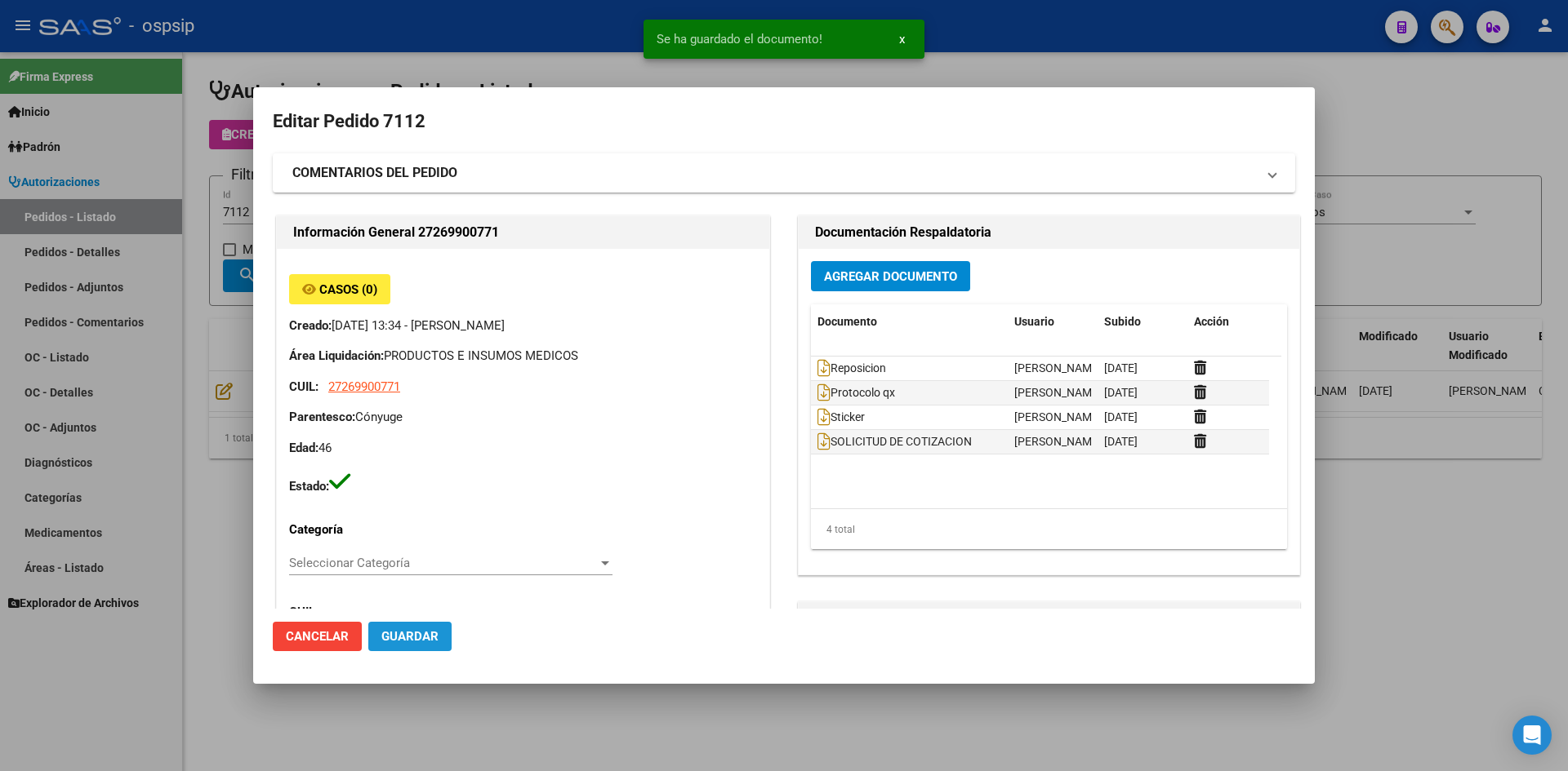
click at [417, 629] on span "Guardar" at bounding box center [410, 636] width 57 height 15
click at [481, 42] on div at bounding box center [784, 386] width 1568 height 771
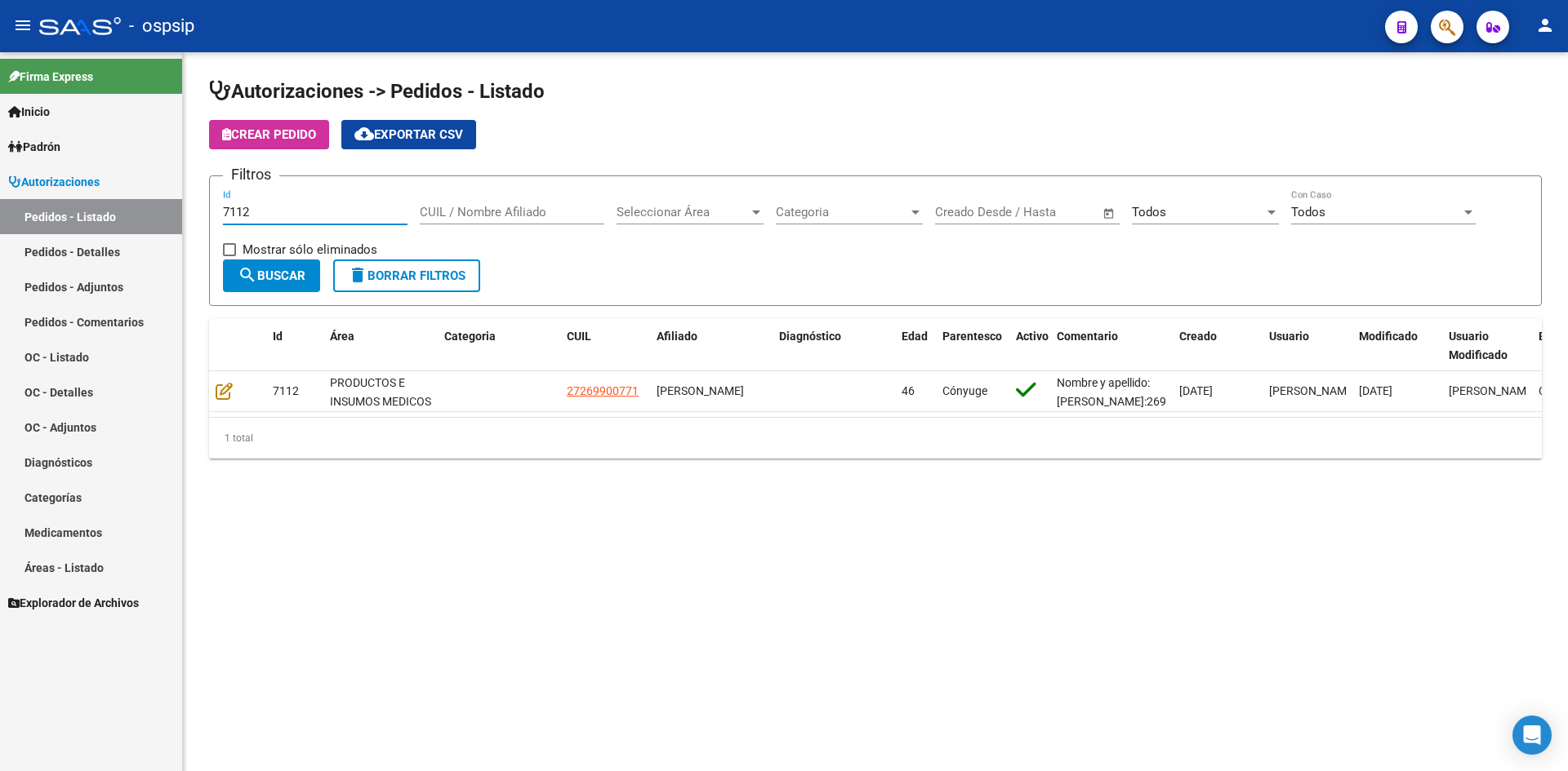
click at [366, 207] on input "7112" at bounding box center [315, 211] width 184 height 15
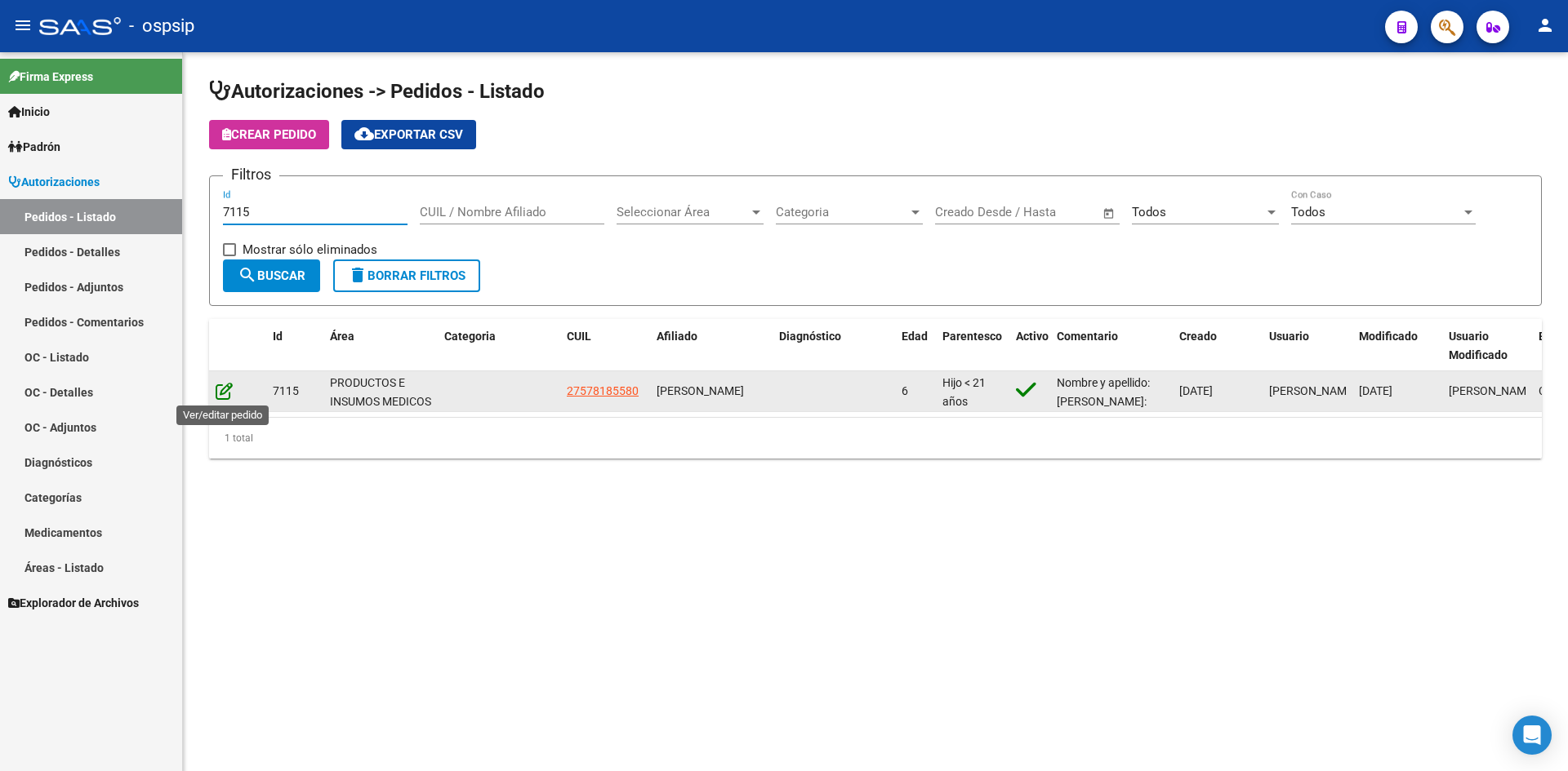
type input "7115"
click at [225, 391] on icon at bounding box center [224, 390] width 18 height 18
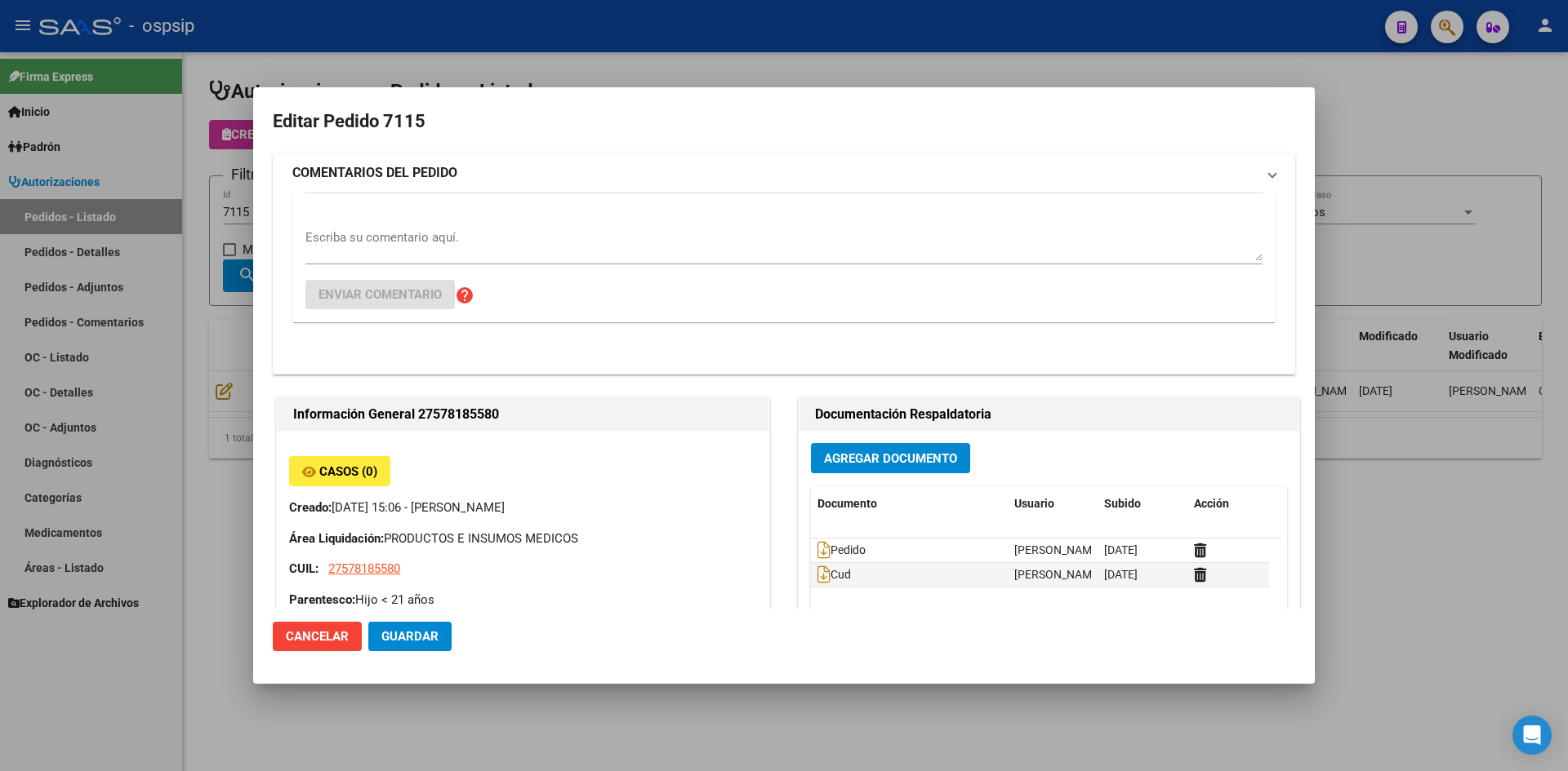
type input "[GEOGRAPHIC_DATA], [PERSON_NAME], [PERSON_NAME] 712"
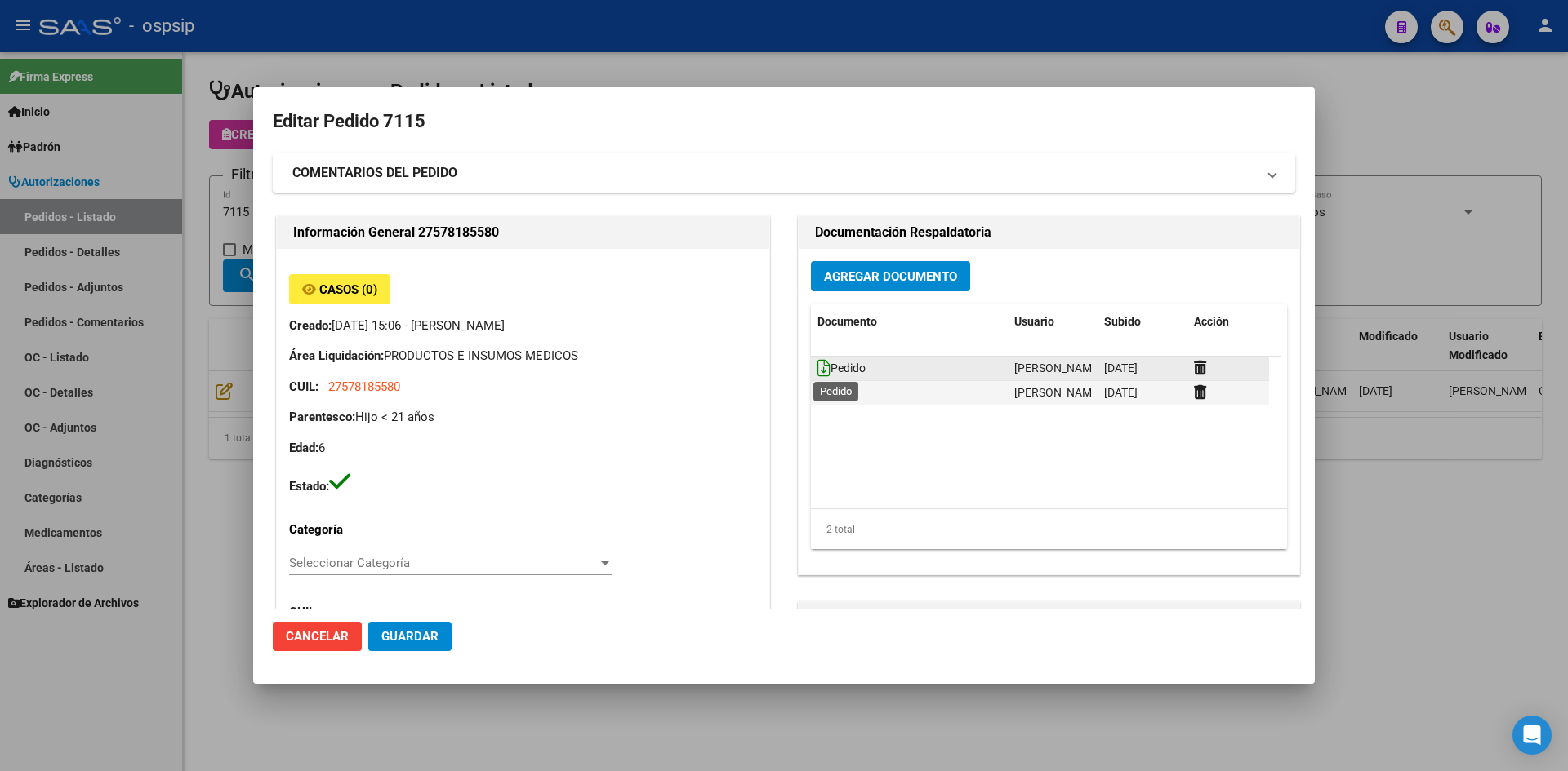
click at [817, 366] on icon at bounding box center [823, 368] width 13 height 18
click at [898, 271] on span "Agregar Documento" at bounding box center [890, 276] width 133 height 15
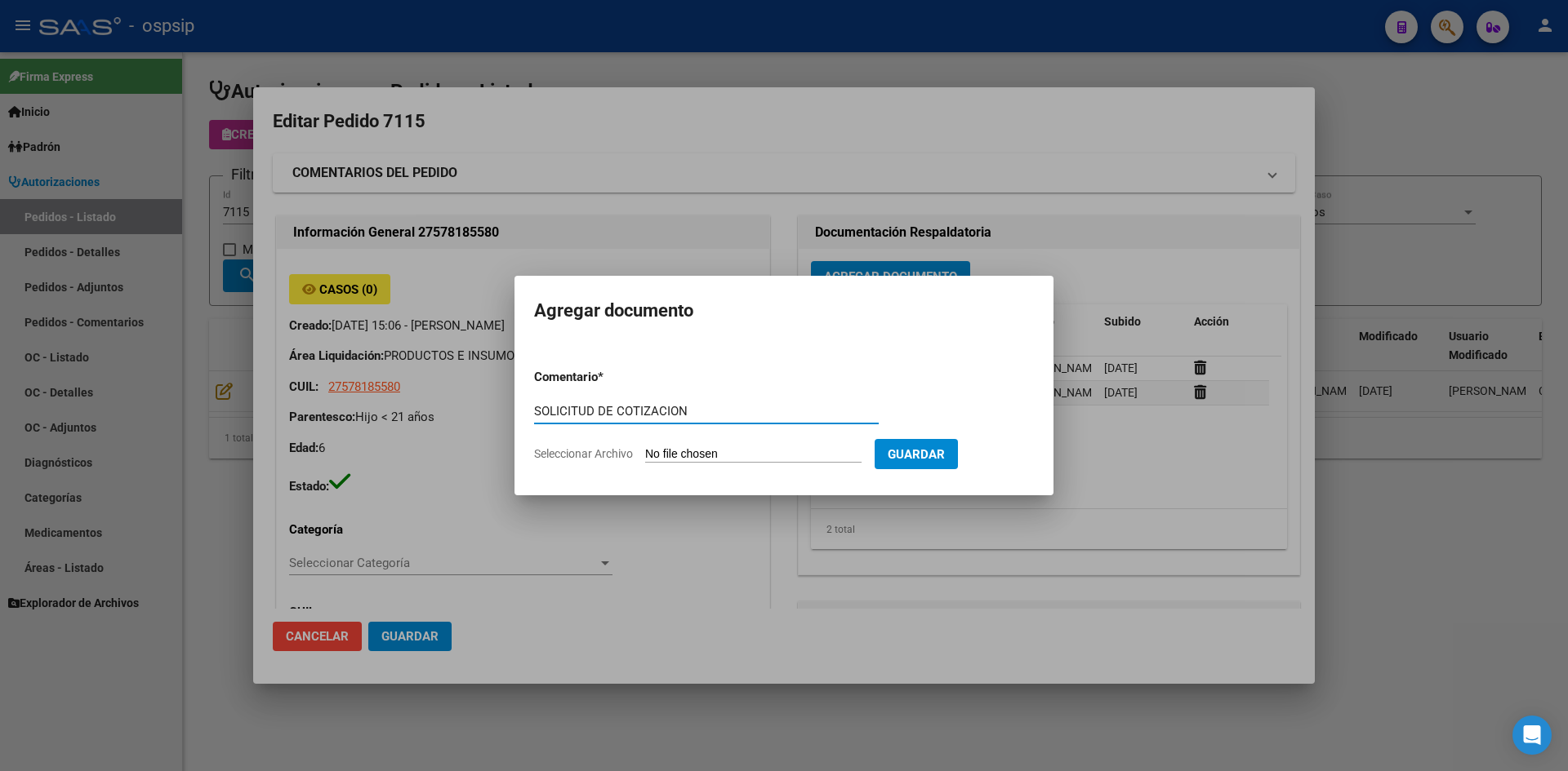
type input "SOLICITUD DE COTIZACION"
click at [645, 447] on input "Seleccionar Archivo" at bounding box center [753, 455] width 216 height 16
type input "C:\fakepath\SOLICITUD DE COTIZACION N°7115.pdf"
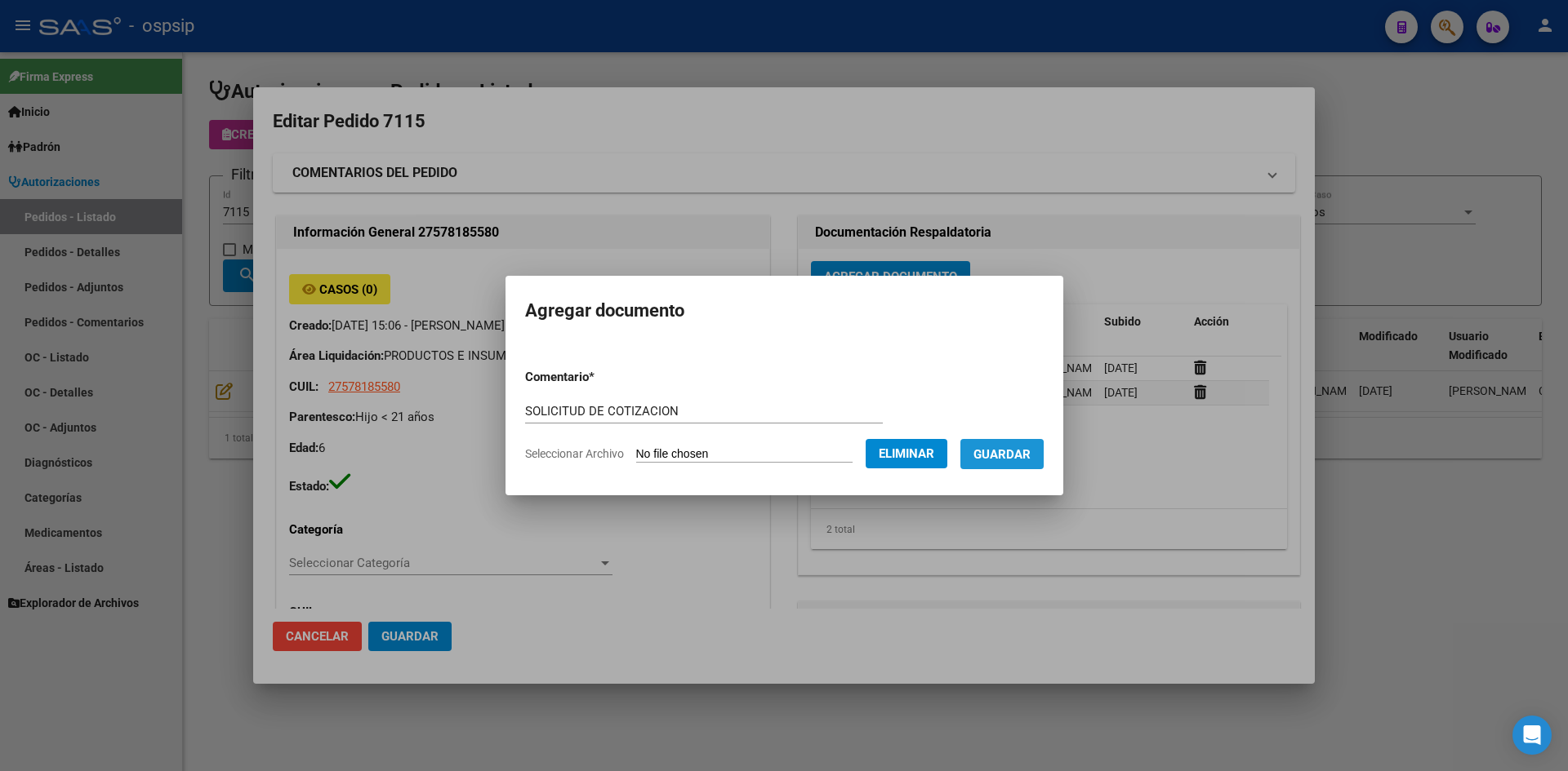
click at [1007, 462] on button "Guardar" at bounding box center [1002, 454] width 84 height 30
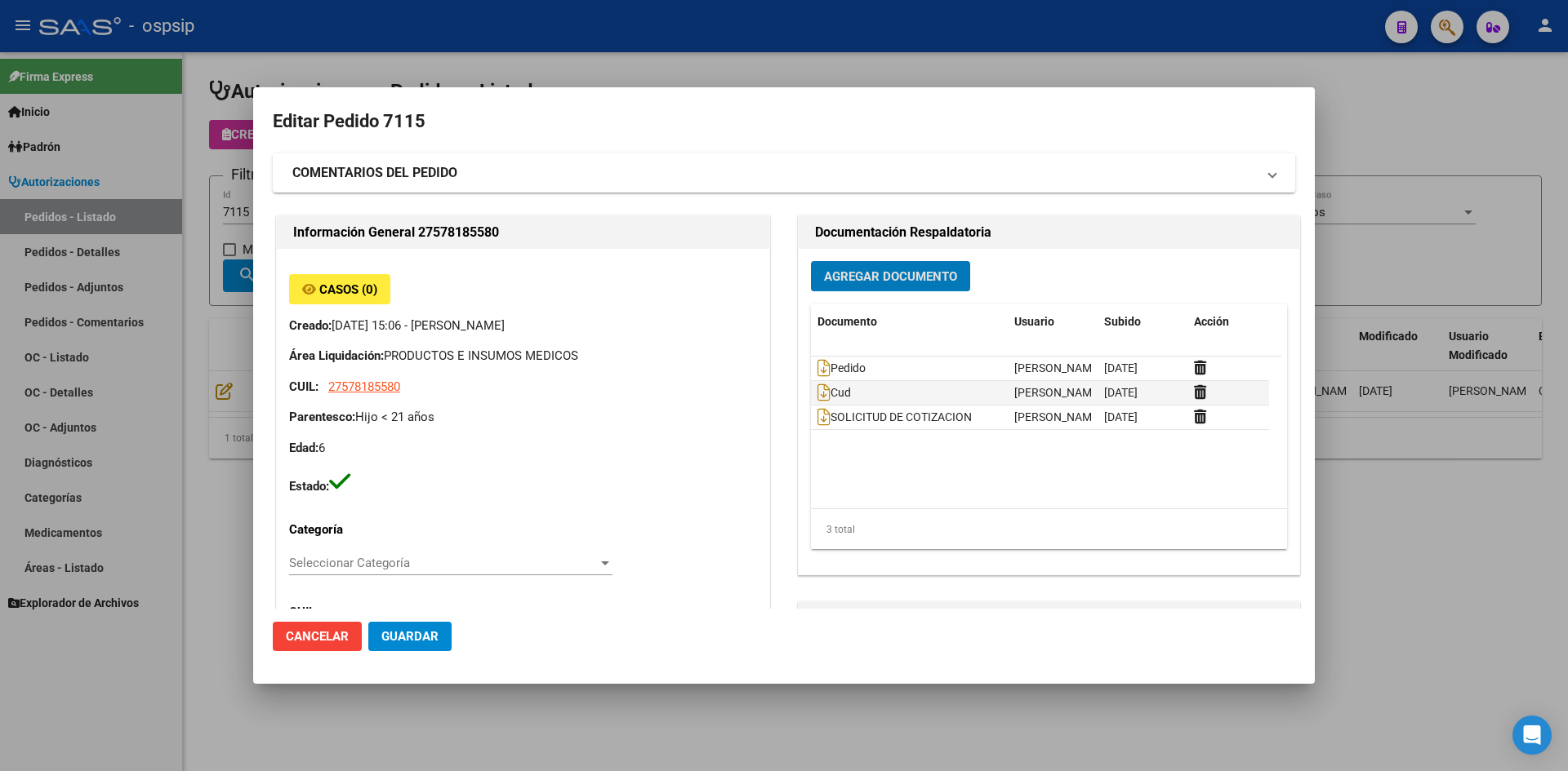
drag, startPoint x: 563, startPoint y: 24, endPoint x: 496, endPoint y: 95, distance: 97.6
click at [559, 29] on div at bounding box center [784, 386] width 1568 height 771
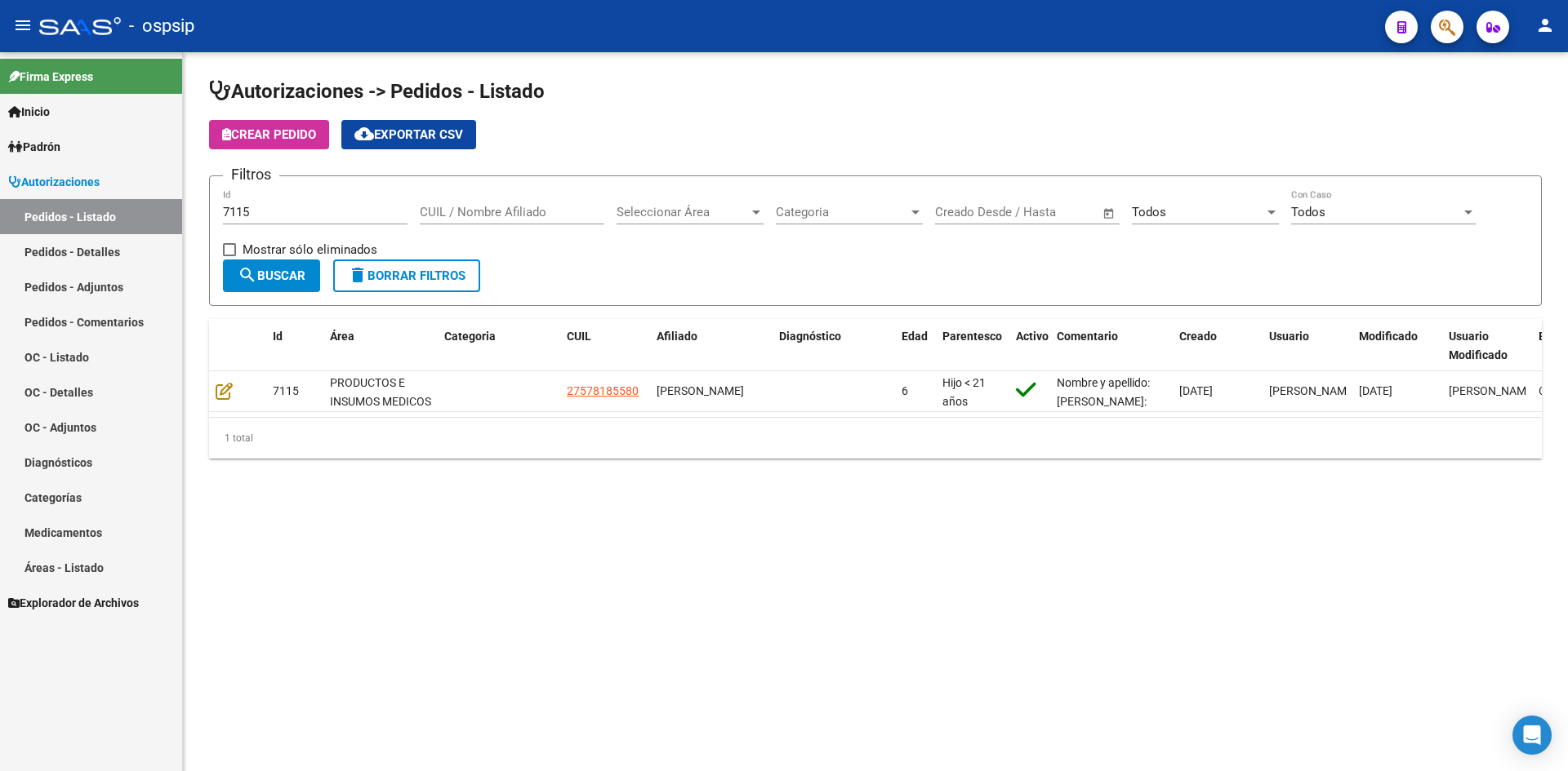
click at [336, 199] on div "7115 Id" at bounding box center [315, 207] width 184 height 35
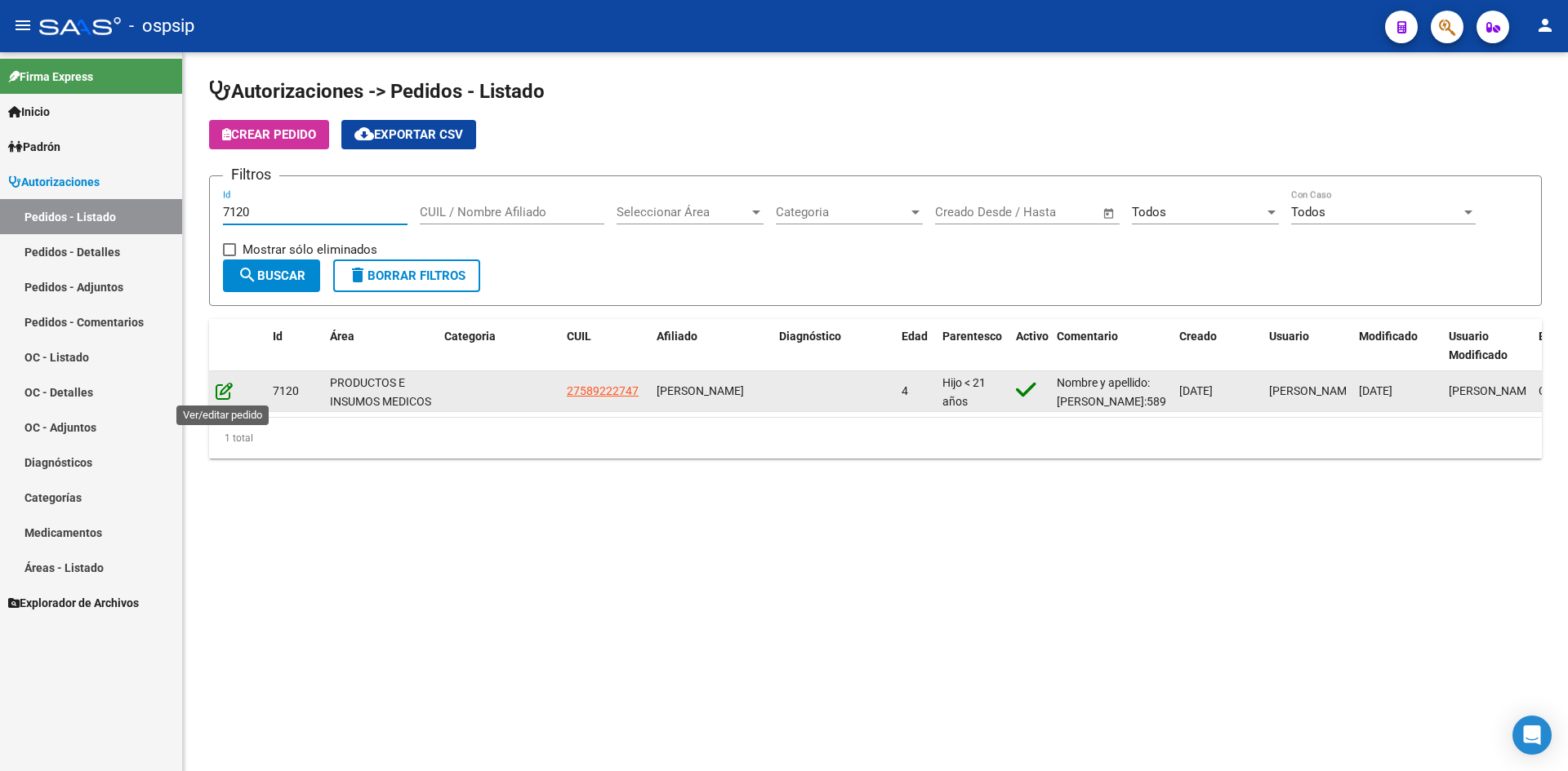
type input "7120"
click at [217, 395] on icon at bounding box center [224, 390] width 18 height 18
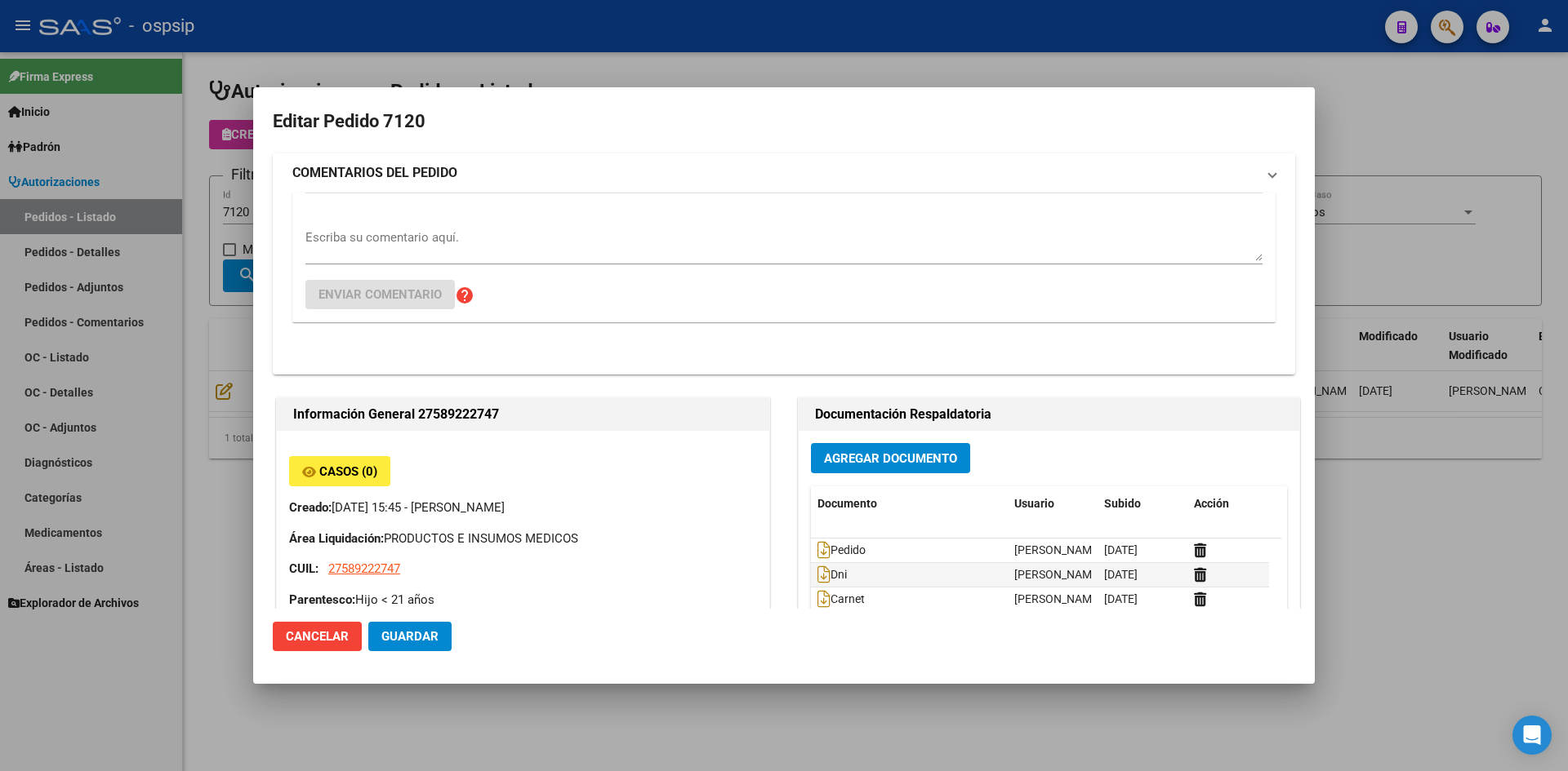
type input "[GEOGRAPHIC_DATA], [PERSON_NAME], CNEL [PERSON_NAME] 831"
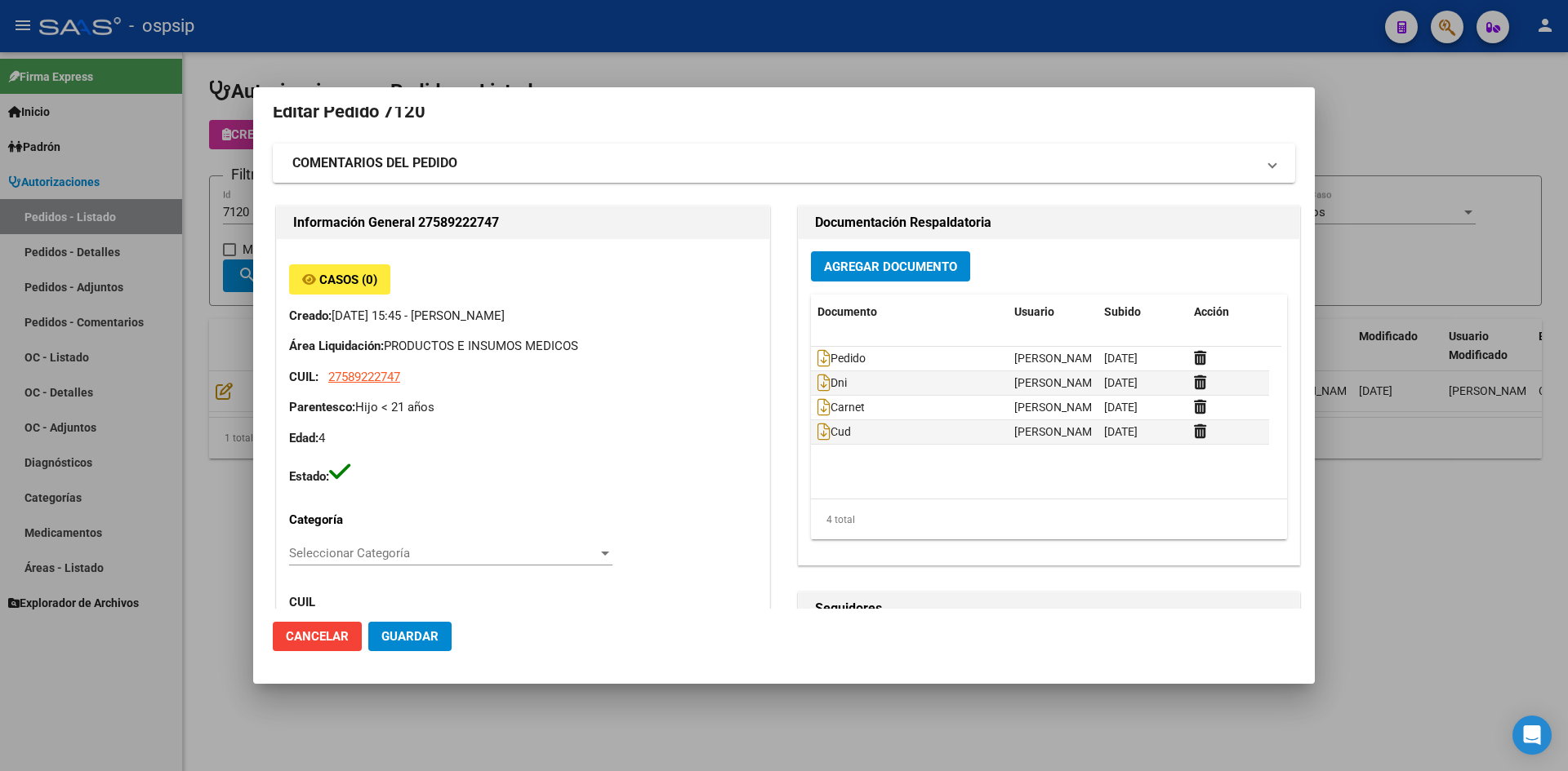
scroll to position [0, 0]
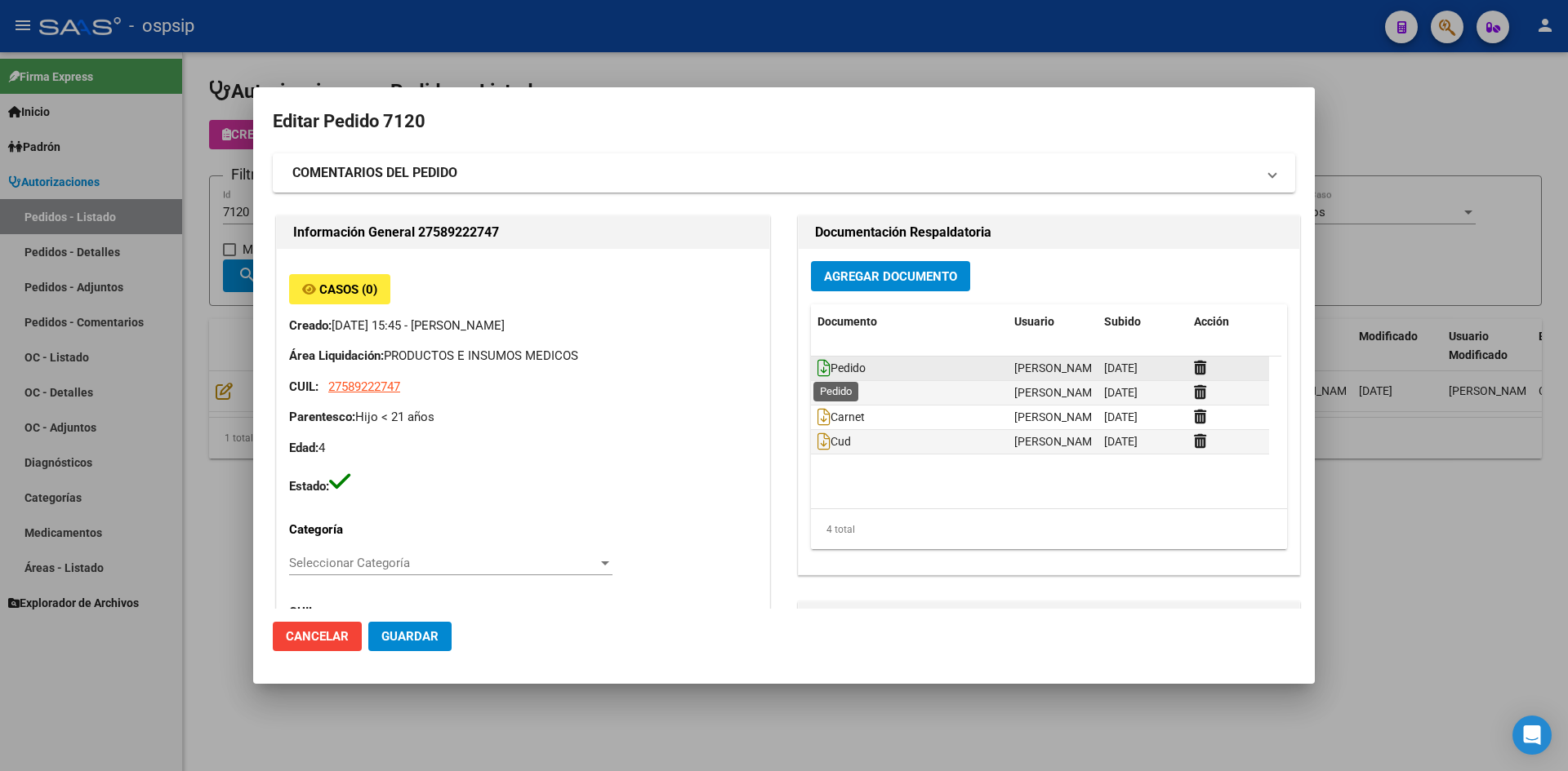
click at [818, 369] on icon at bounding box center [823, 368] width 13 height 18
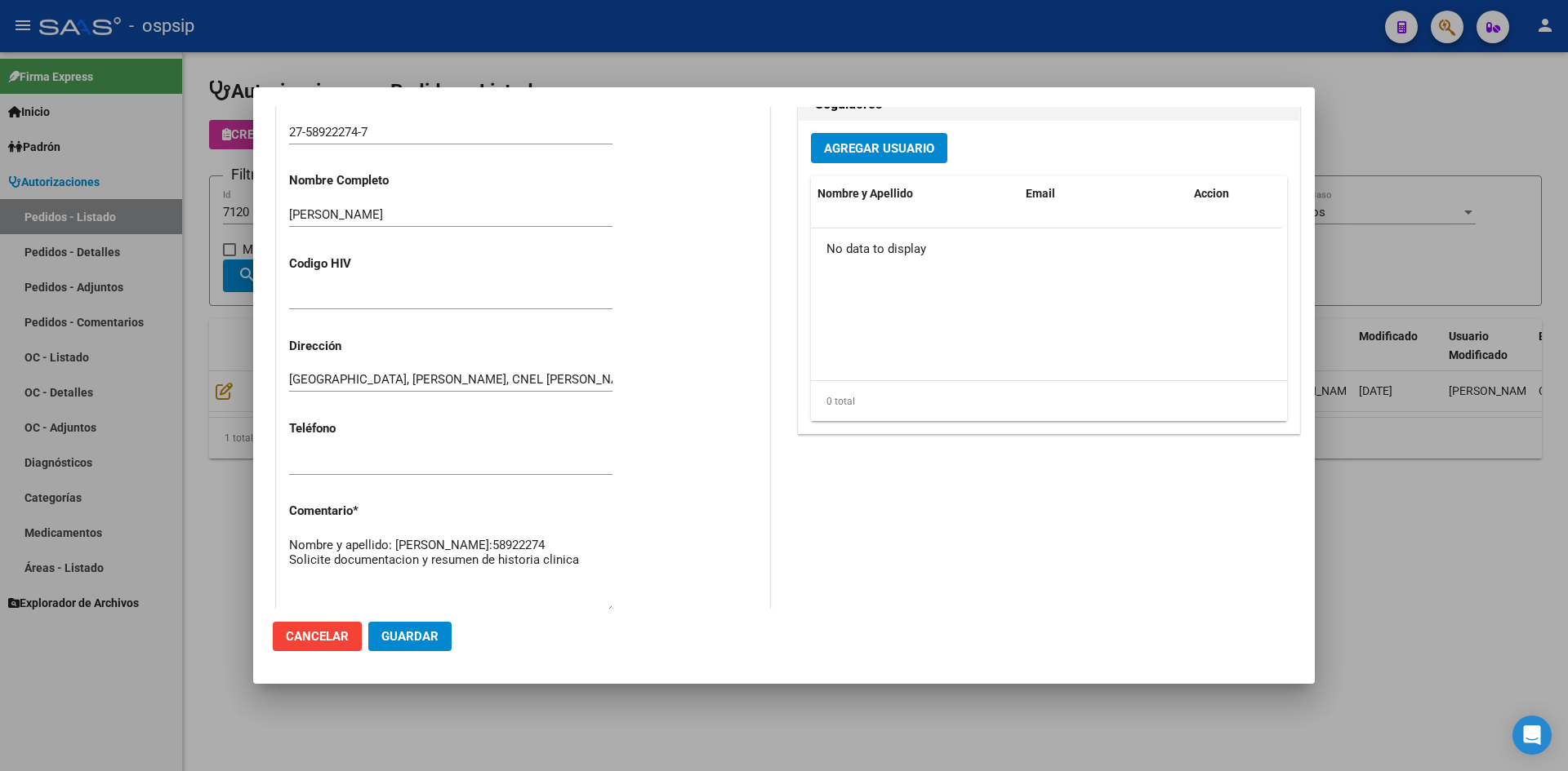
scroll to position [490, 0]
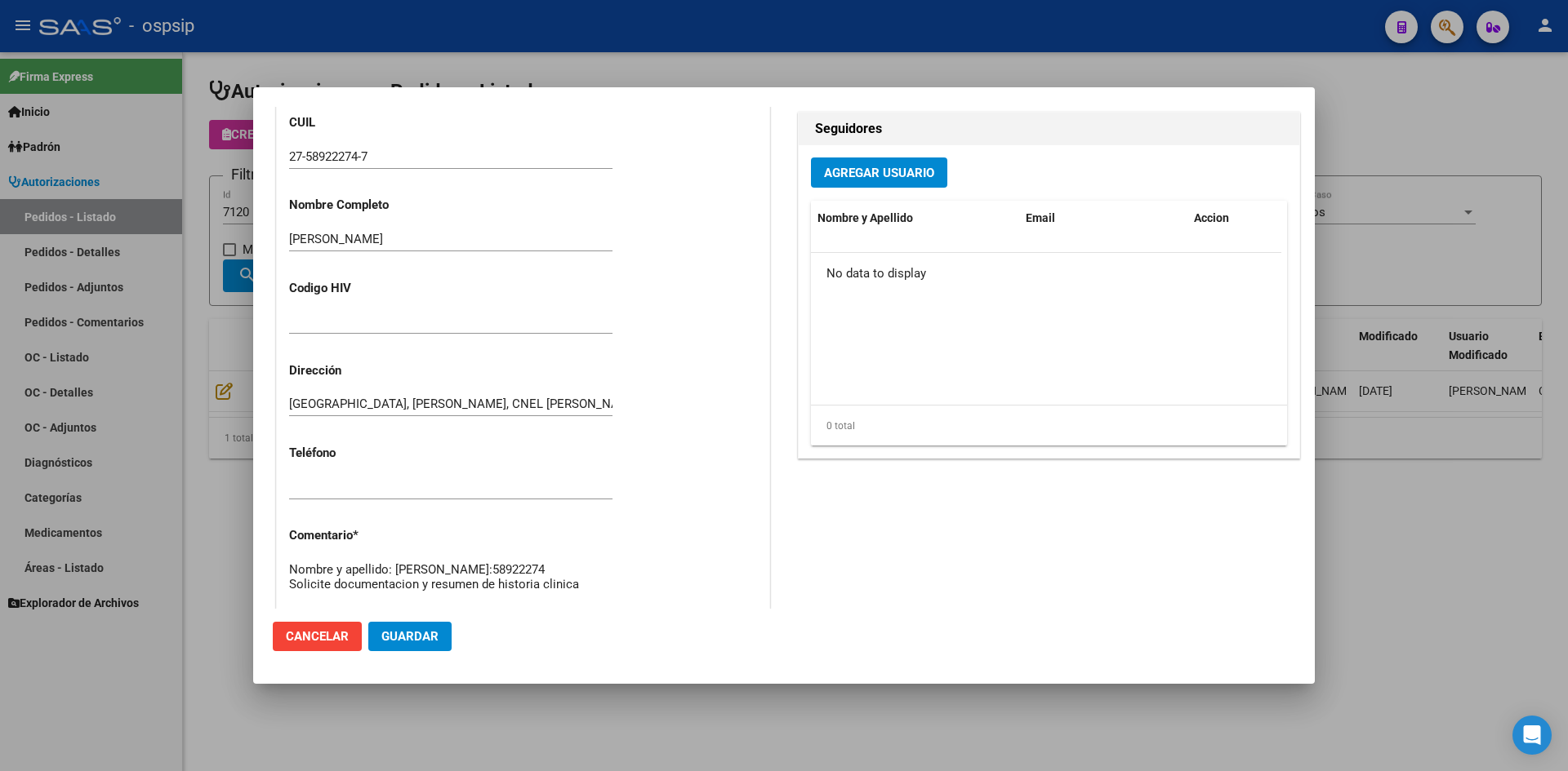
click at [473, 407] on input "[GEOGRAPHIC_DATA], [PERSON_NAME], CNEL [PERSON_NAME] 831" at bounding box center [451, 403] width 323 height 15
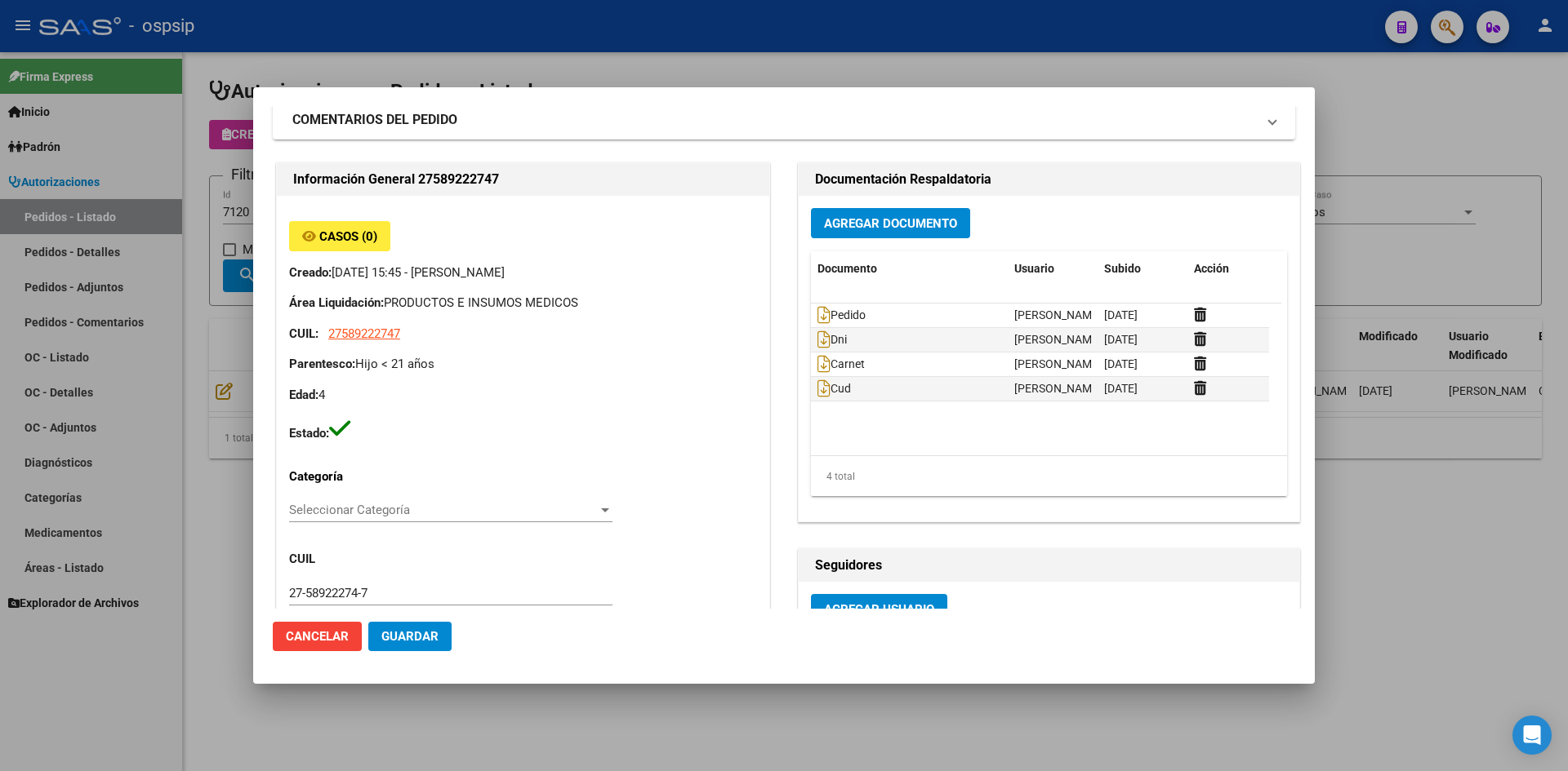
scroll to position [82, 0]
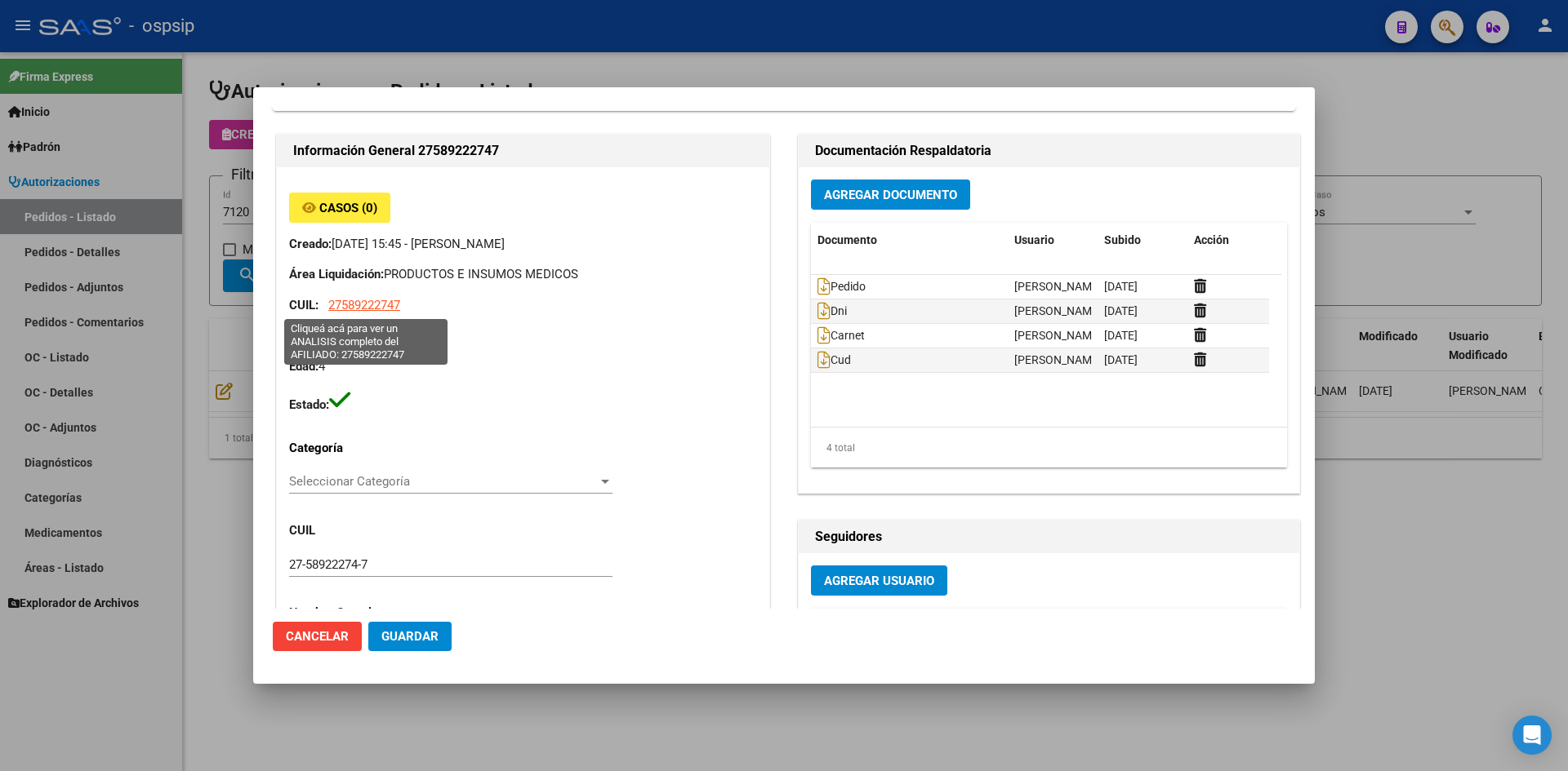
click at [366, 305] on span "27589222747" at bounding box center [364, 305] width 72 height 15
type textarea "27589222747"
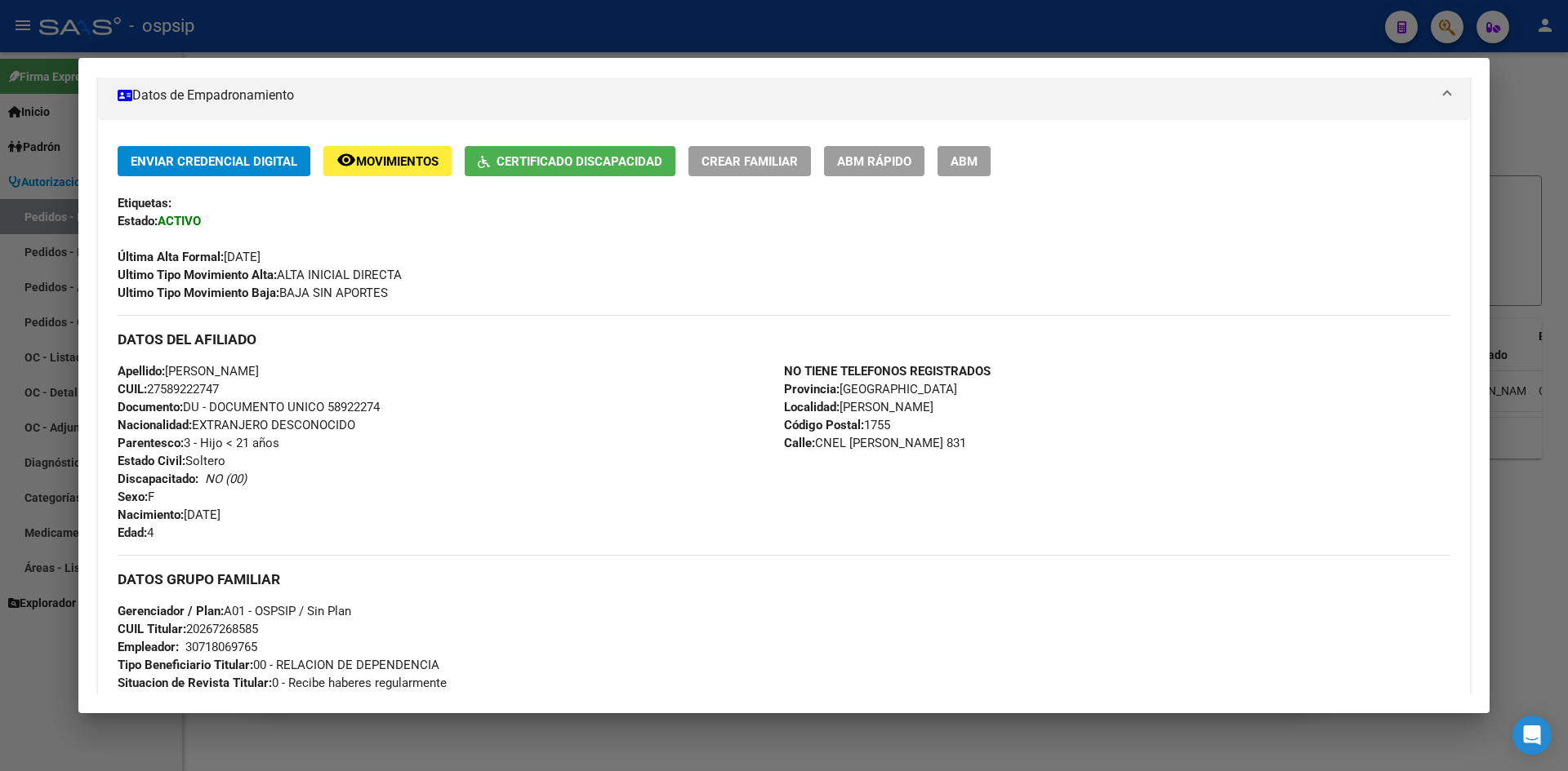
scroll to position [326, 0]
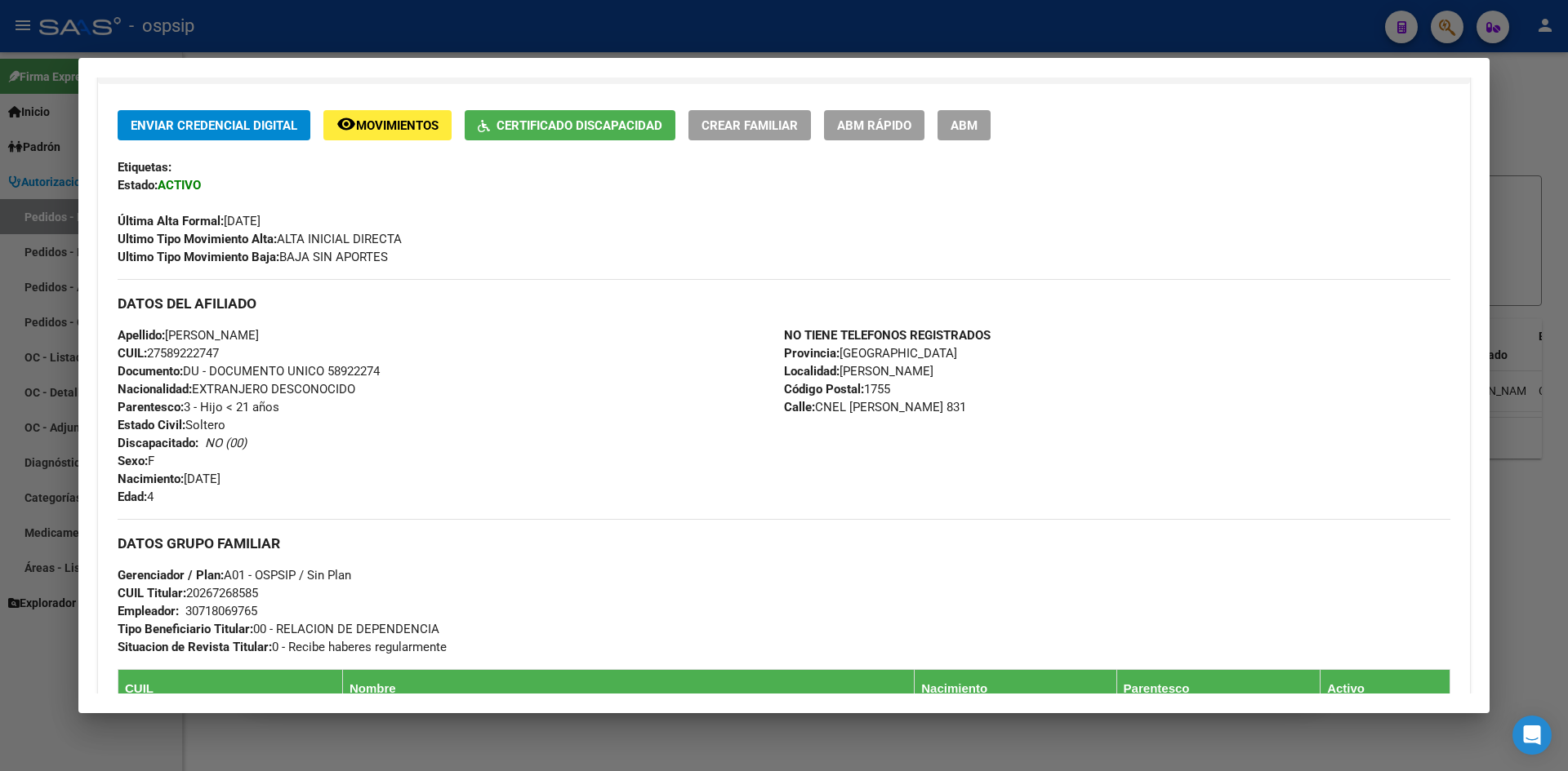
click at [700, 31] on div at bounding box center [784, 386] width 1568 height 771
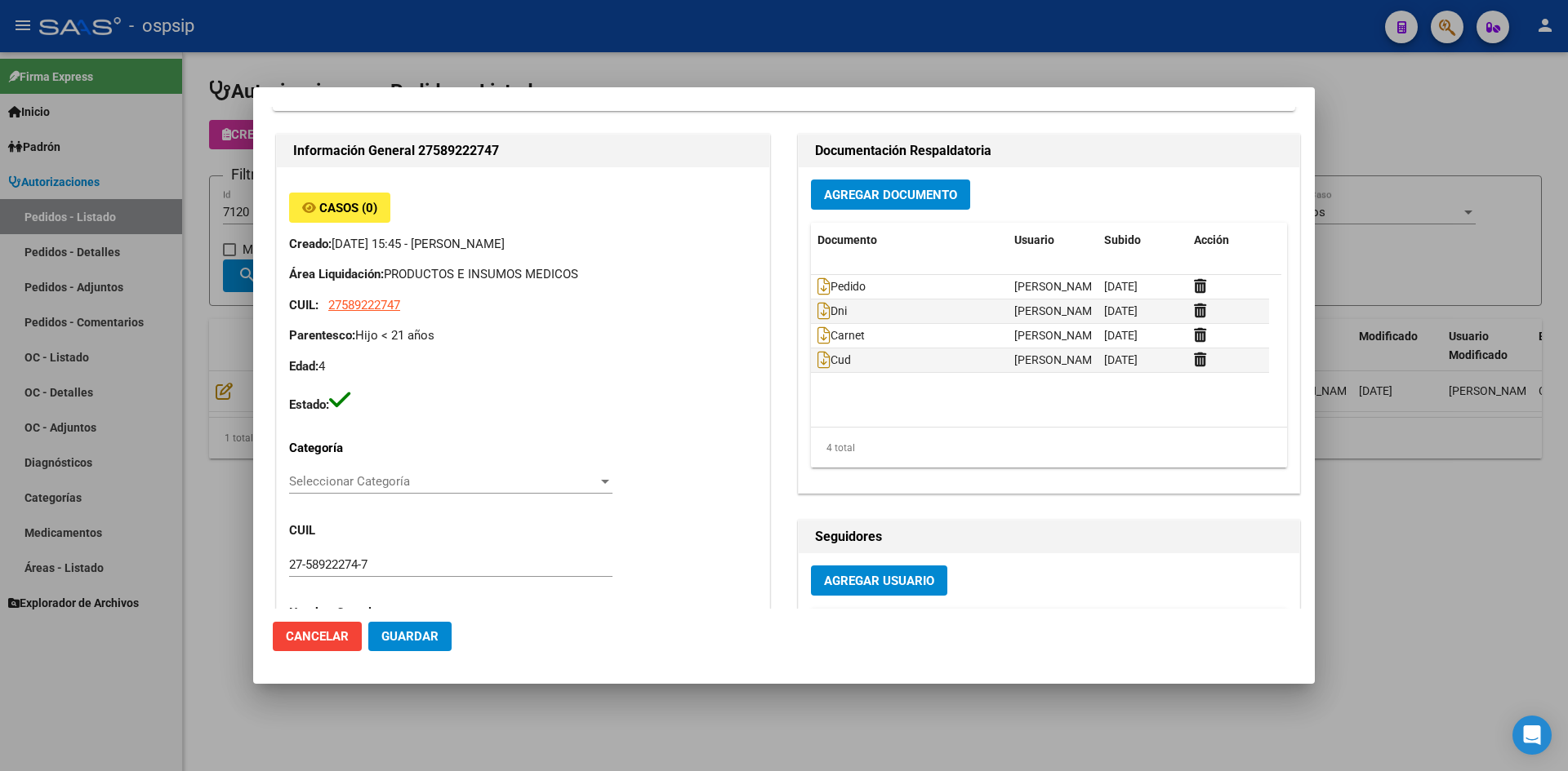
drag, startPoint x: 685, startPoint y: 31, endPoint x: 545, endPoint y: 80, distance: 148.3
click at [682, 33] on div at bounding box center [784, 386] width 1568 height 771
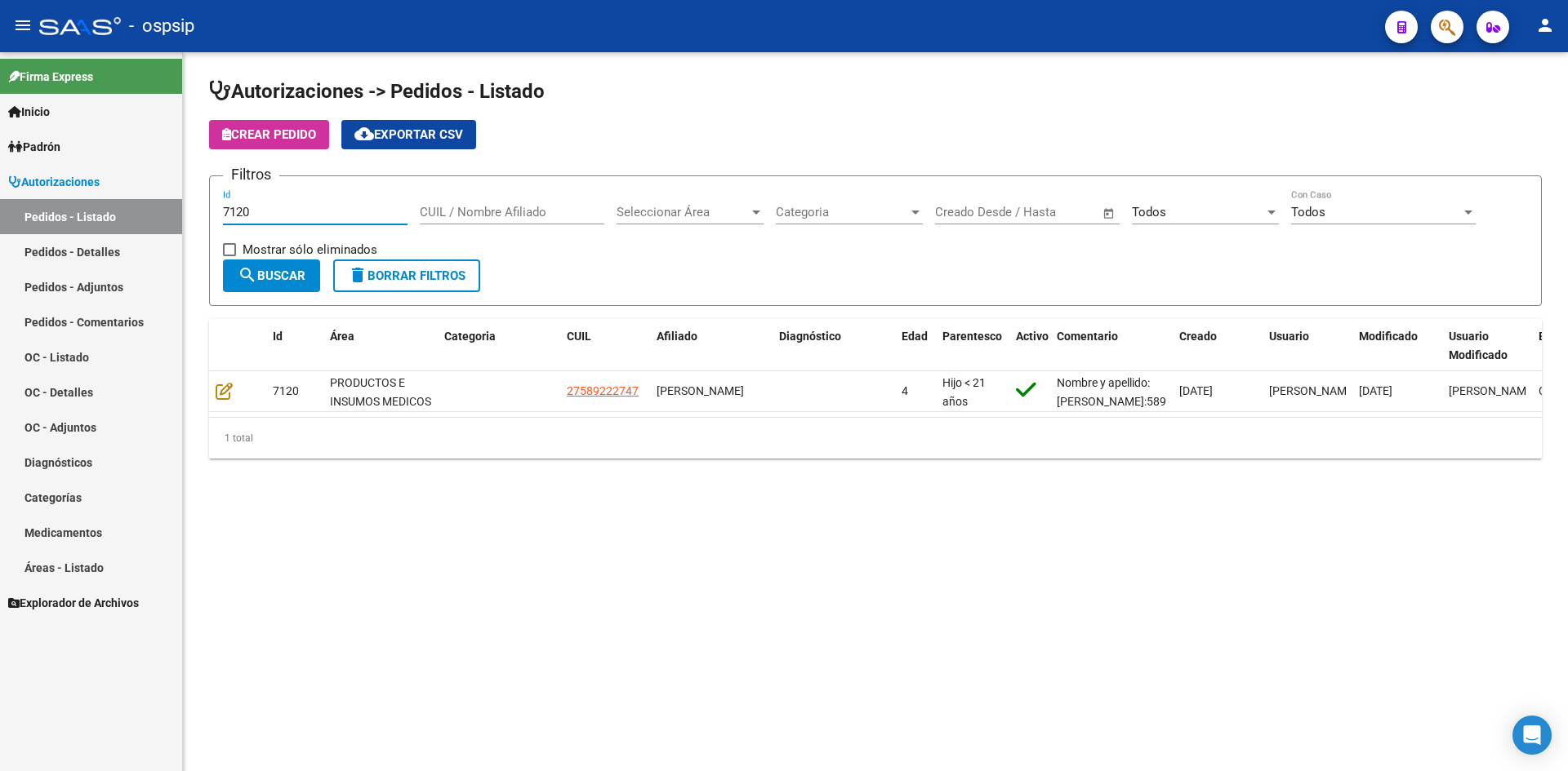
click at [350, 215] on input "7120" at bounding box center [315, 211] width 184 height 15
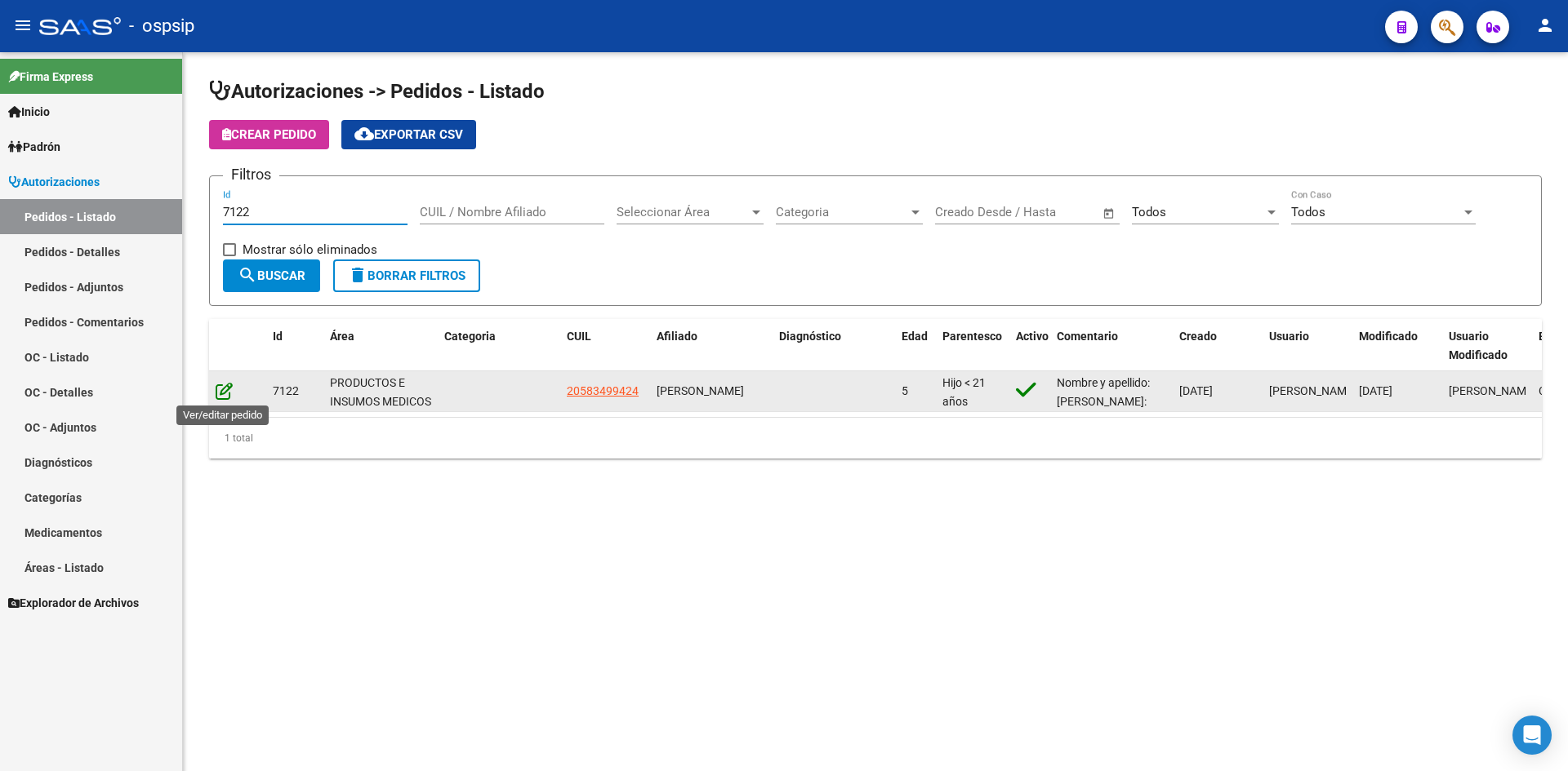
type input "7122"
click at [220, 386] on icon at bounding box center [224, 390] width 18 height 18
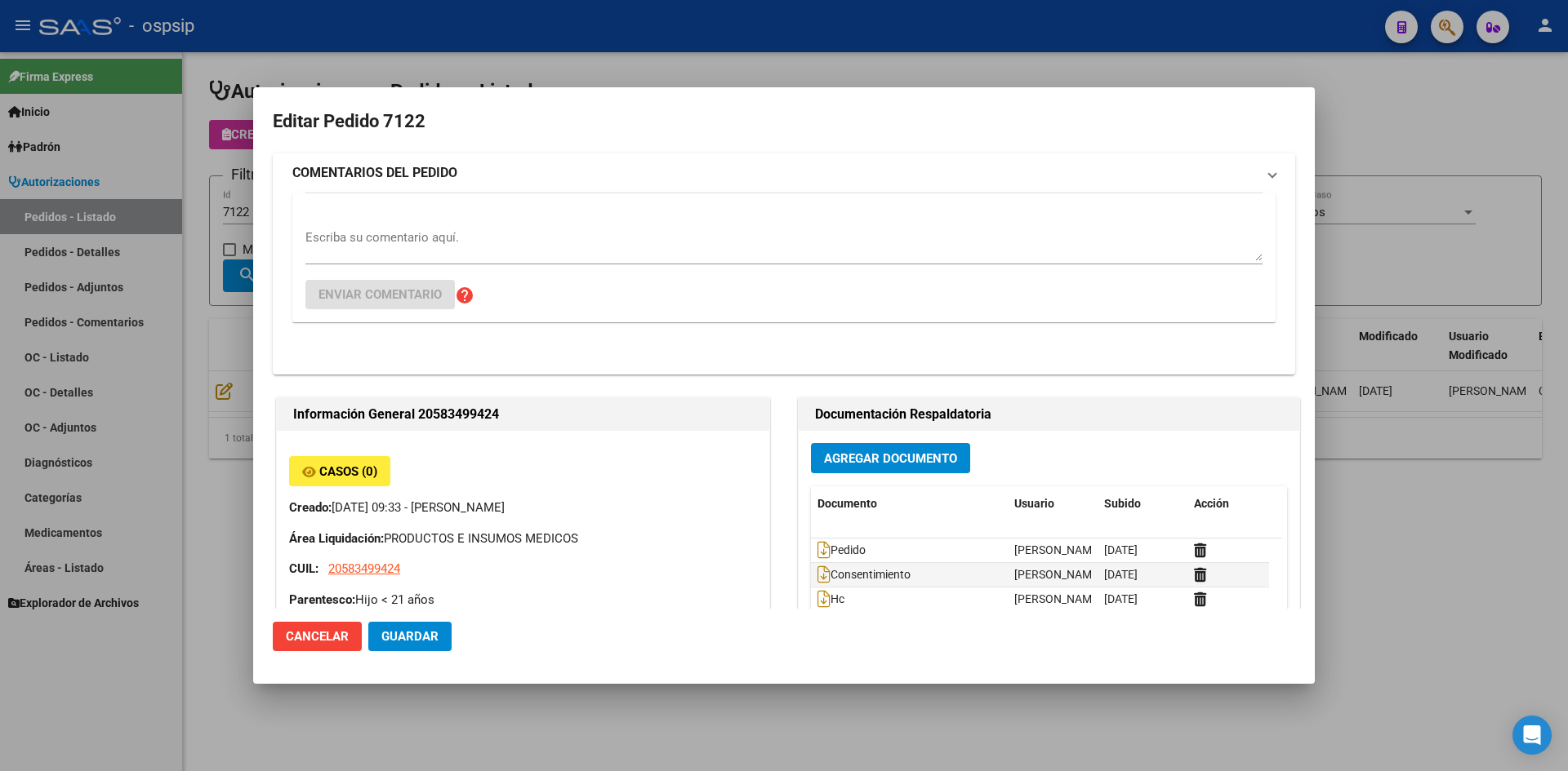
type input "[GEOGRAPHIC_DATA], [PERSON_NAME], ACONQUIJA 2682, Piso: 03"
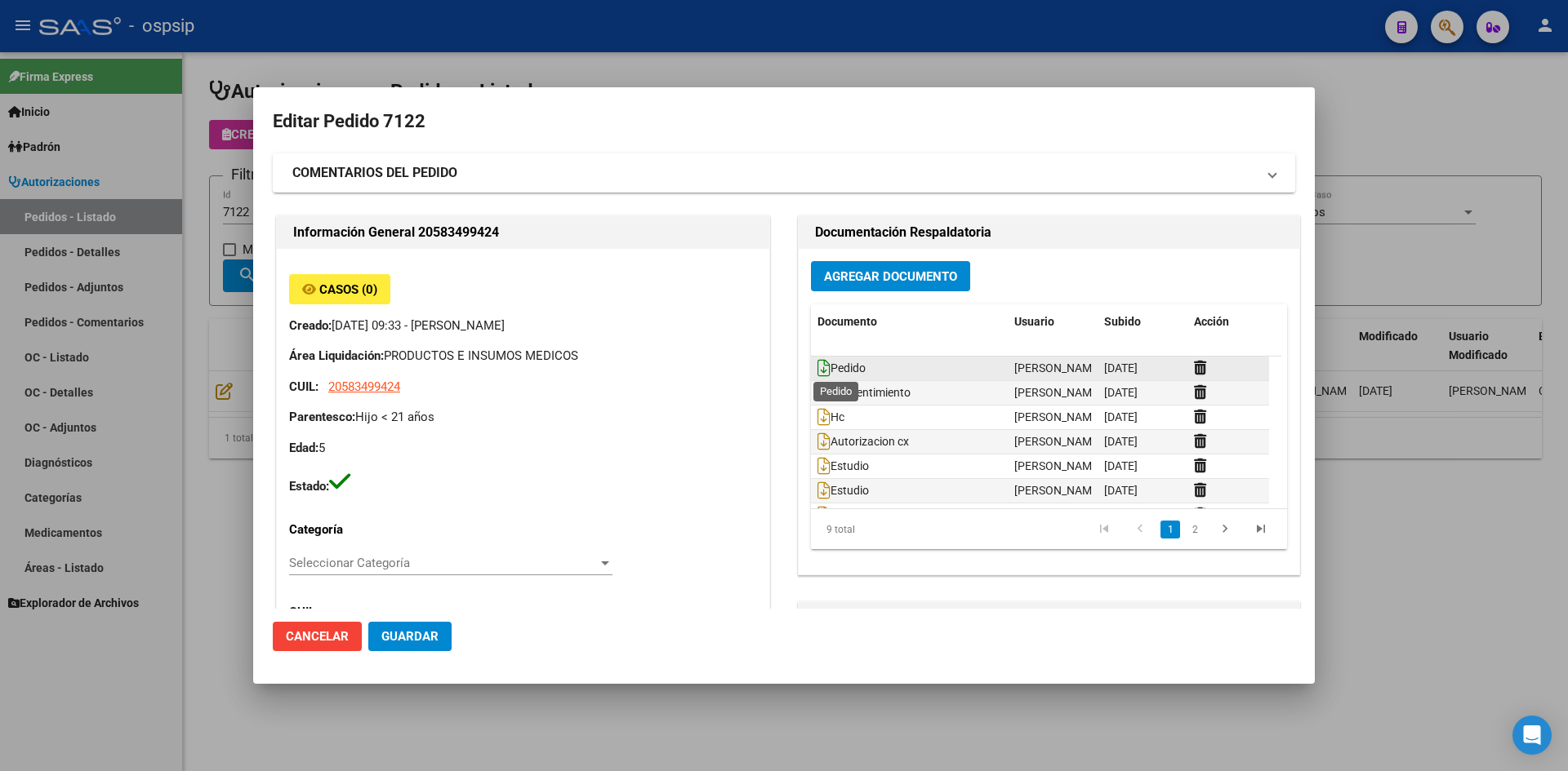
click at [820, 367] on icon at bounding box center [823, 368] width 13 height 18
click at [875, 277] on span "Agregar Documento" at bounding box center [890, 276] width 133 height 15
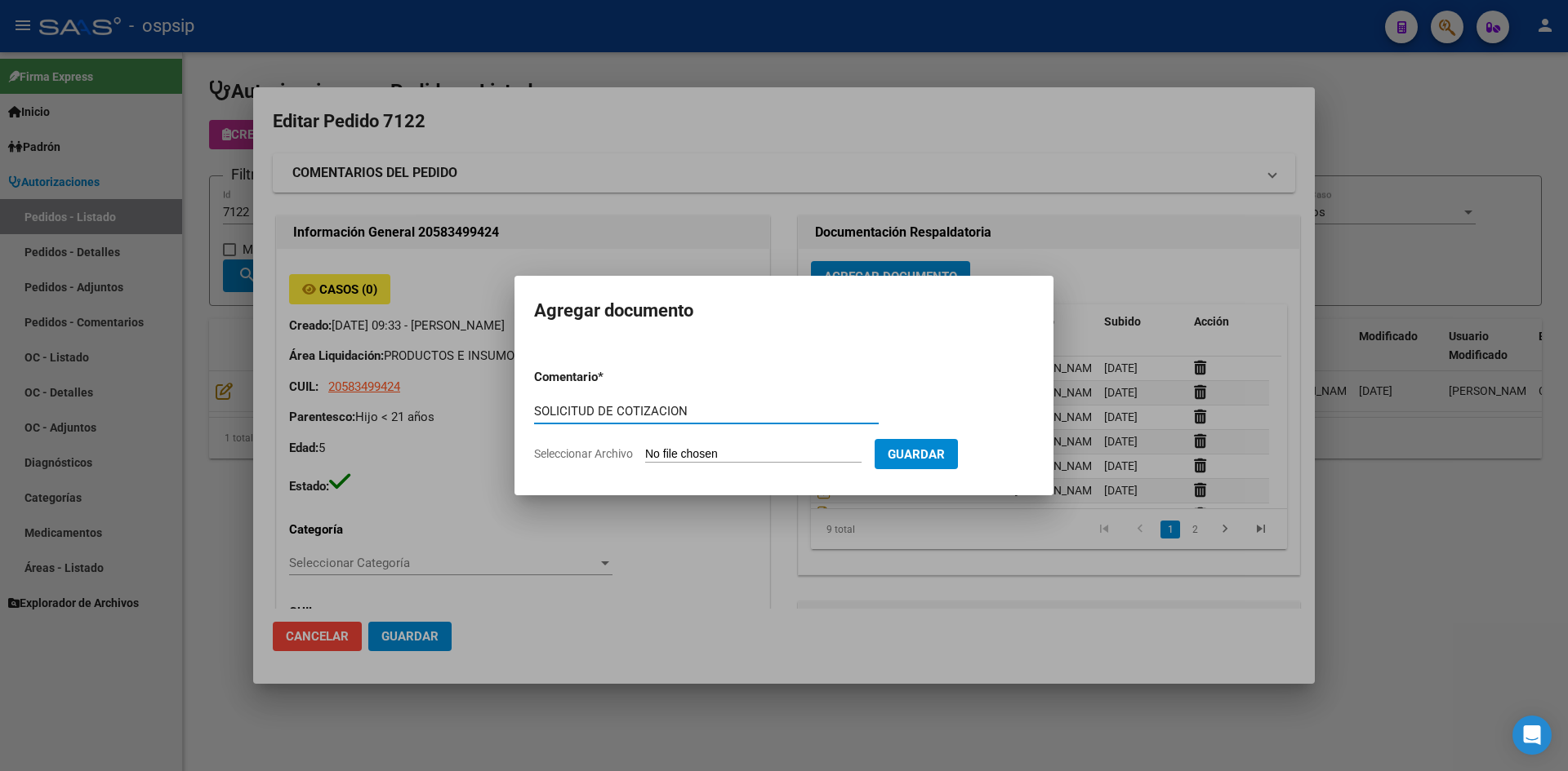
type input "SOLICITUD DE COTIZACION"
click at [645, 447] on input "Seleccionar Archivo" at bounding box center [753, 455] width 216 height 16
type input "C:\fakepath\SOLICITUD DE COTIZACION N°7122.pdf"
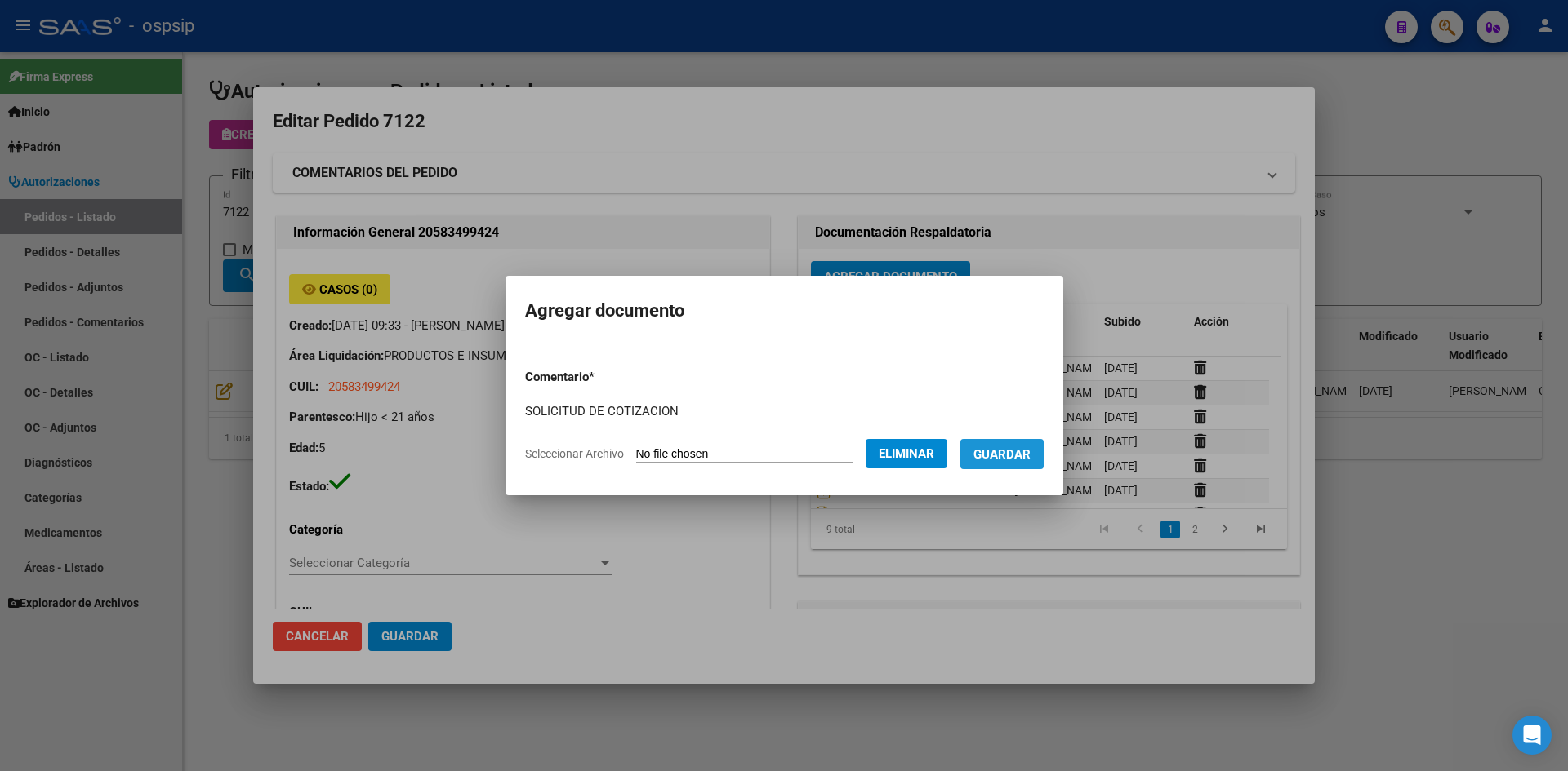
click at [1013, 447] on span "Guardar" at bounding box center [1001, 454] width 57 height 15
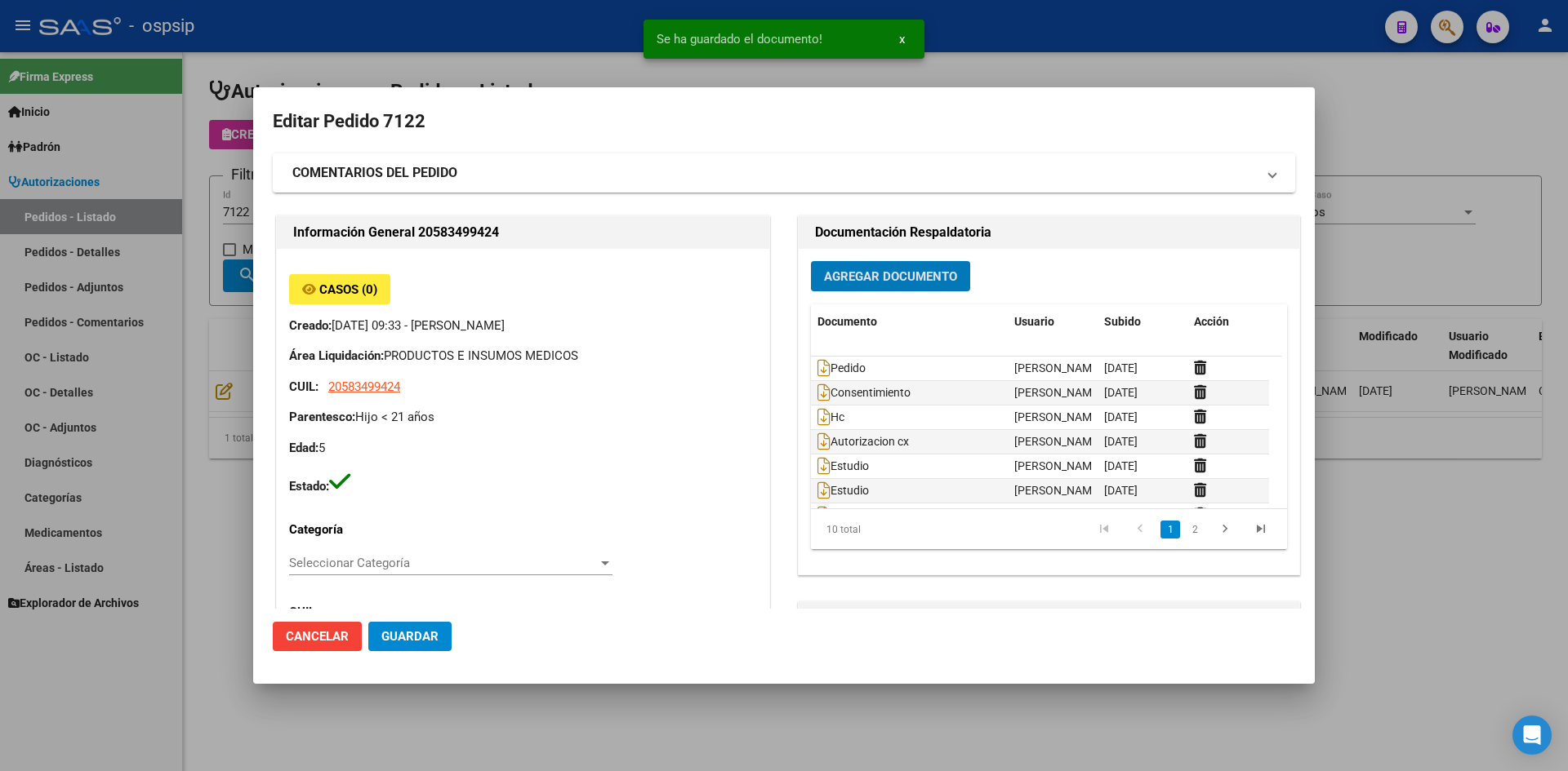
click at [418, 634] on span "Guardar" at bounding box center [410, 636] width 57 height 15
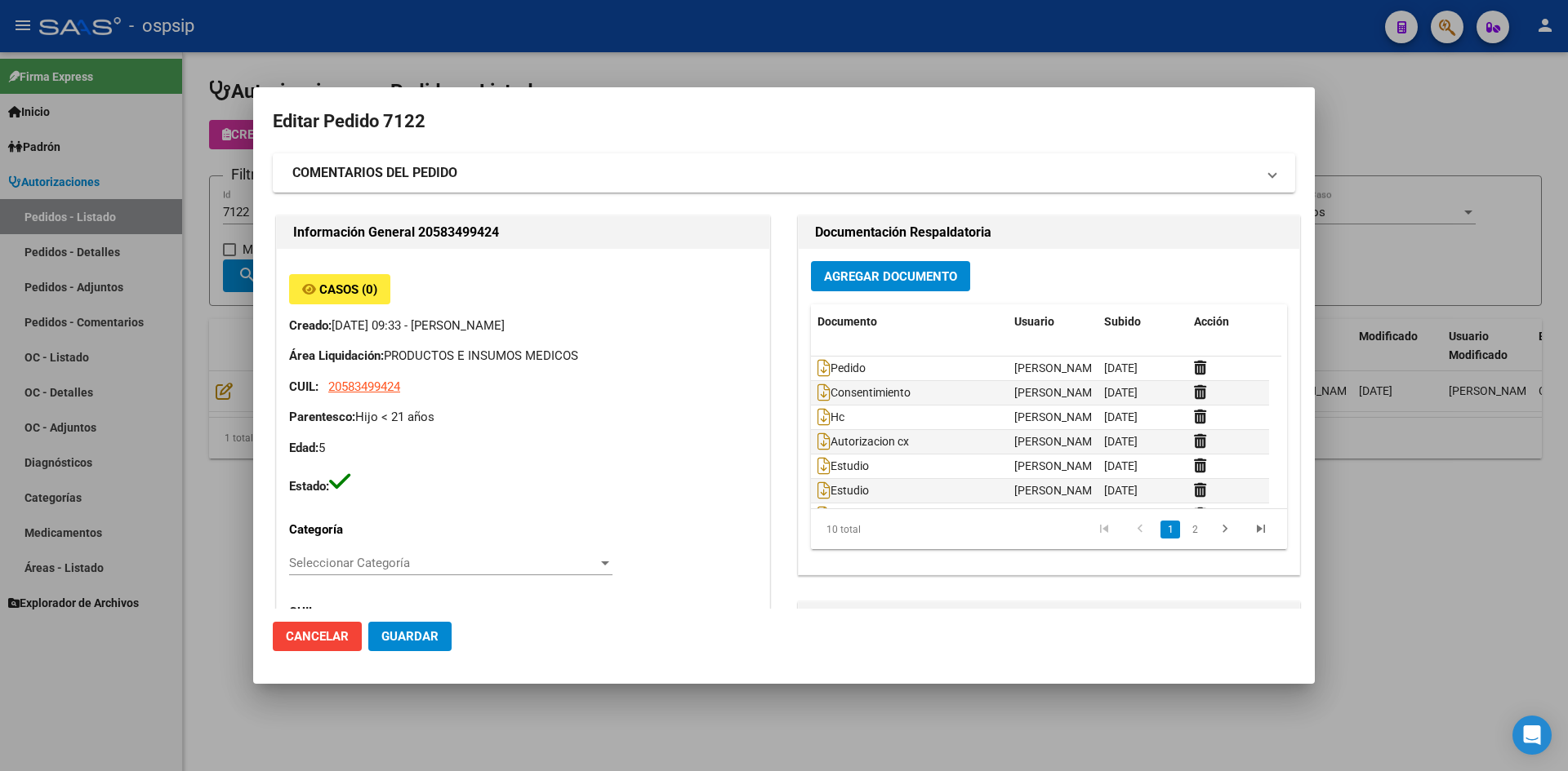
drag, startPoint x: 682, startPoint y: 67, endPoint x: 418, endPoint y: 202, distance: 296.5
click at [671, 70] on div at bounding box center [784, 386] width 1568 height 771
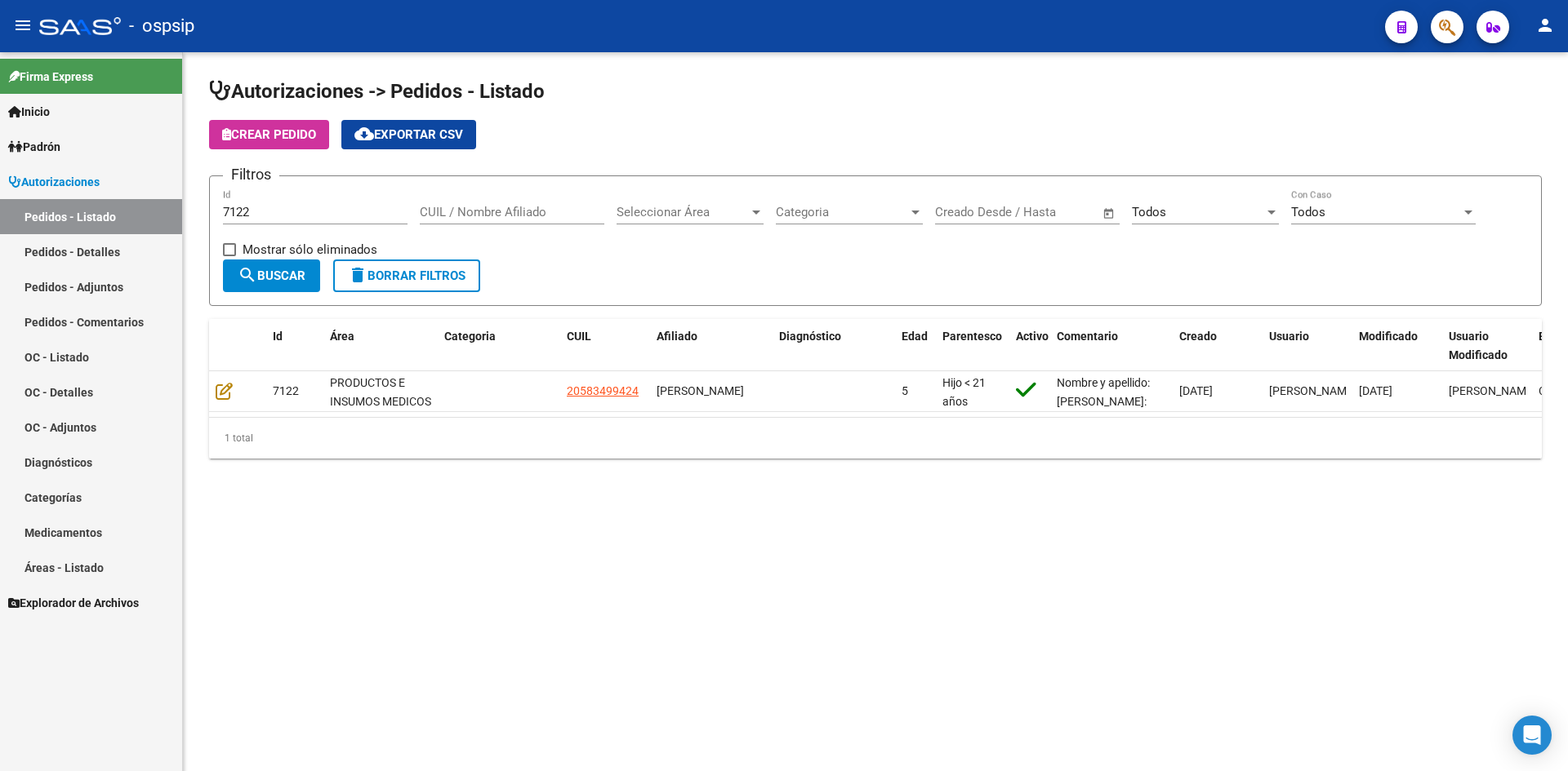
click at [348, 210] on input "7122" at bounding box center [315, 211] width 184 height 15
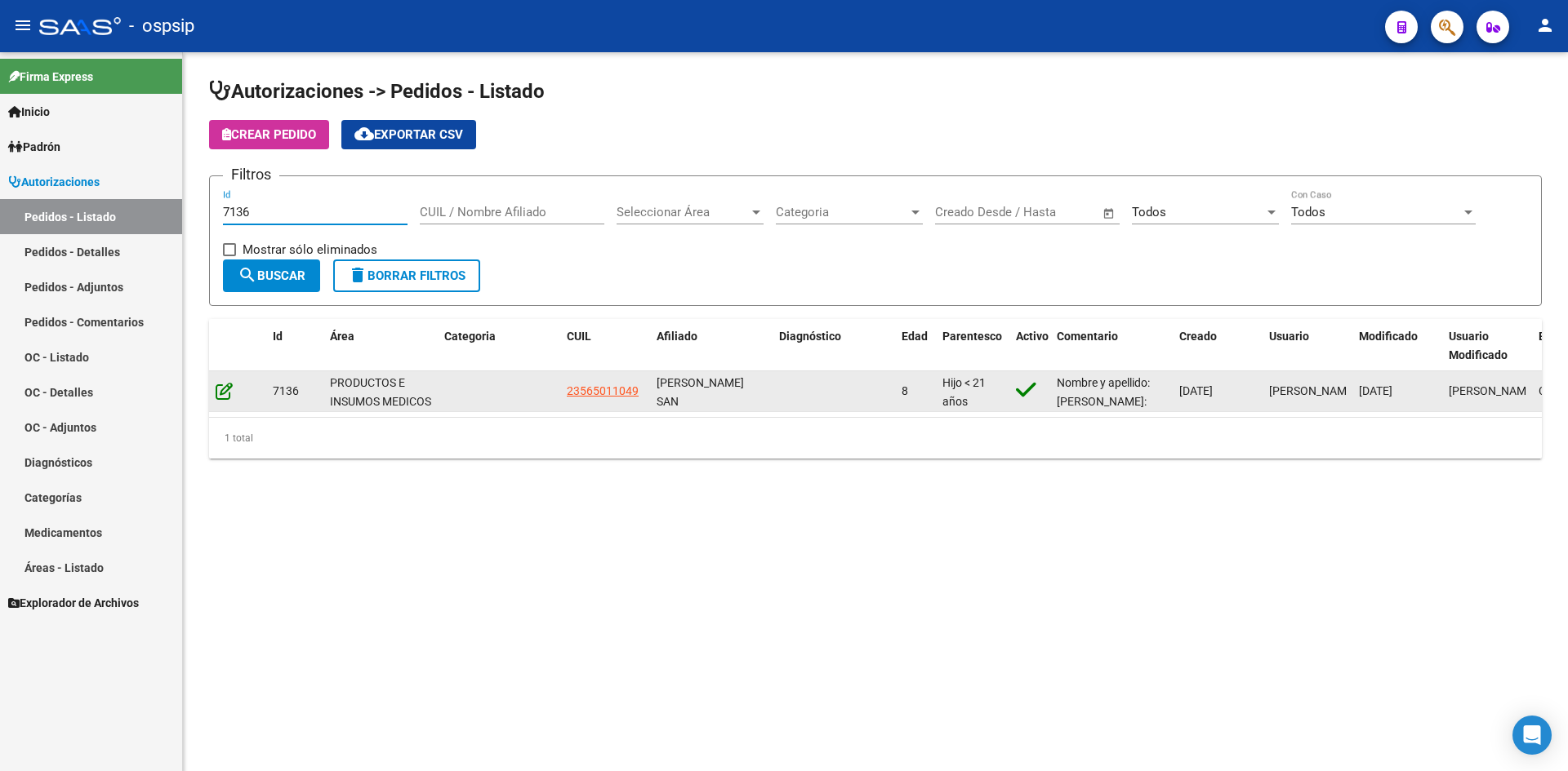
type input "7136"
click at [220, 386] on icon at bounding box center [224, 390] width 18 height 18
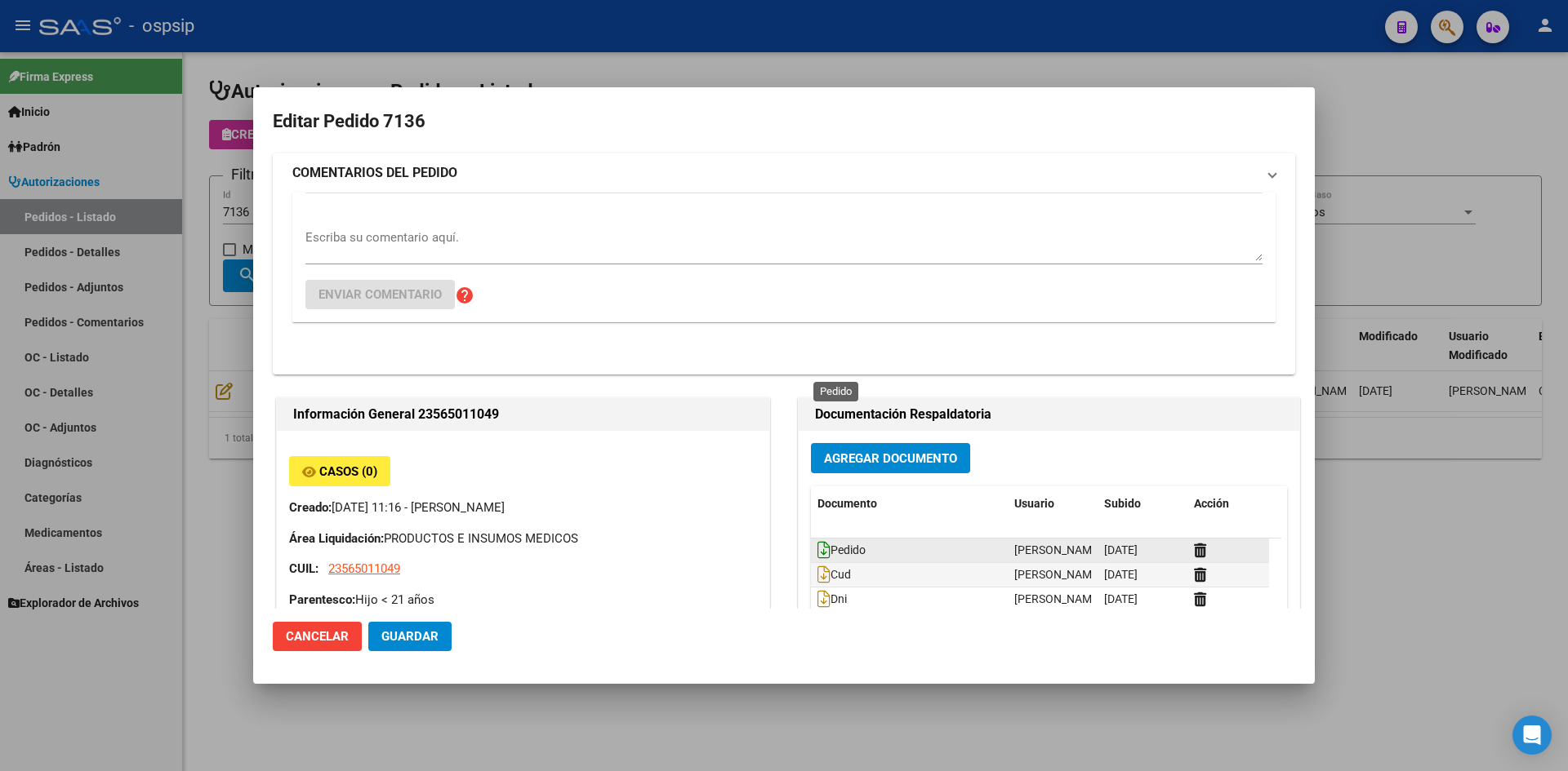
type input "[GEOGRAPHIC_DATA], [PERSON_NAME], REP. [PERSON_NAME] 1695"
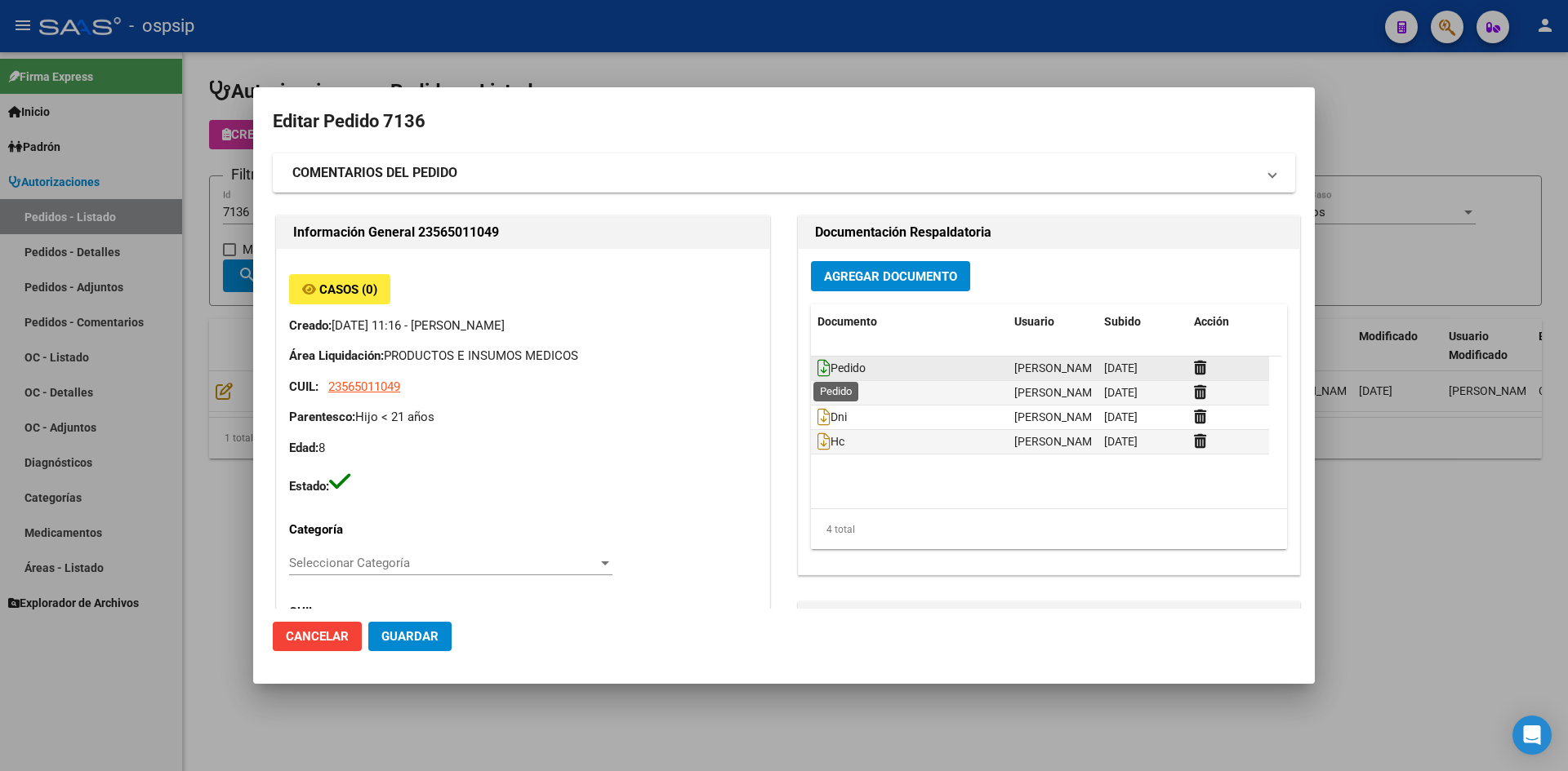
click at [817, 365] on icon at bounding box center [823, 368] width 13 height 18
click at [845, 287] on button "Agregar Documento" at bounding box center [890, 275] width 159 height 30
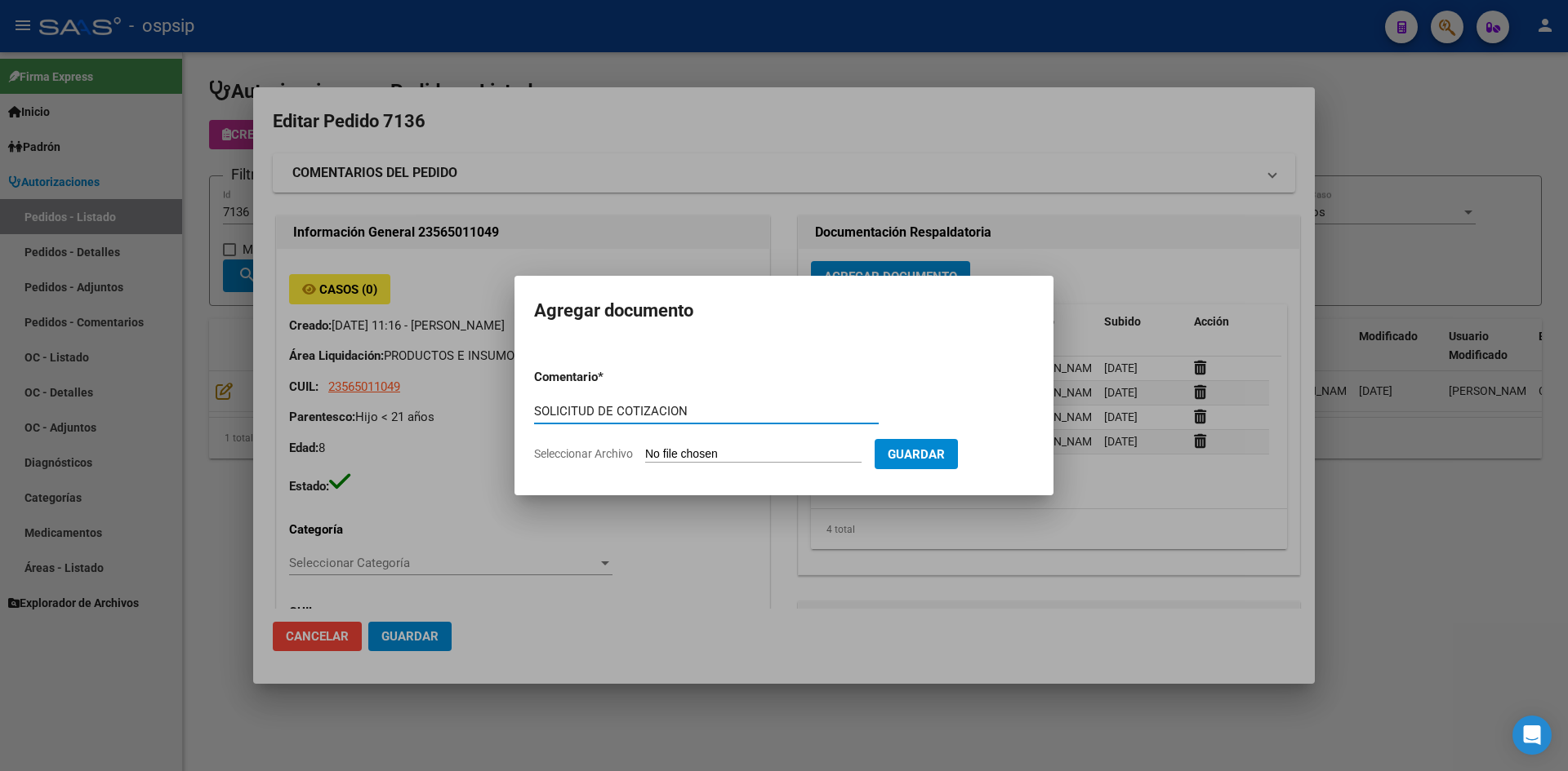
type input "SOLICITUD DE COTIZACION"
click at [645, 447] on input "Seleccionar Archivo" at bounding box center [753, 455] width 216 height 16
type input "C:\fakepath\SOLICITUD DE COTIZACION N°7136.pdf"
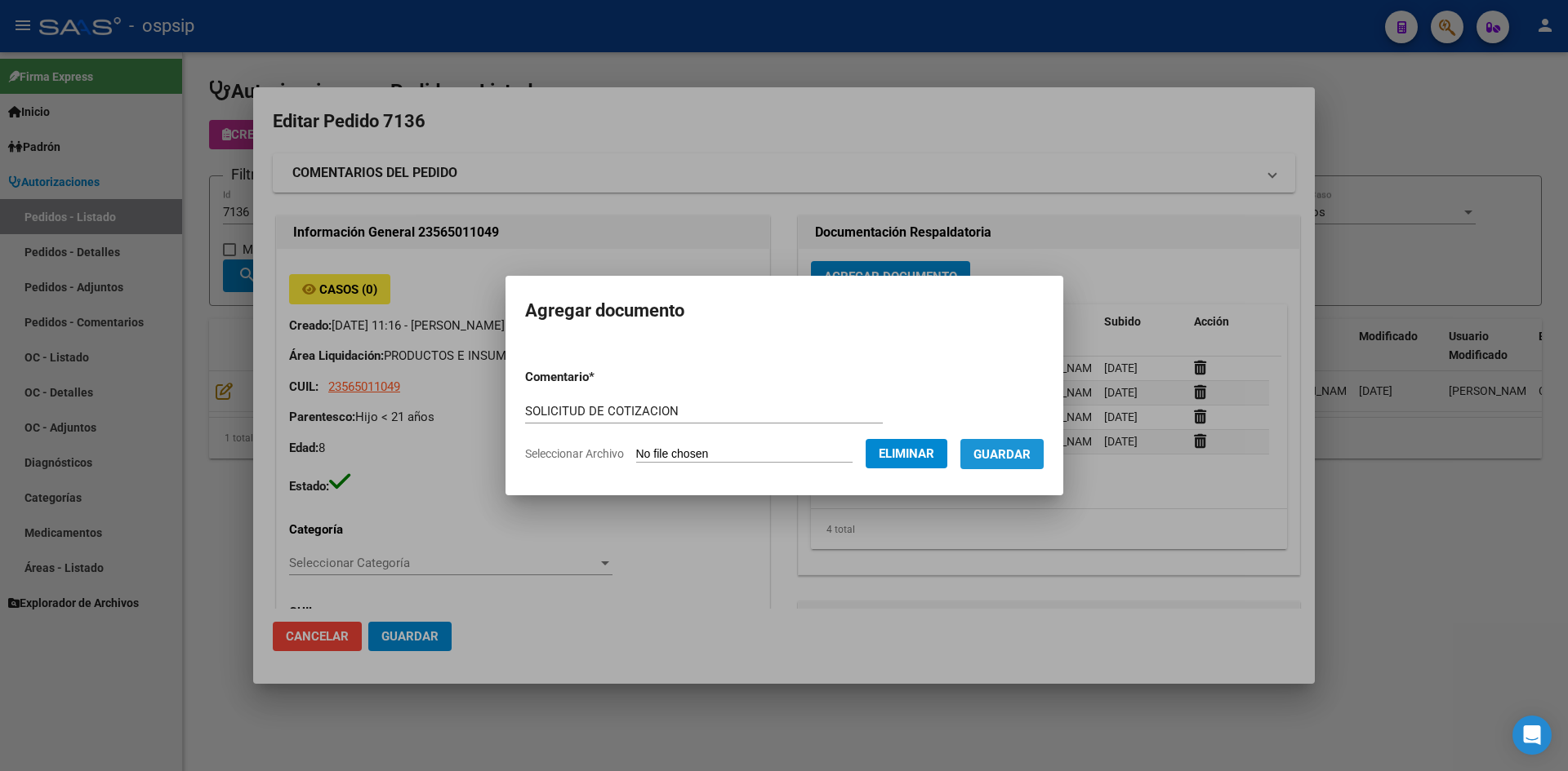
drag, startPoint x: 1020, startPoint y: 458, endPoint x: 844, endPoint y: 475, distance: 176.8
click at [1018, 458] on span "Guardar" at bounding box center [1001, 454] width 57 height 15
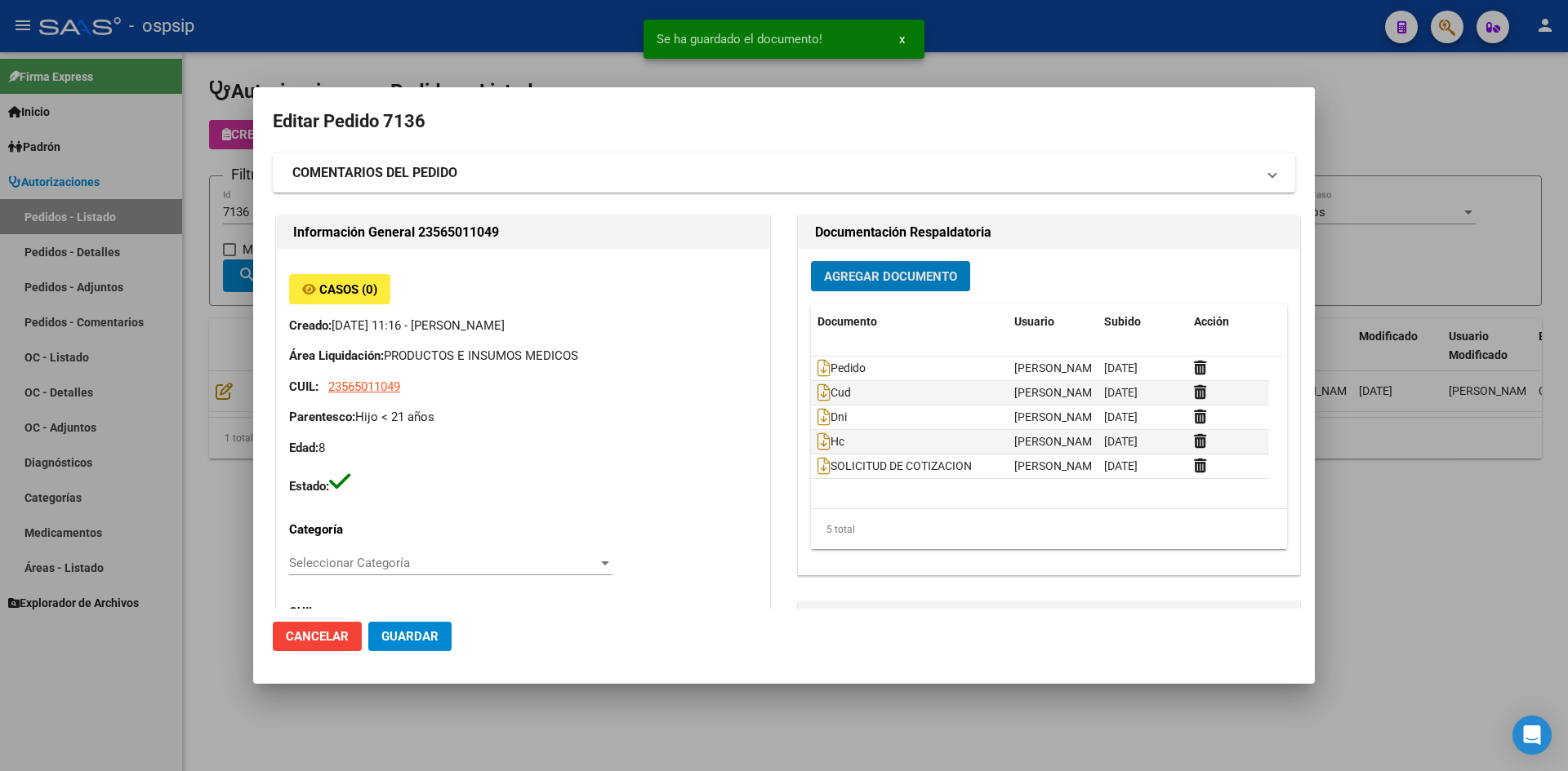
click at [436, 635] on span "Guardar" at bounding box center [410, 636] width 57 height 15
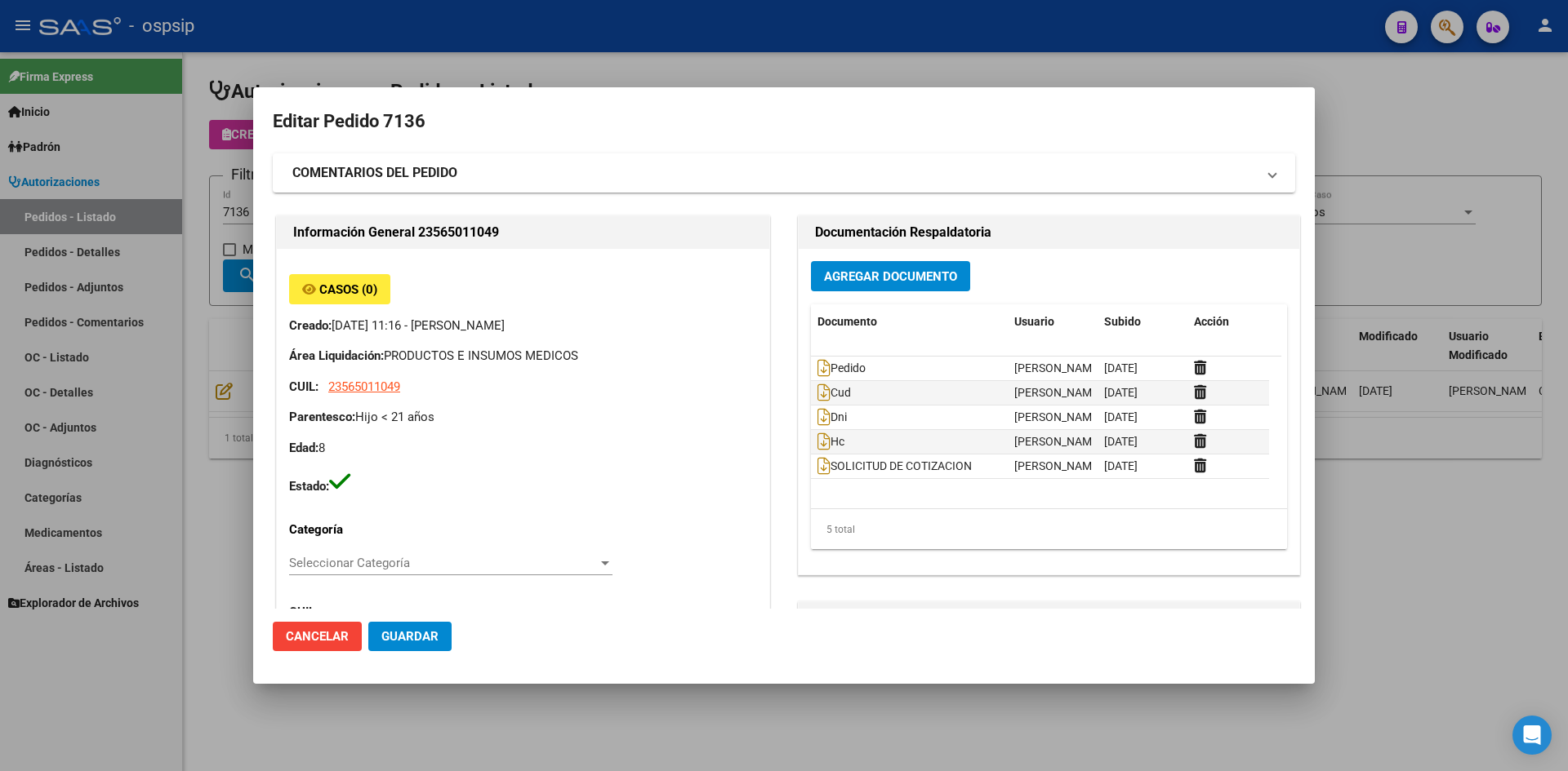
drag, startPoint x: 624, startPoint y: 73, endPoint x: 597, endPoint y: 84, distance: 29.2
click at [623, 73] on div at bounding box center [784, 386] width 1568 height 771
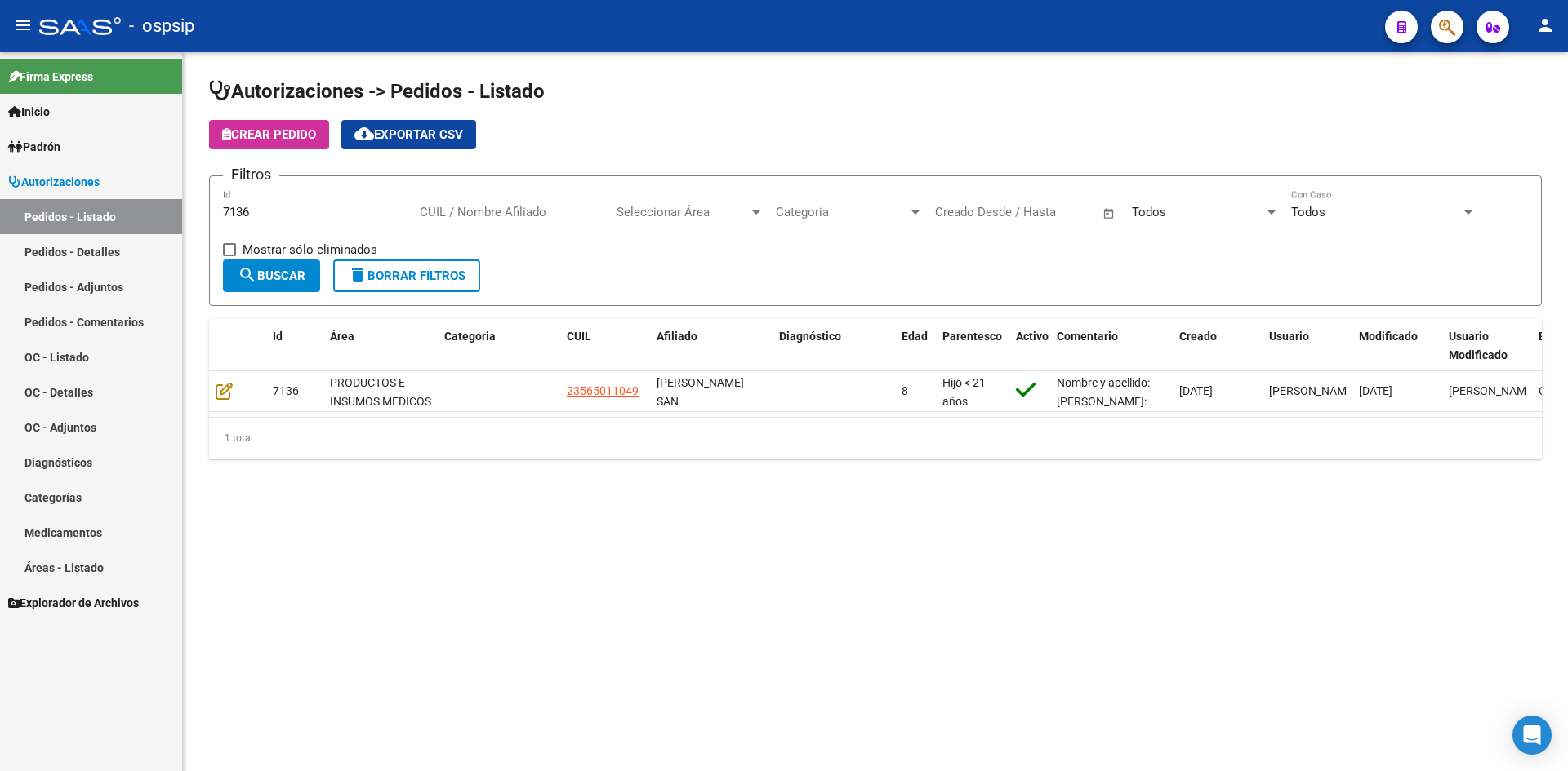
click at [291, 208] on input "7136" at bounding box center [315, 211] width 184 height 15
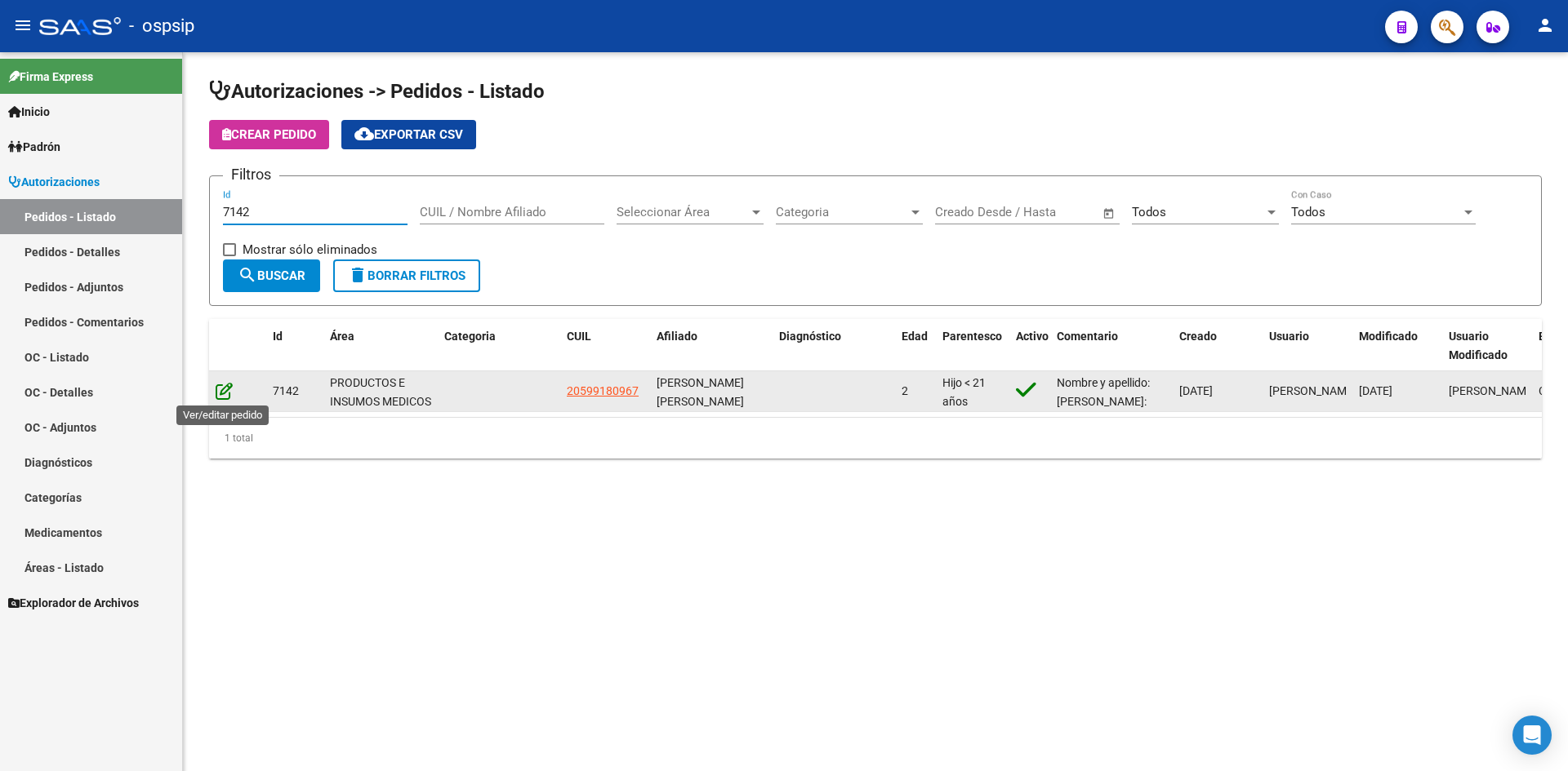
type input "7142"
click at [223, 384] on icon at bounding box center [224, 390] width 18 height 18
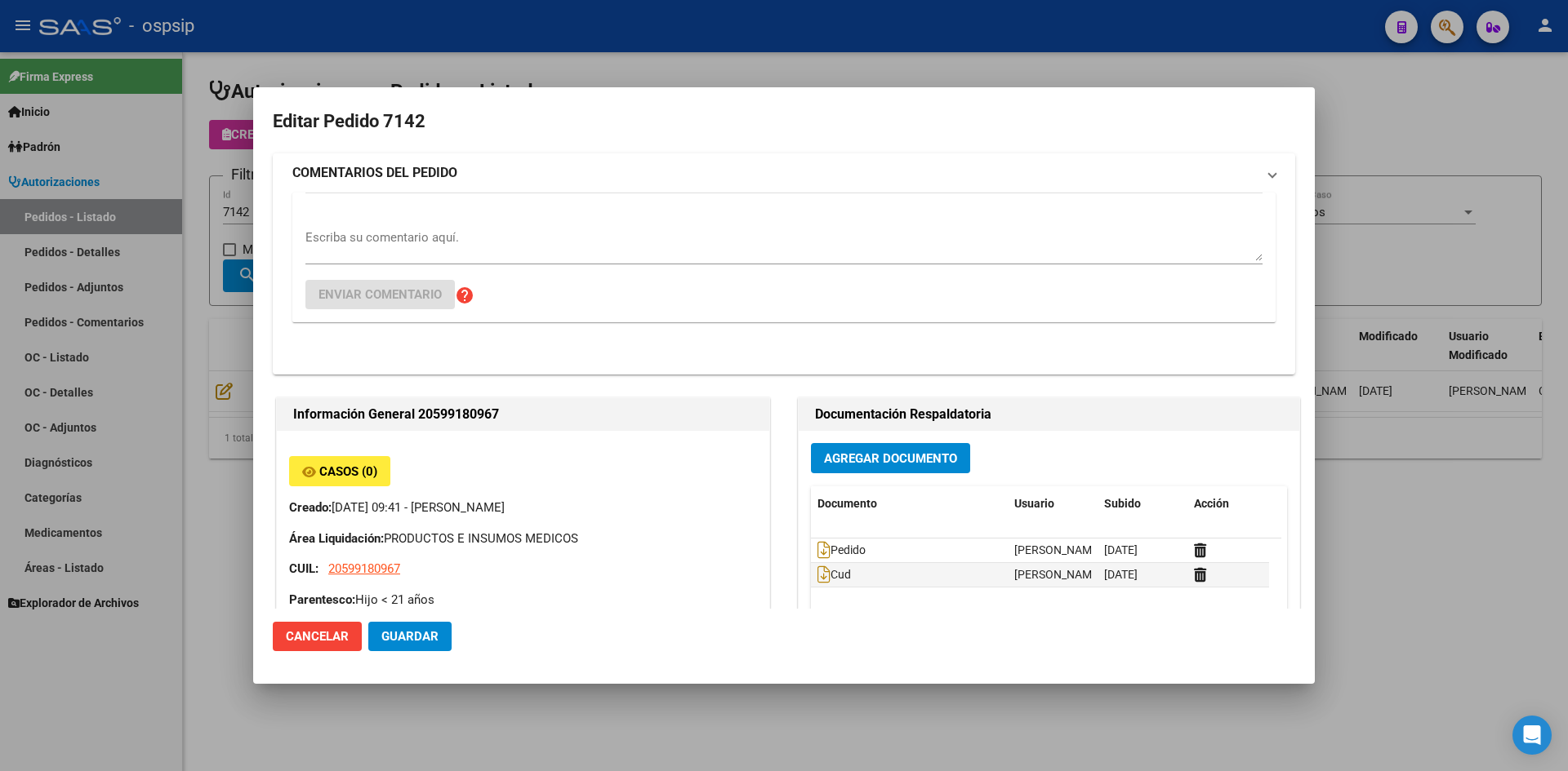
type input "[PERSON_NAME]"
type input "[GEOGRAPHIC_DATA], [GEOGRAPHIC_DATA], [PERSON_NAME] 1145, Departamento: 8"
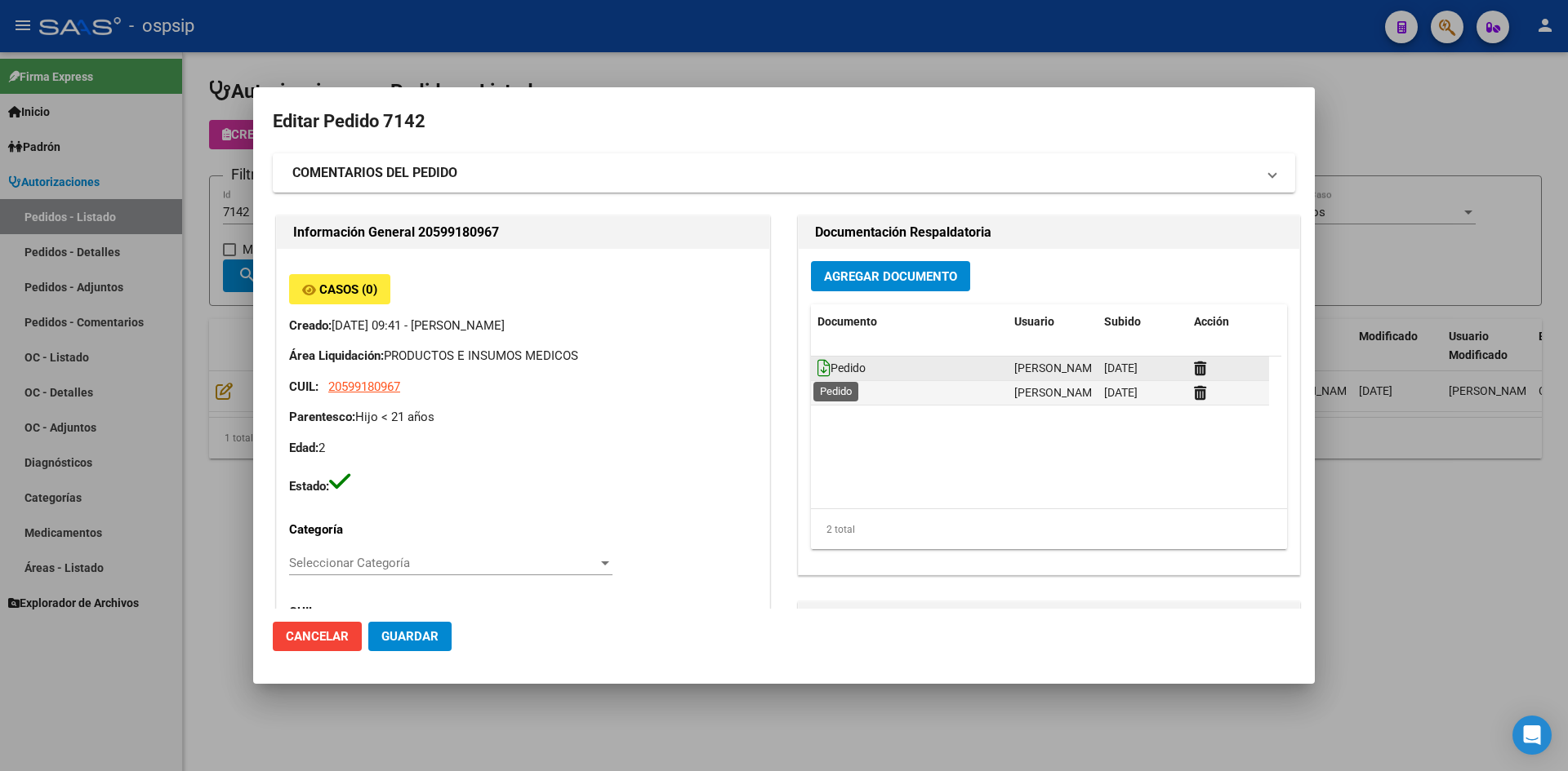
click at [817, 365] on icon at bounding box center [823, 368] width 13 height 18
click at [889, 275] on span "Agregar Documento" at bounding box center [890, 276] width 133 height 15
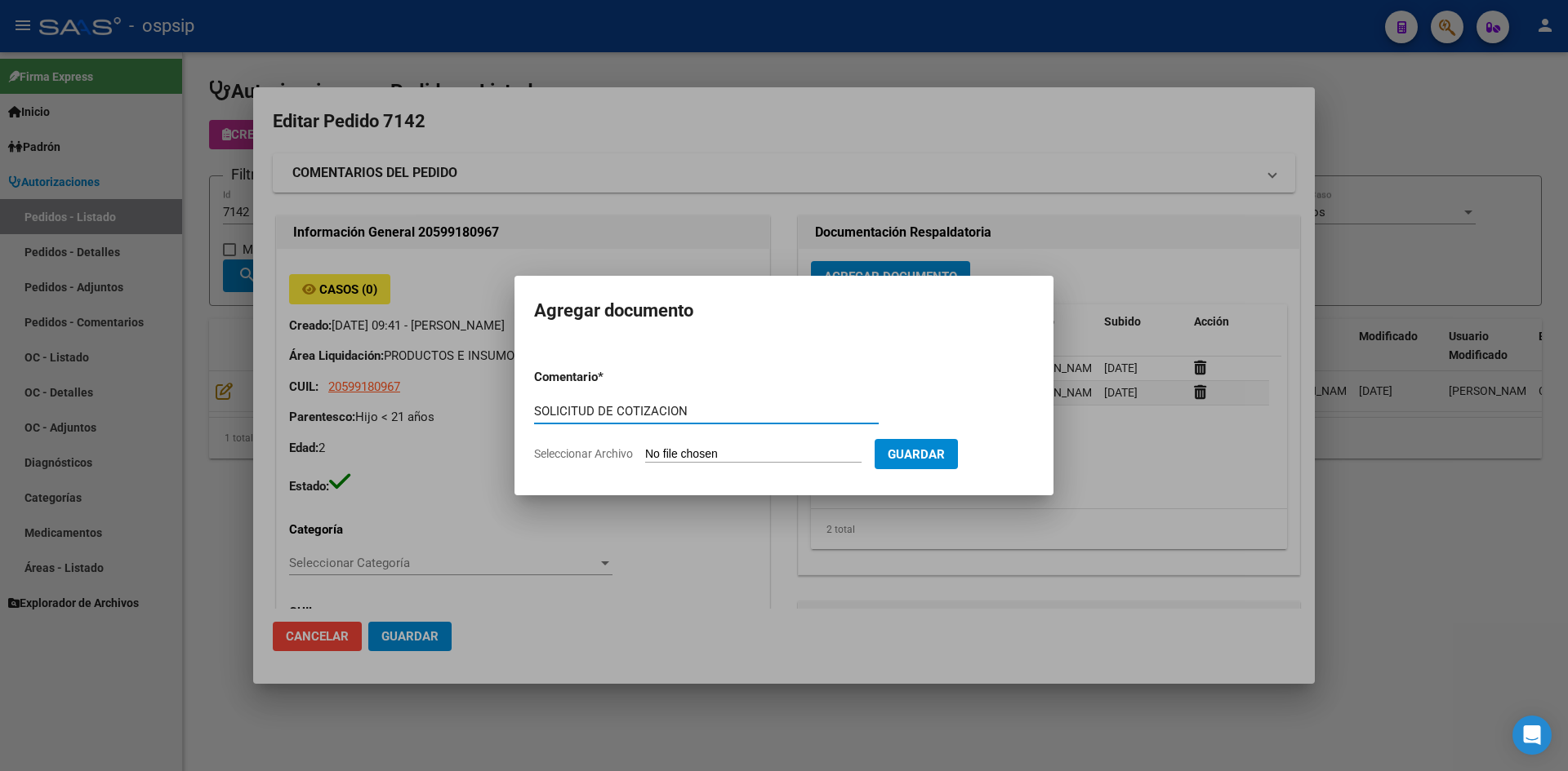
type input "SOLICITUD DE COTIZACION"
click at [645, 447] on input "Seleccionar Archivo" at bounding box center [753, 455] width 216 height 16
type input "C:\fakepath\SOLICITUD DE COTIZACION N°7142.pdf"
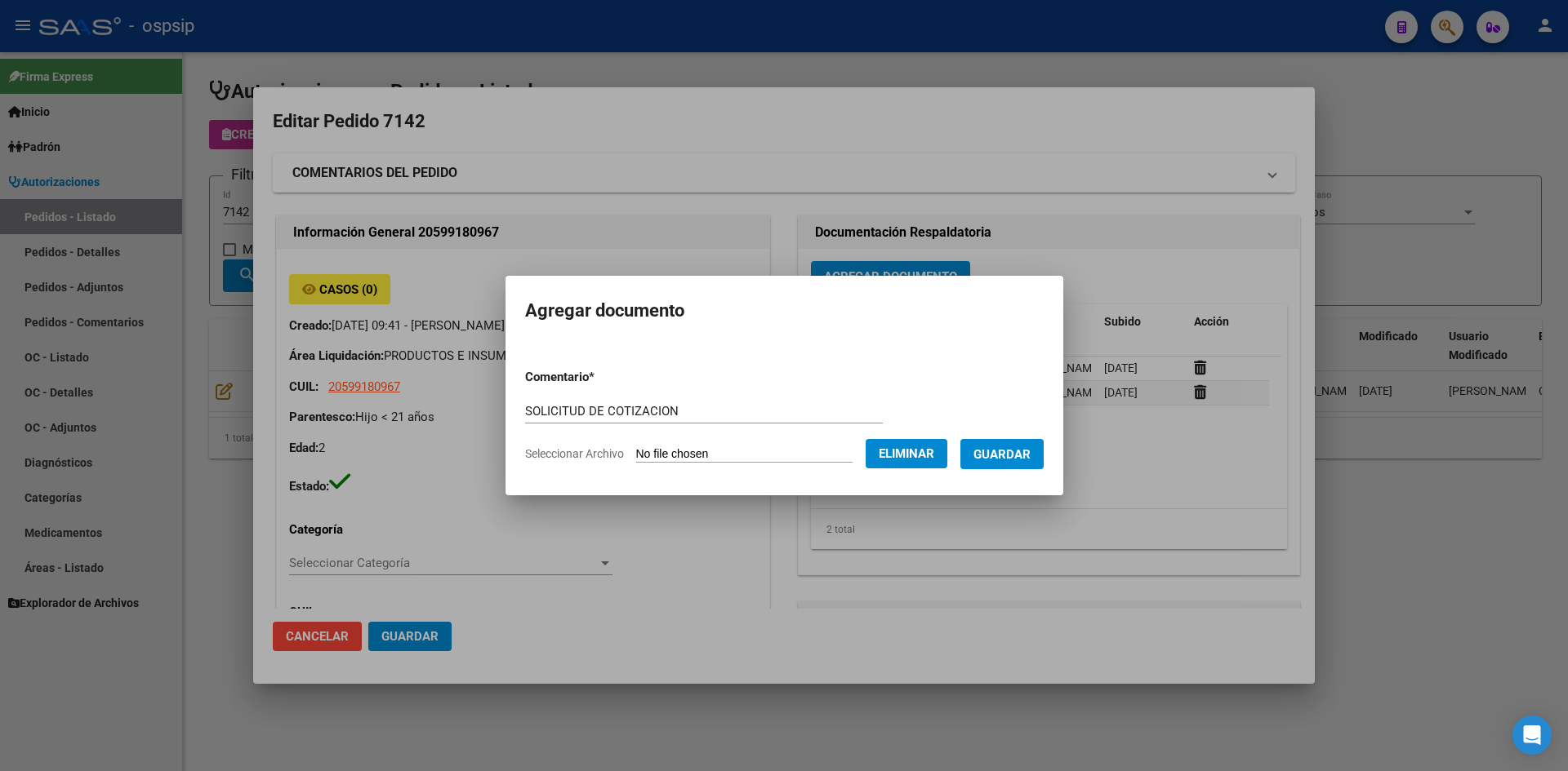
click at [1030, 458] on span "Guardar" at bounding box center [1001, 454] width 57 height 15
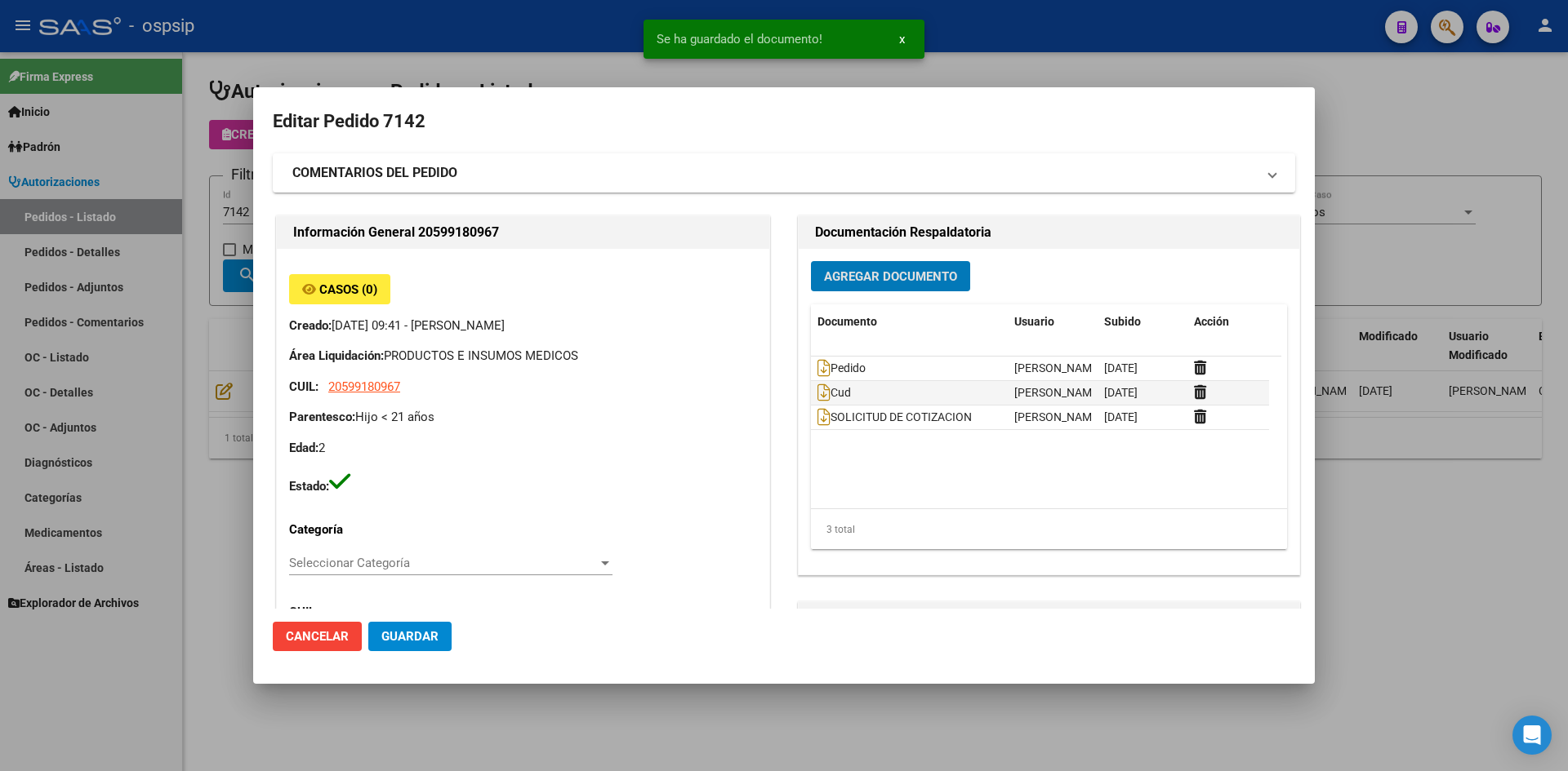
click at [422, 631] on span "Guardar" at bounding box center [410, 636] width 57 height 15
click at [583, 4] on div at bounding box center [784, 386] width 1568 height 771
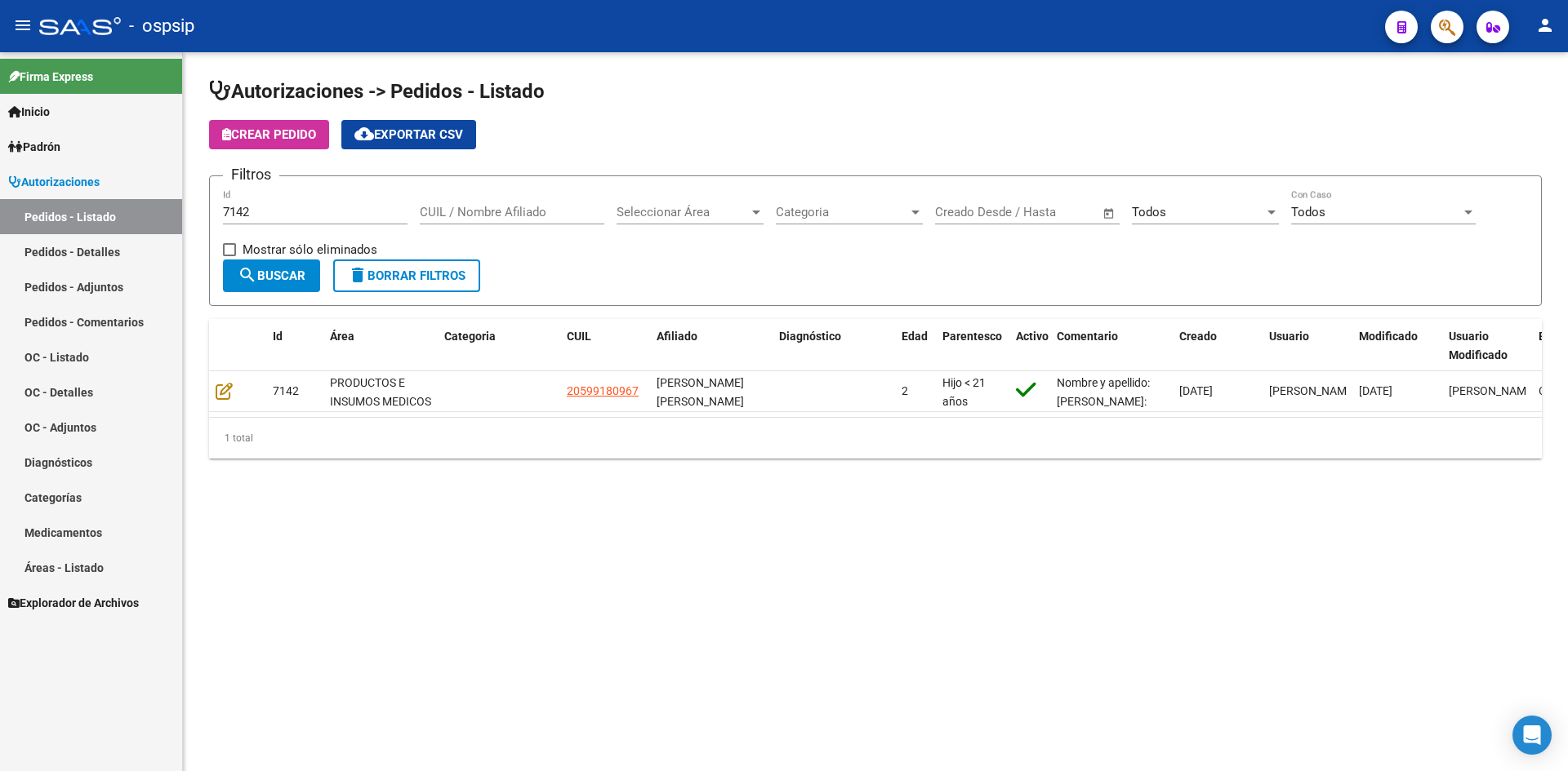
click at [539, 265] on form "Filtros 7142 Id CUIL / Nombre Afiliado Seleccionar Área Seleccionar Área Catego…" at bounding box center [876, 240] width 1332 height 130
click at [662, 121] on div "Crear Pedido cloud_download Exportar CSV" at bounding box center [876, 134] width 1332 height 29
